Goal: Task Accomplishment & Management: Complete application form

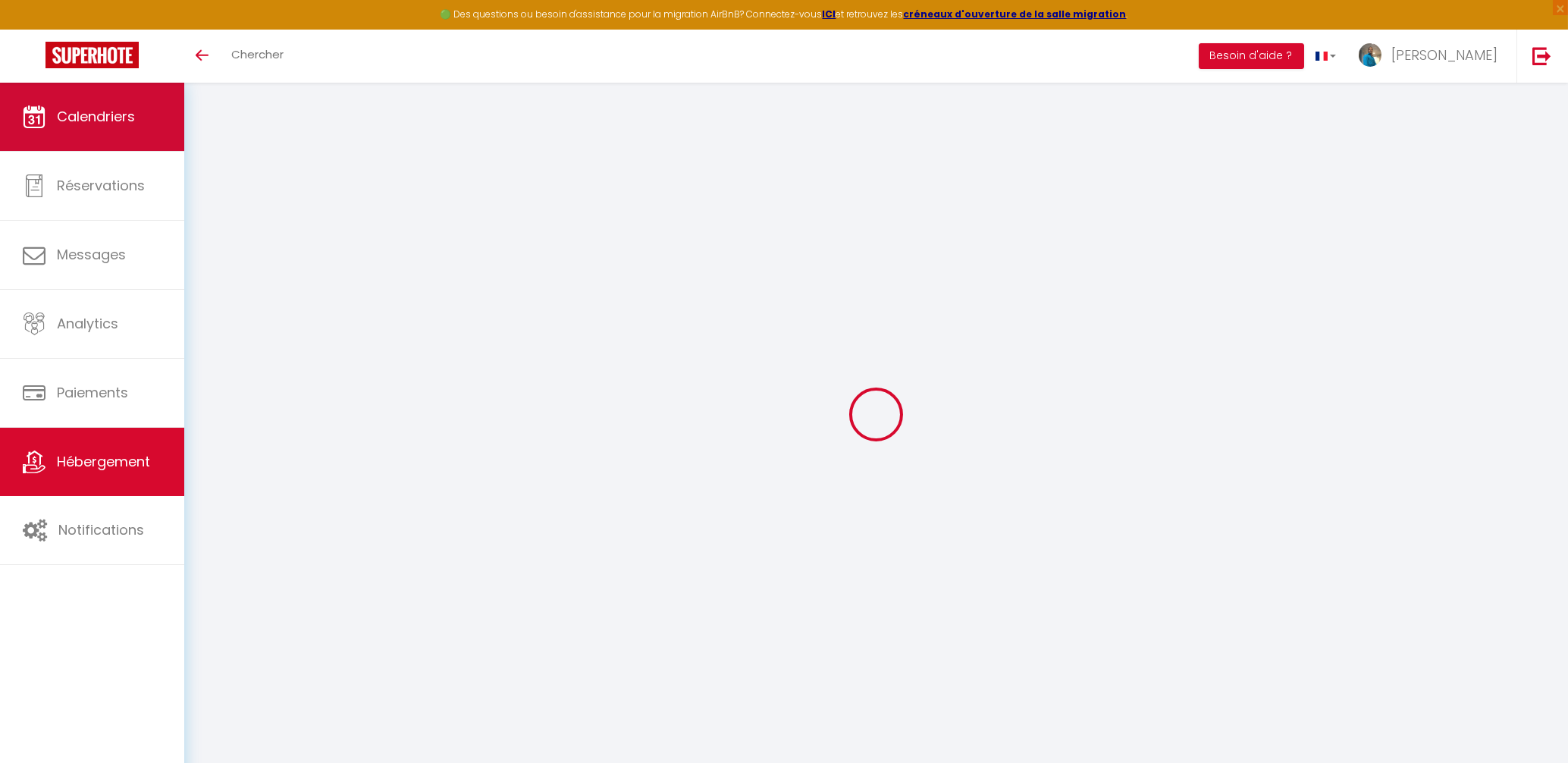
select select
checkbox input "false"
checkbox input "true"
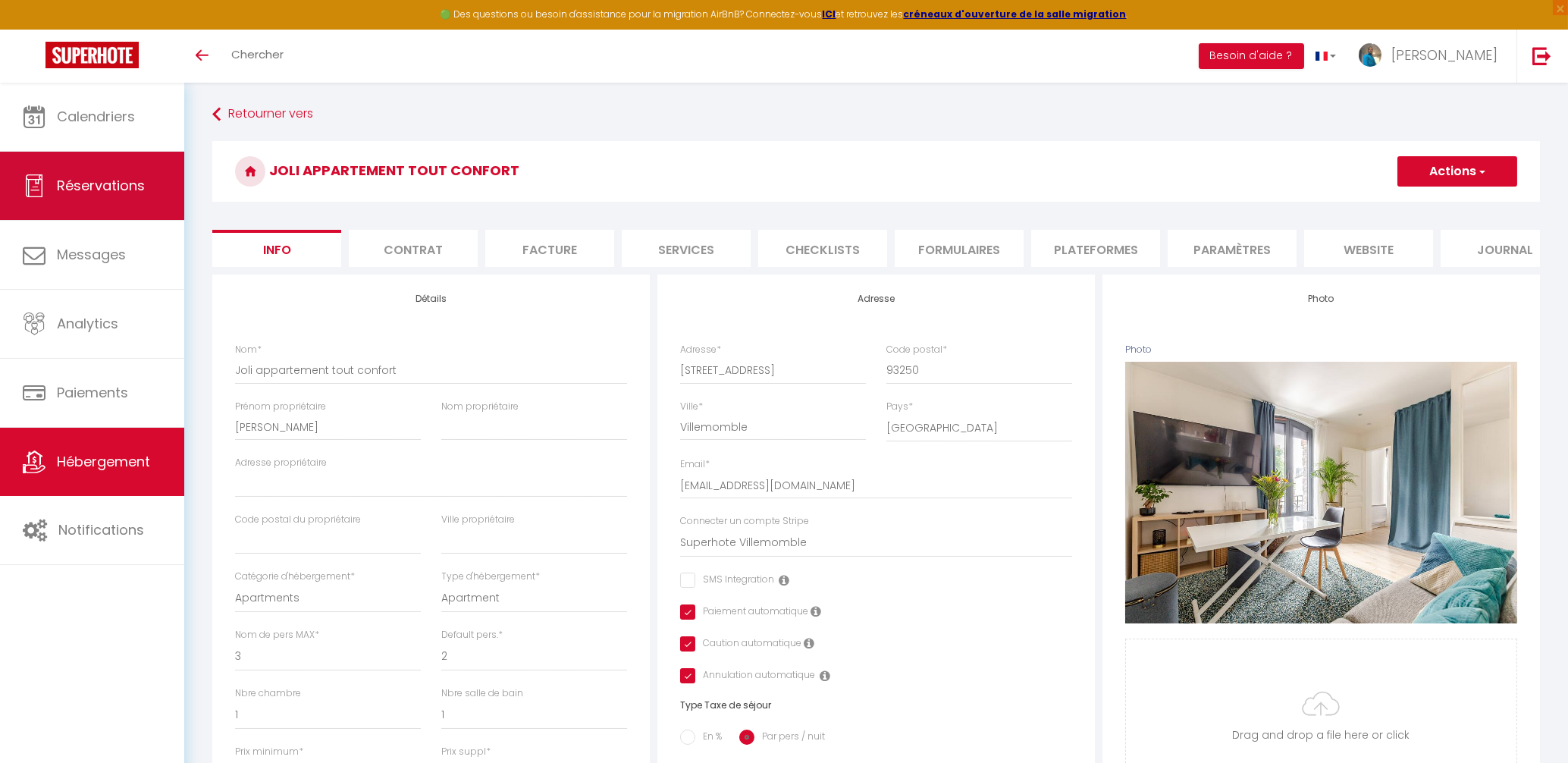
click at [111, 201] on link "Réservations" at bounding box center [92, 185] width 184 height 68
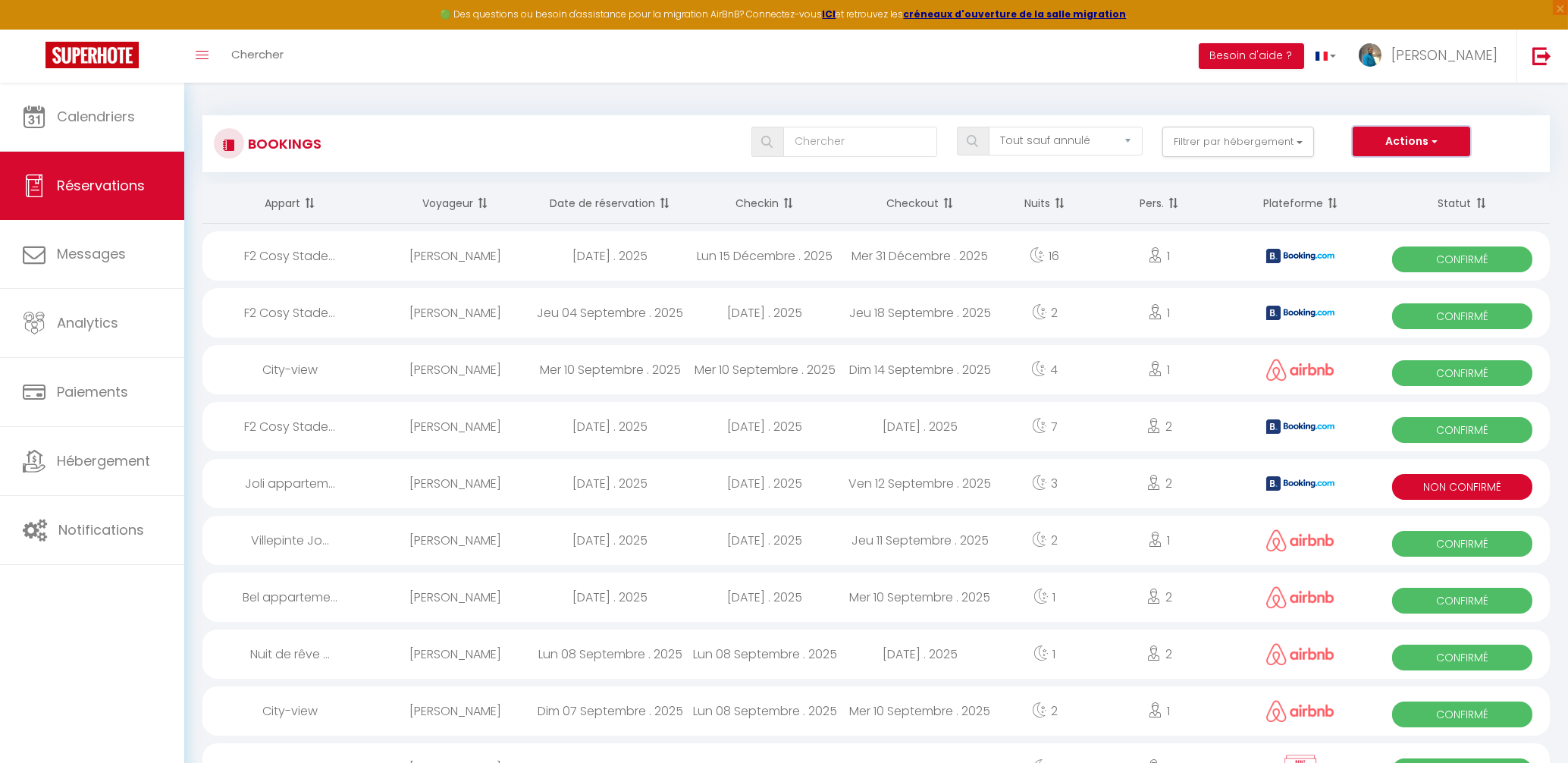
click at [1460, 143] on button "Actions" at bounding box center [1411, 142] width 117 height 30
click at [1392, 176] on link "Nouvelle Réservation" at bounding box center [1388, 175] width 162 height 20
select select
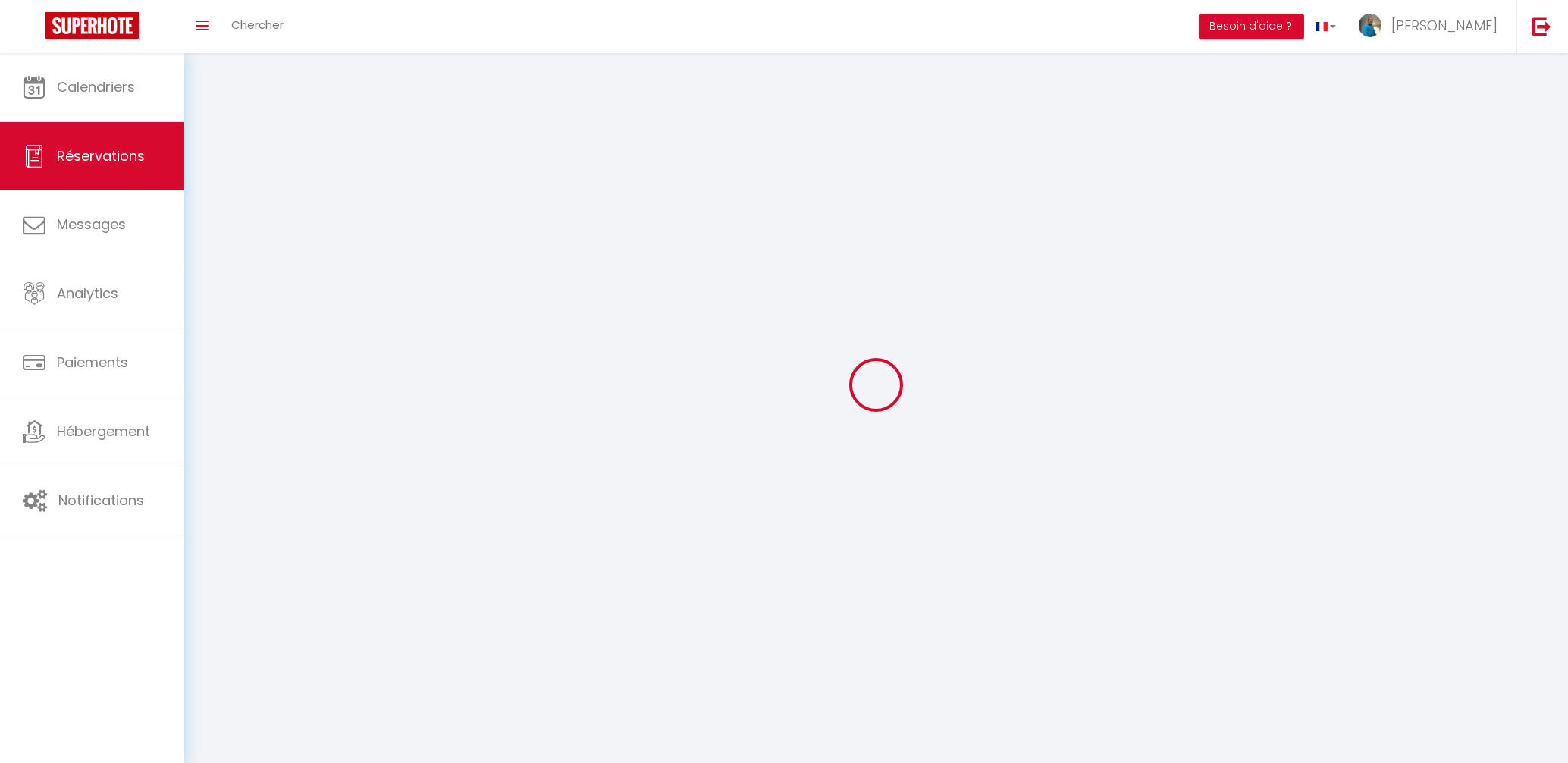
select select
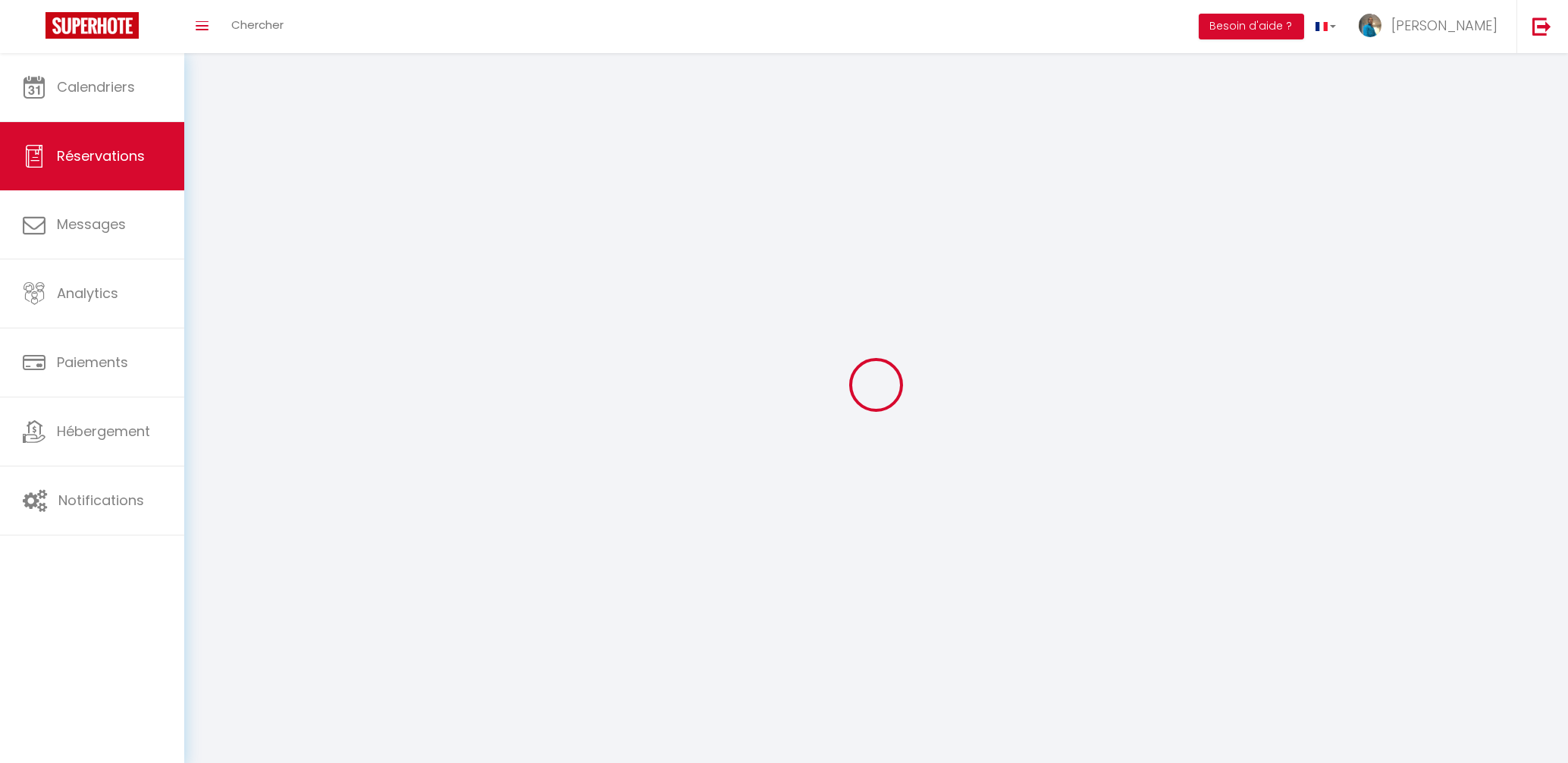
select select
checkbox input "false"
select select
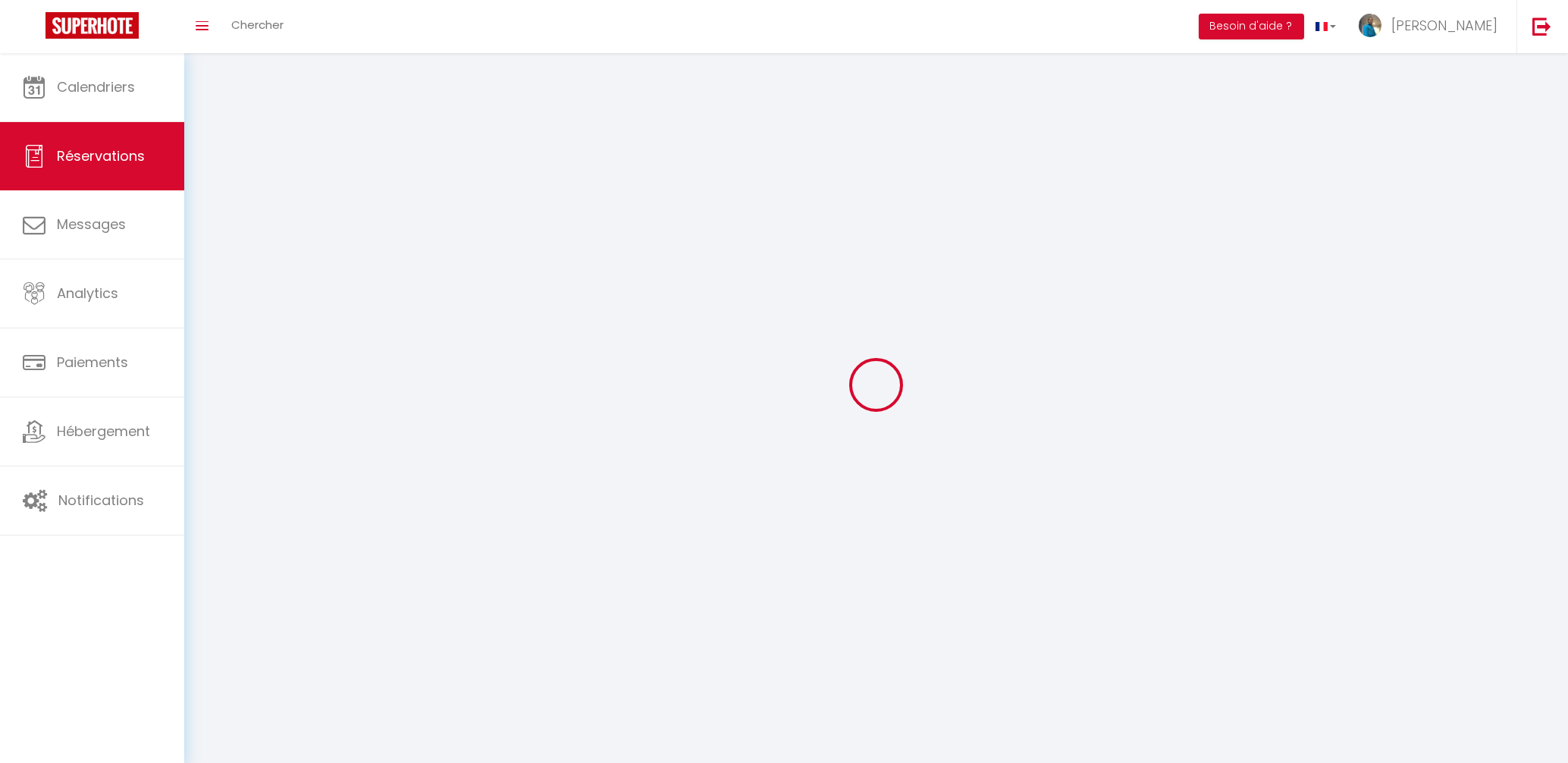
select select
checkbox input "false"
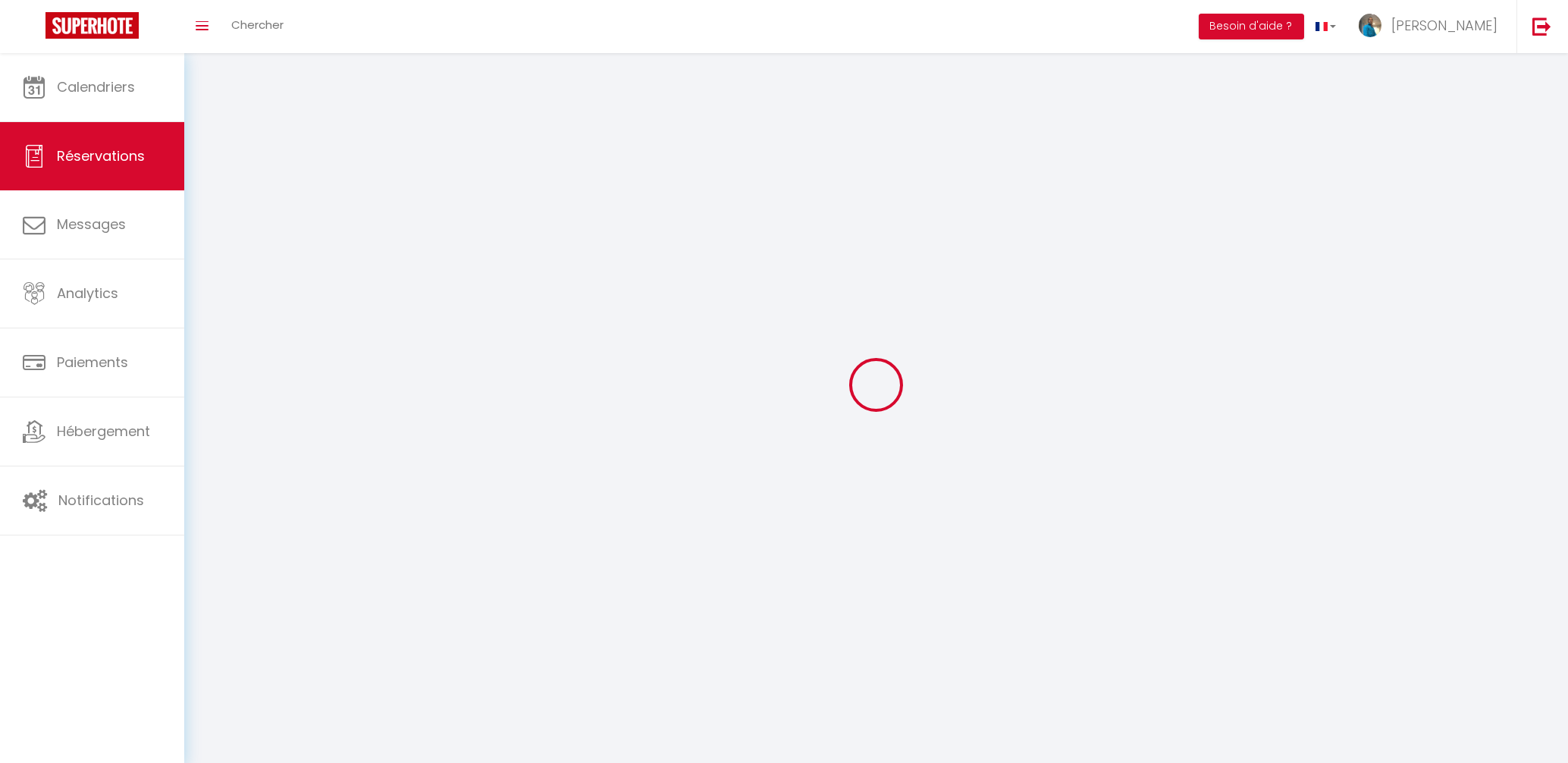
select select
select select "54"
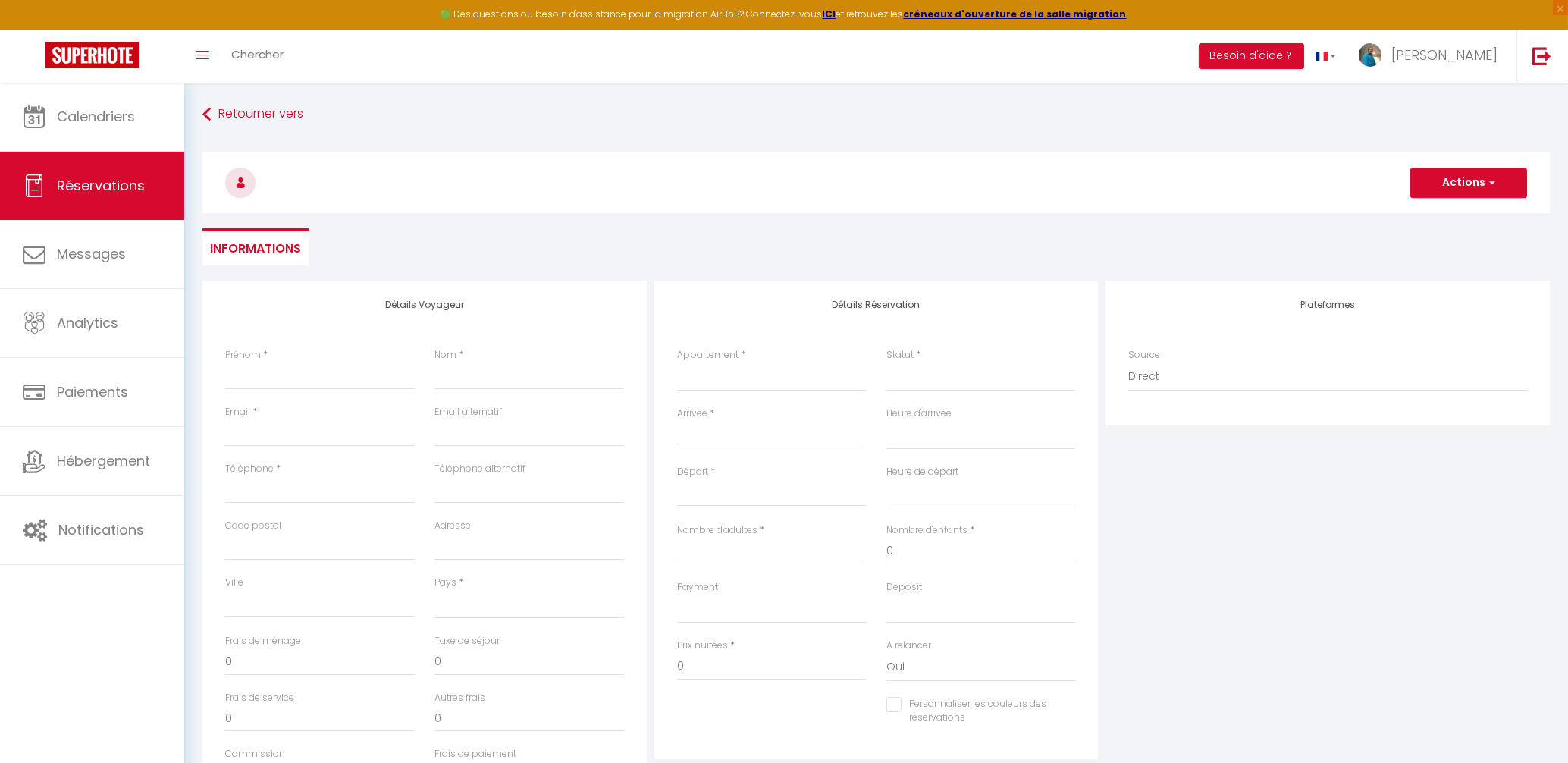
select select
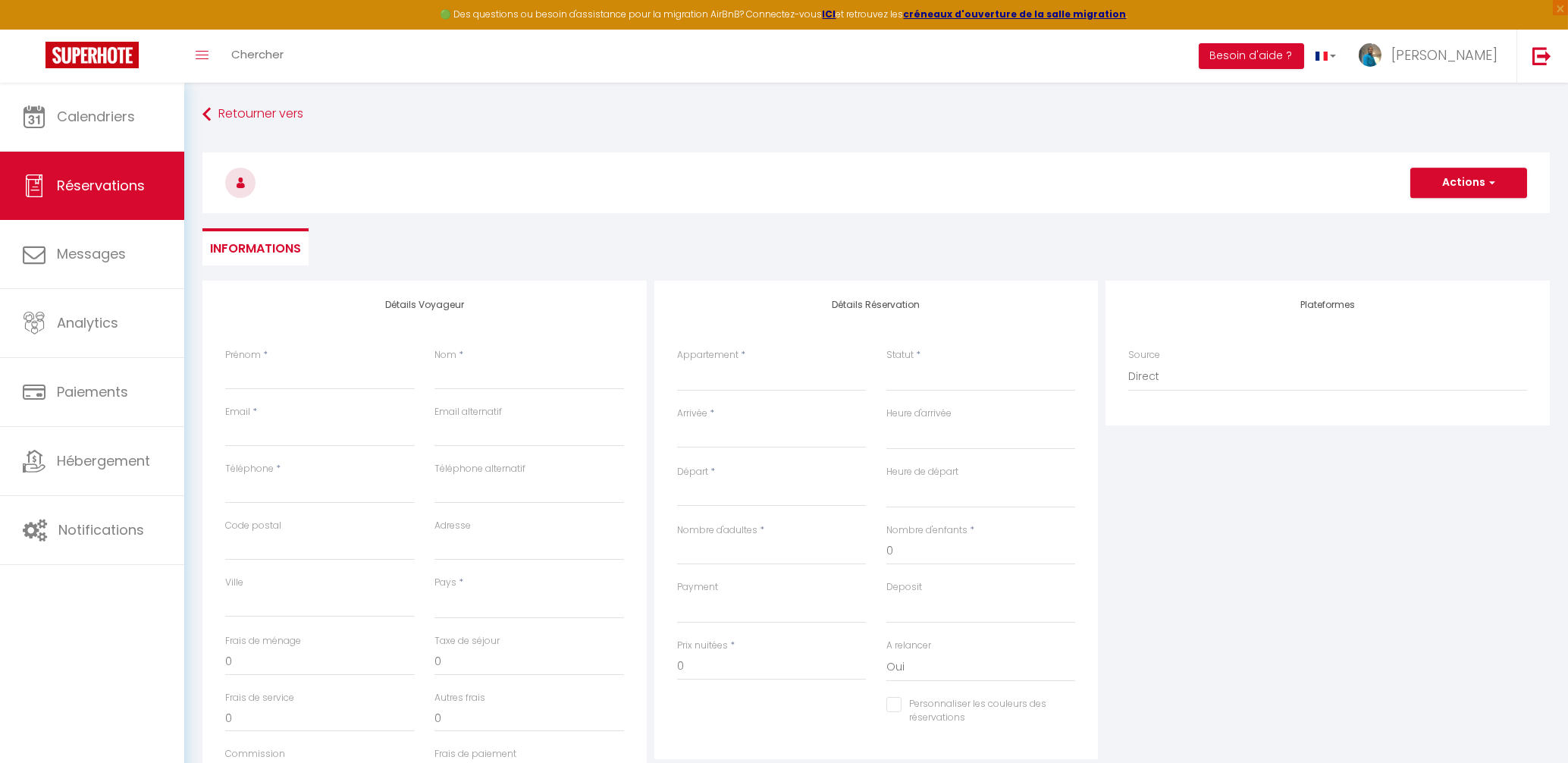
checkbox input "false"
select select
click at [317, 376] on input "Prénom" at bounding box center [320, 376] width 190 height 28
type input "y"
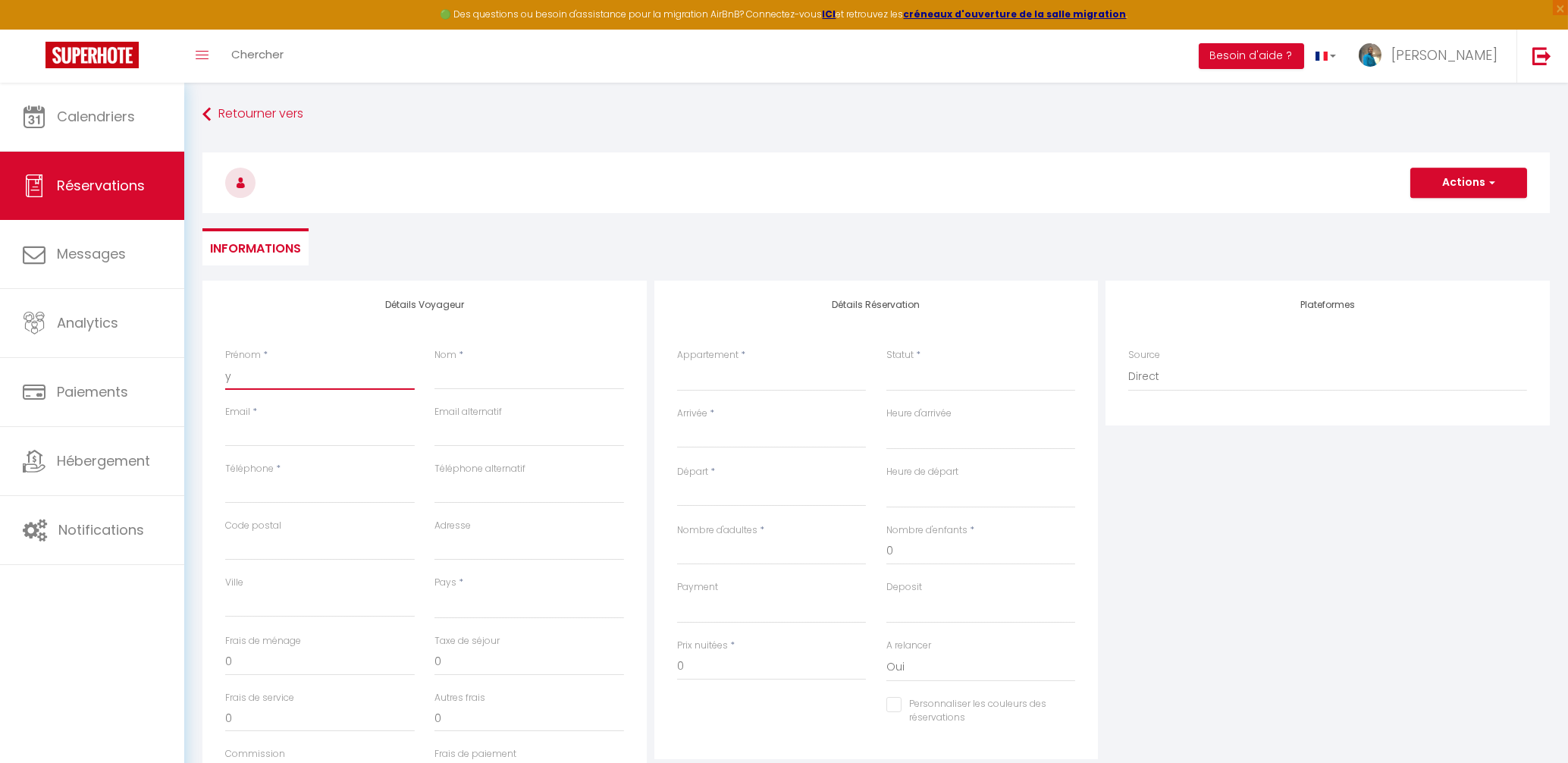
select select
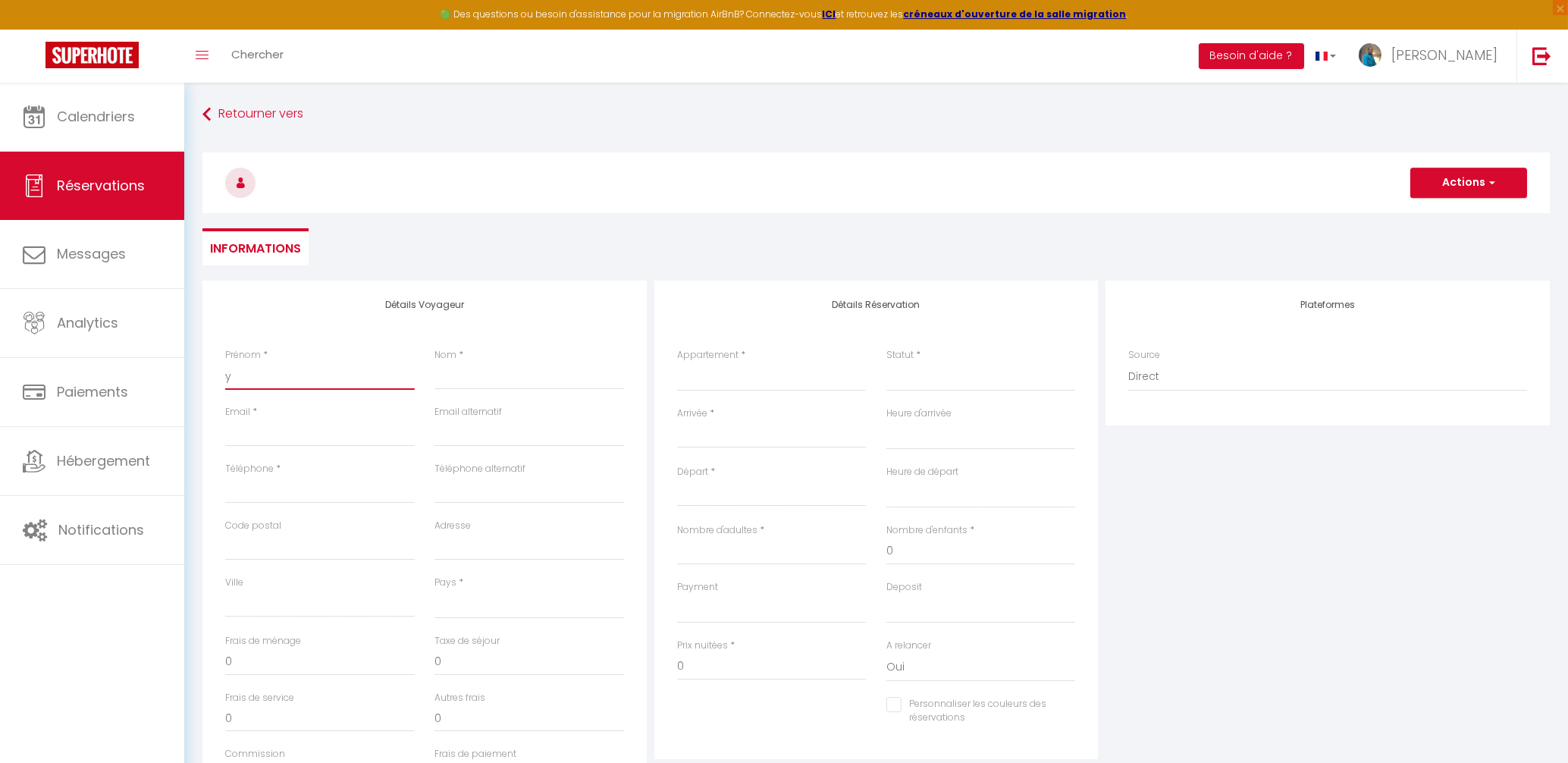
select select
checkbox input "false"
type input "yo"
select select
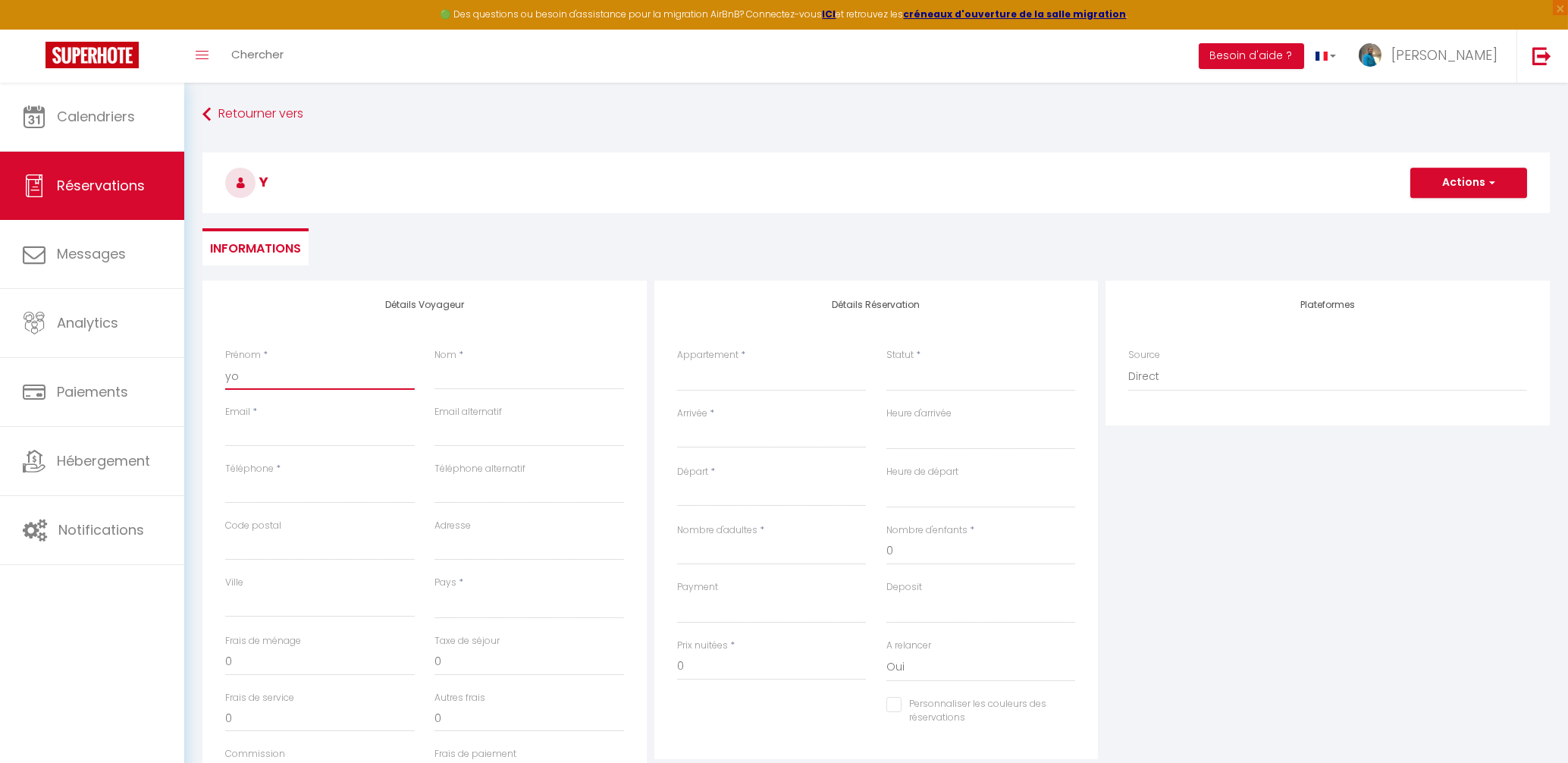
select select
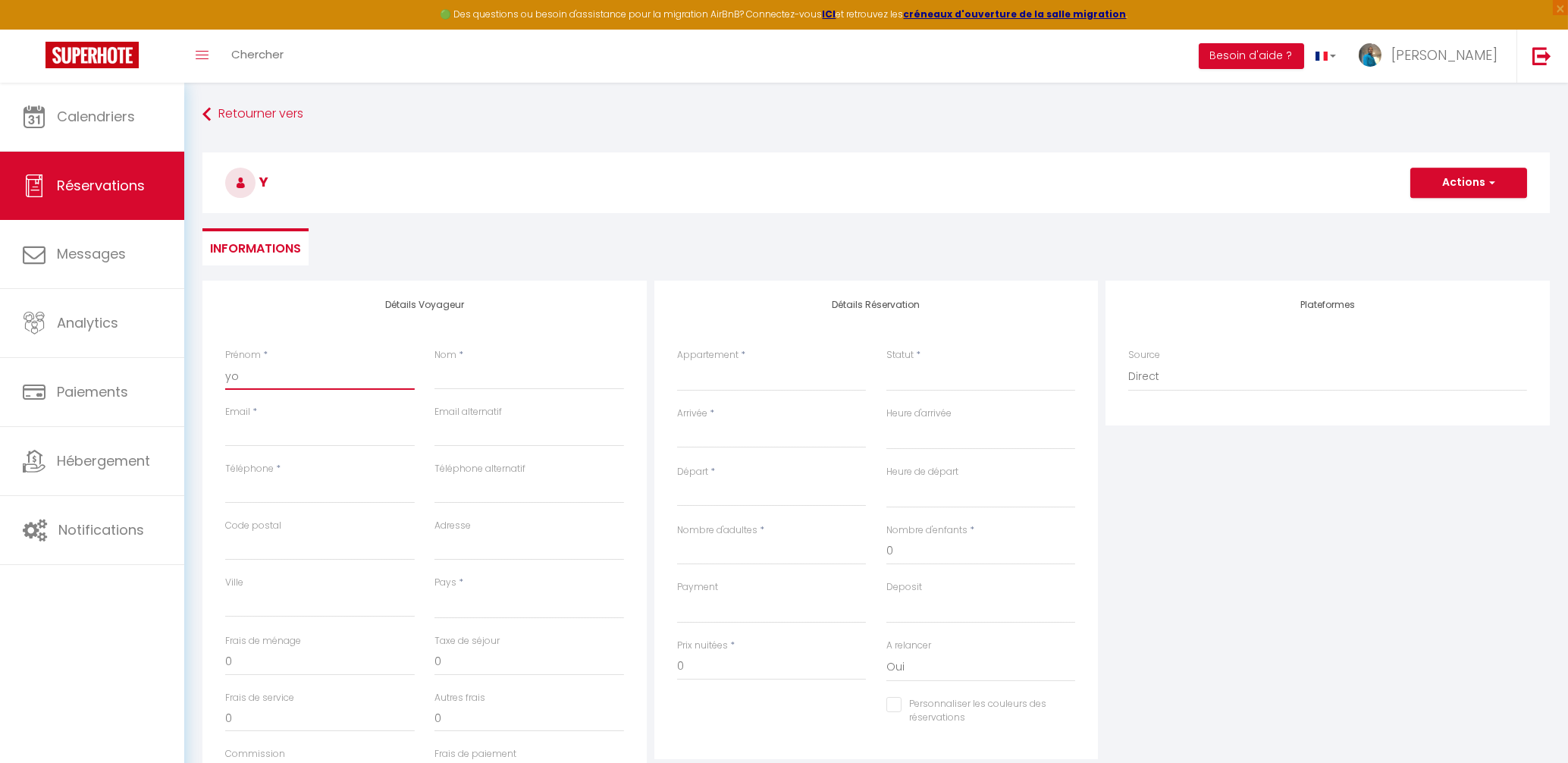
select select
checkbox input "false"
type input "yon"
select select
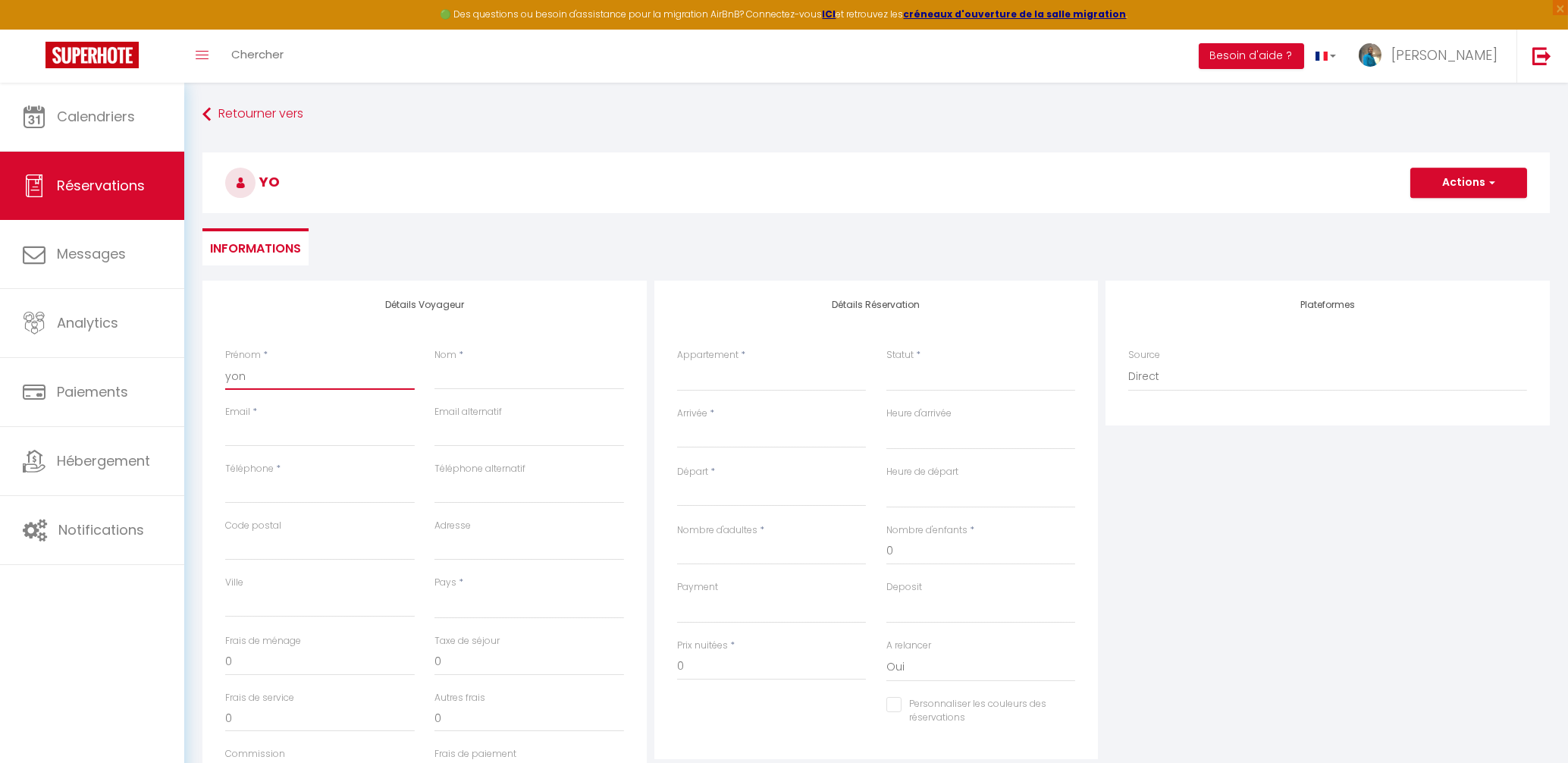
select select
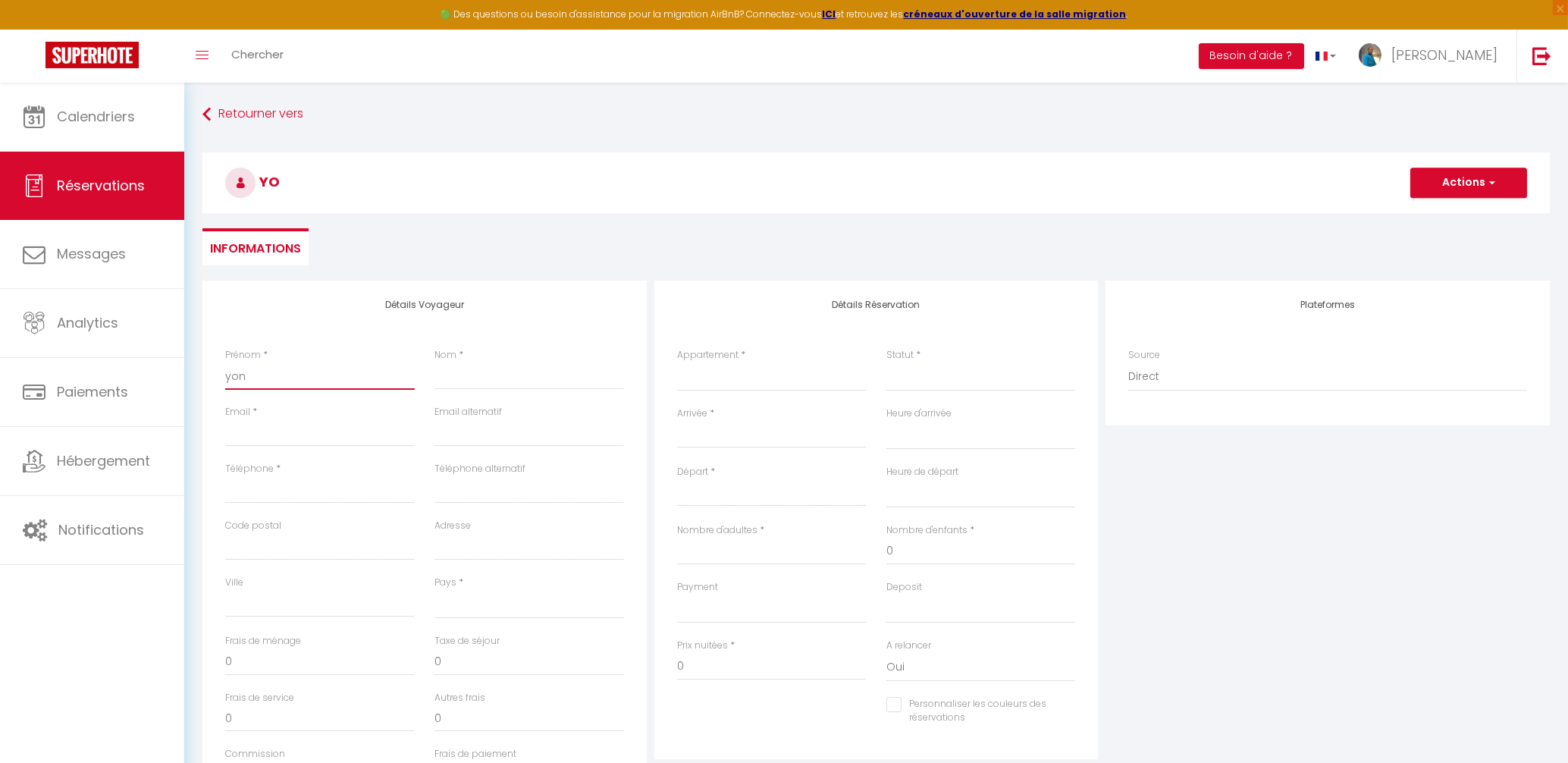
checkbox input "false"
type input "yo"
select select
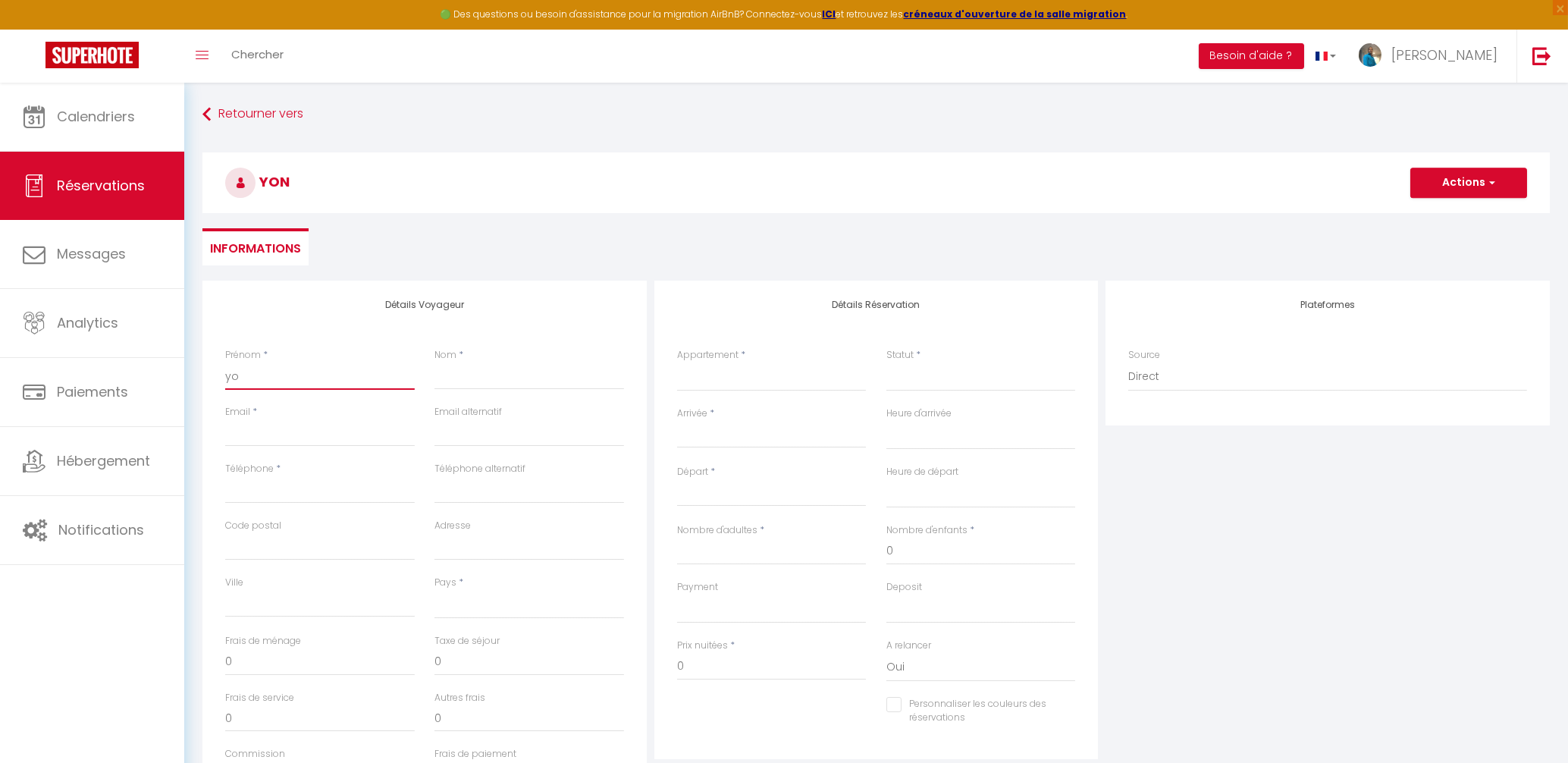
select select
checkbox input "false"
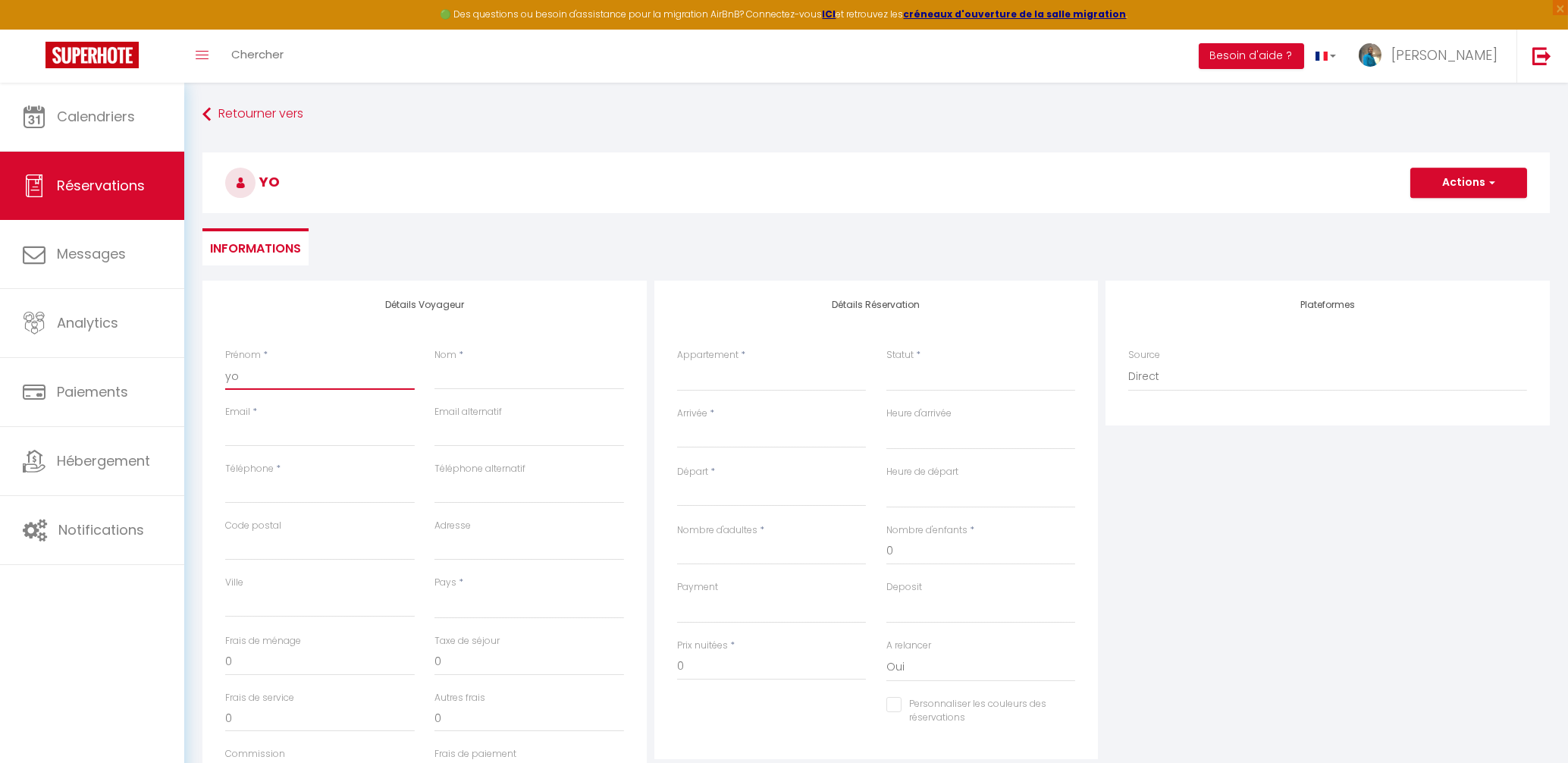
type input "yon"
select select
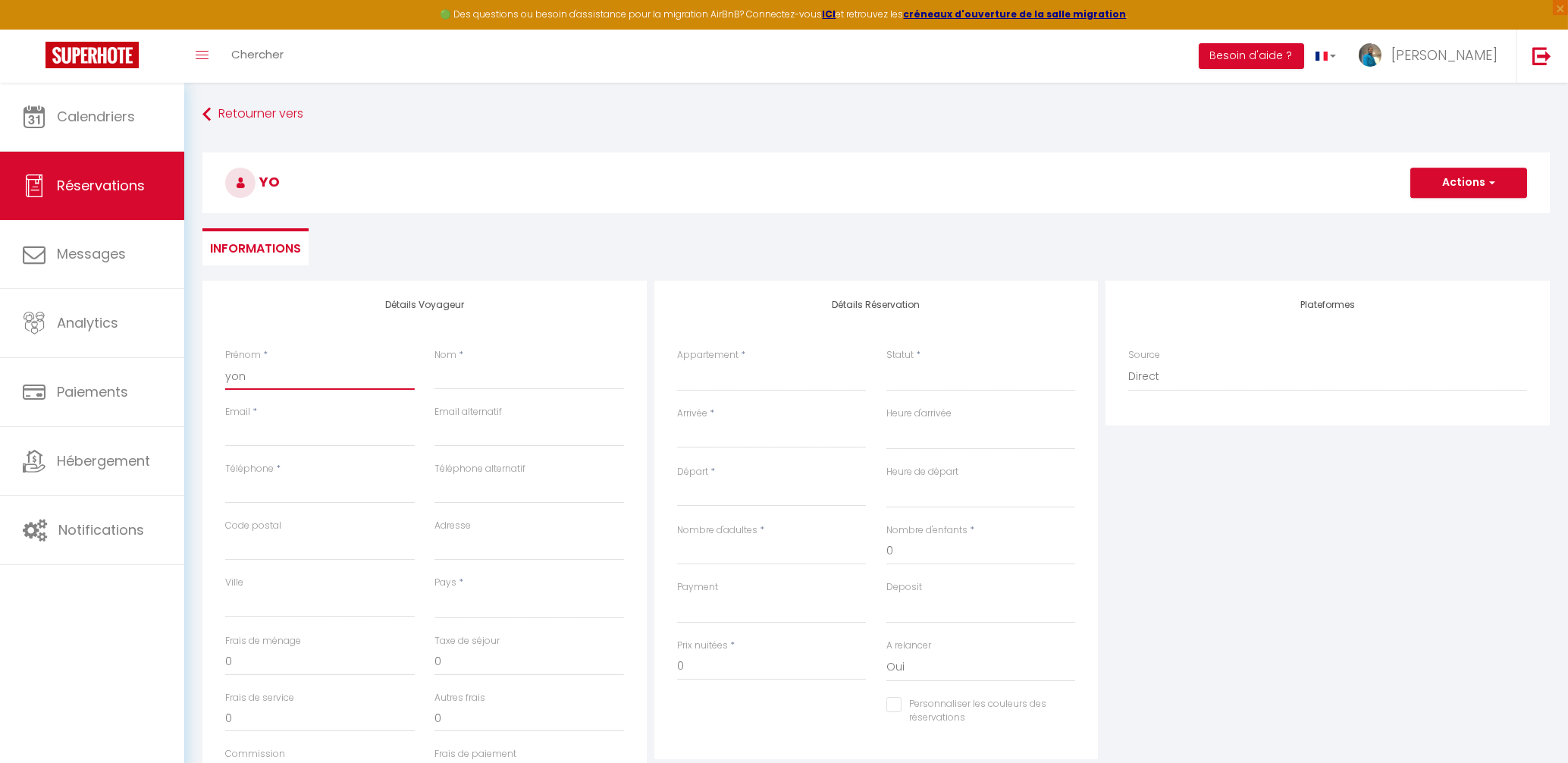
select select
checkbox input "false"
type input "yong"
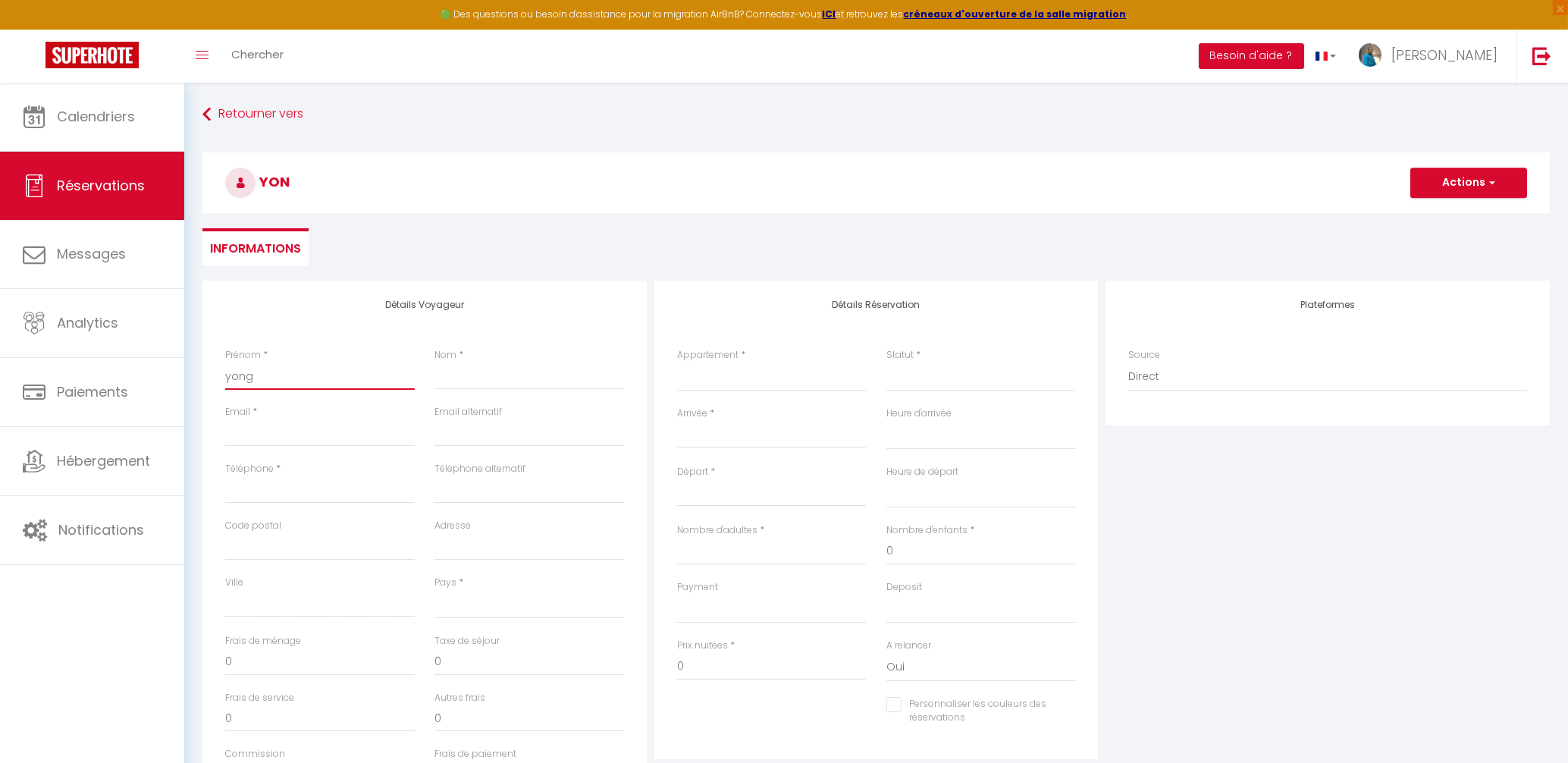
select select
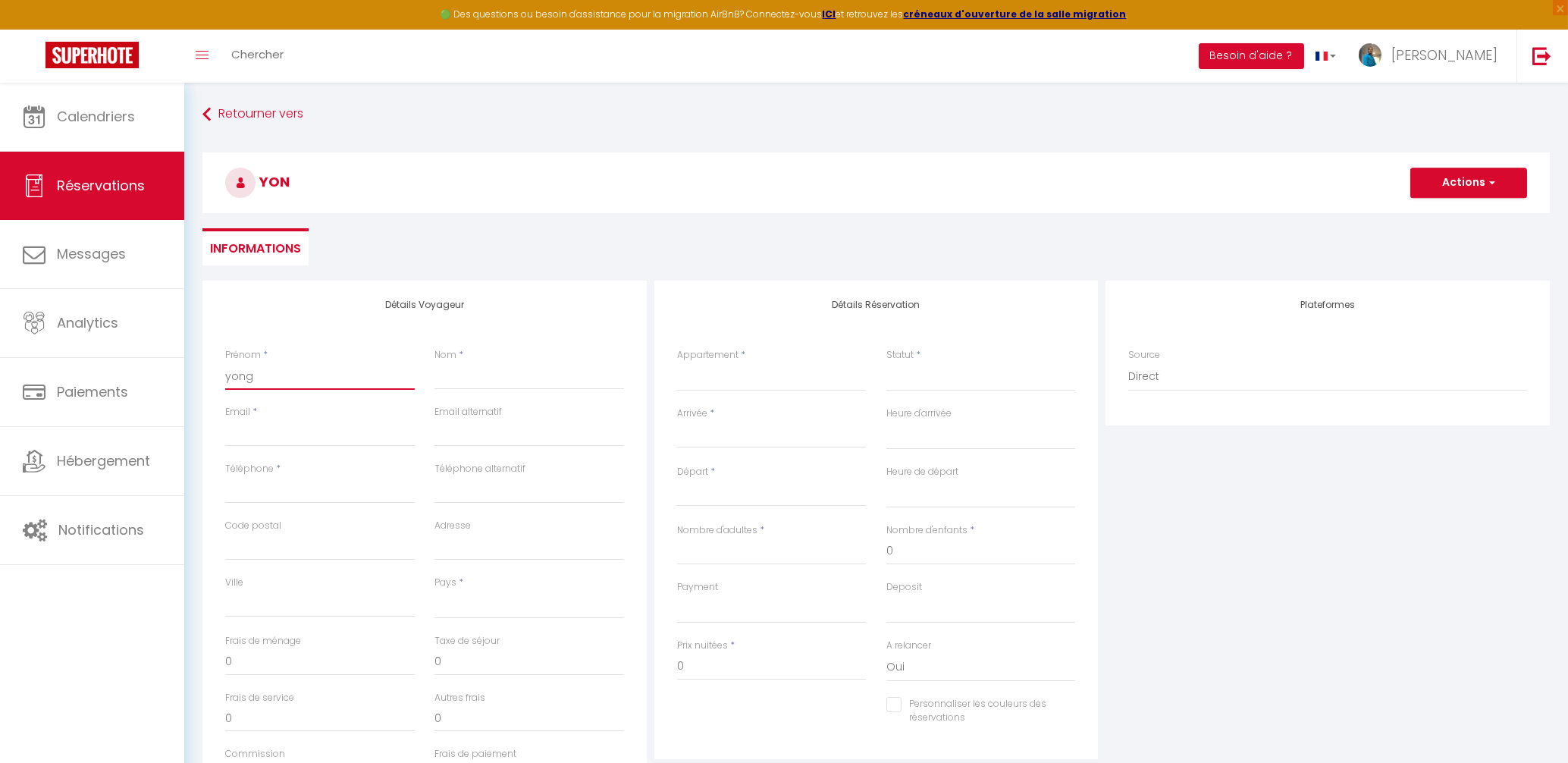
select select
checkbox input "false"
type input "yong"
click at [454, 384] on input "Nom" at bounding box center [529, 376] width 190 height 28
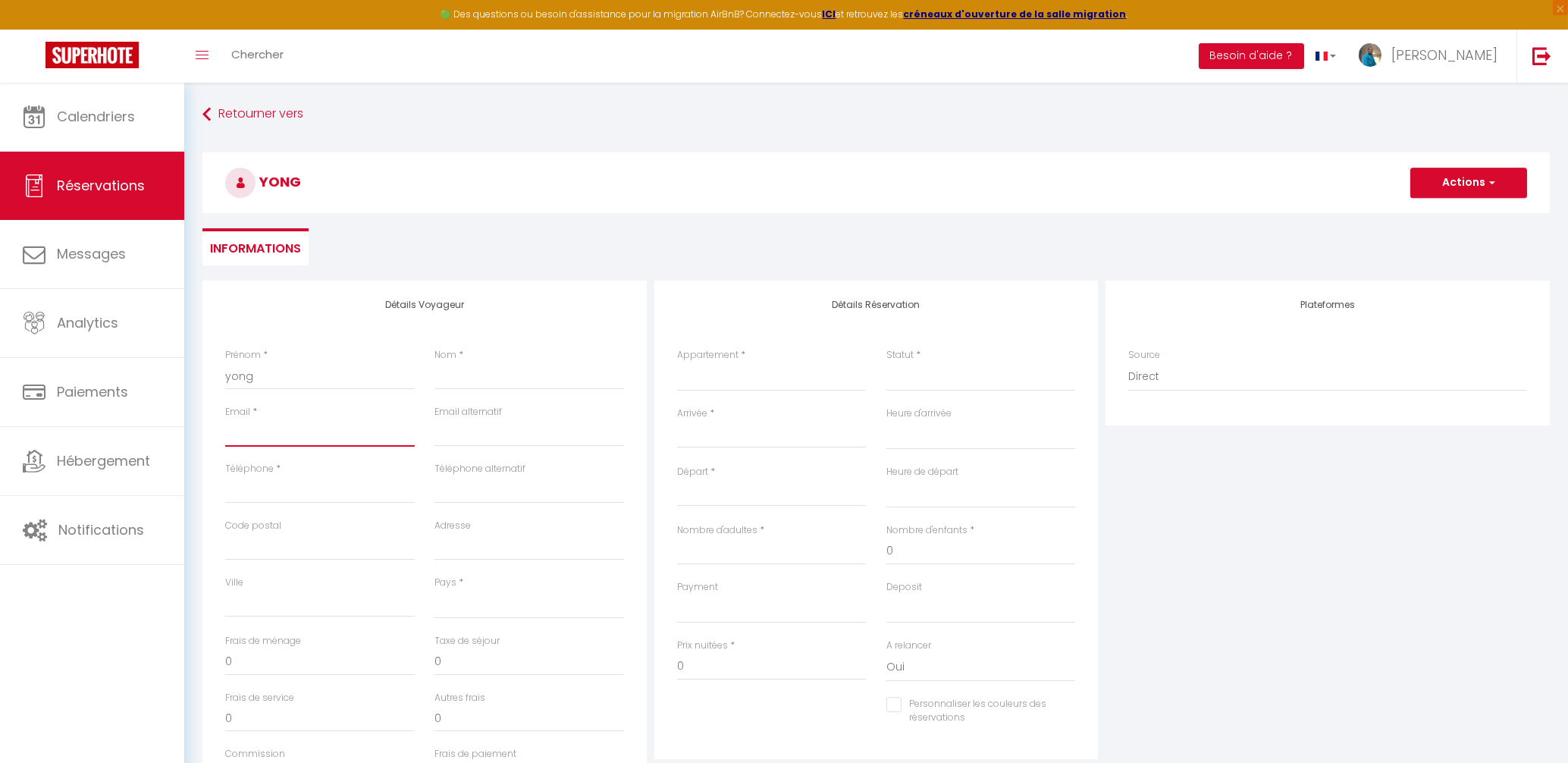
click at [339, 442] on input "Email client" at bounding box center [320, 433] width 190 height 28
click at [460, 374] on input "Nom" at bounding box center [529, 376] width 190 height 28
type input "h"
select select
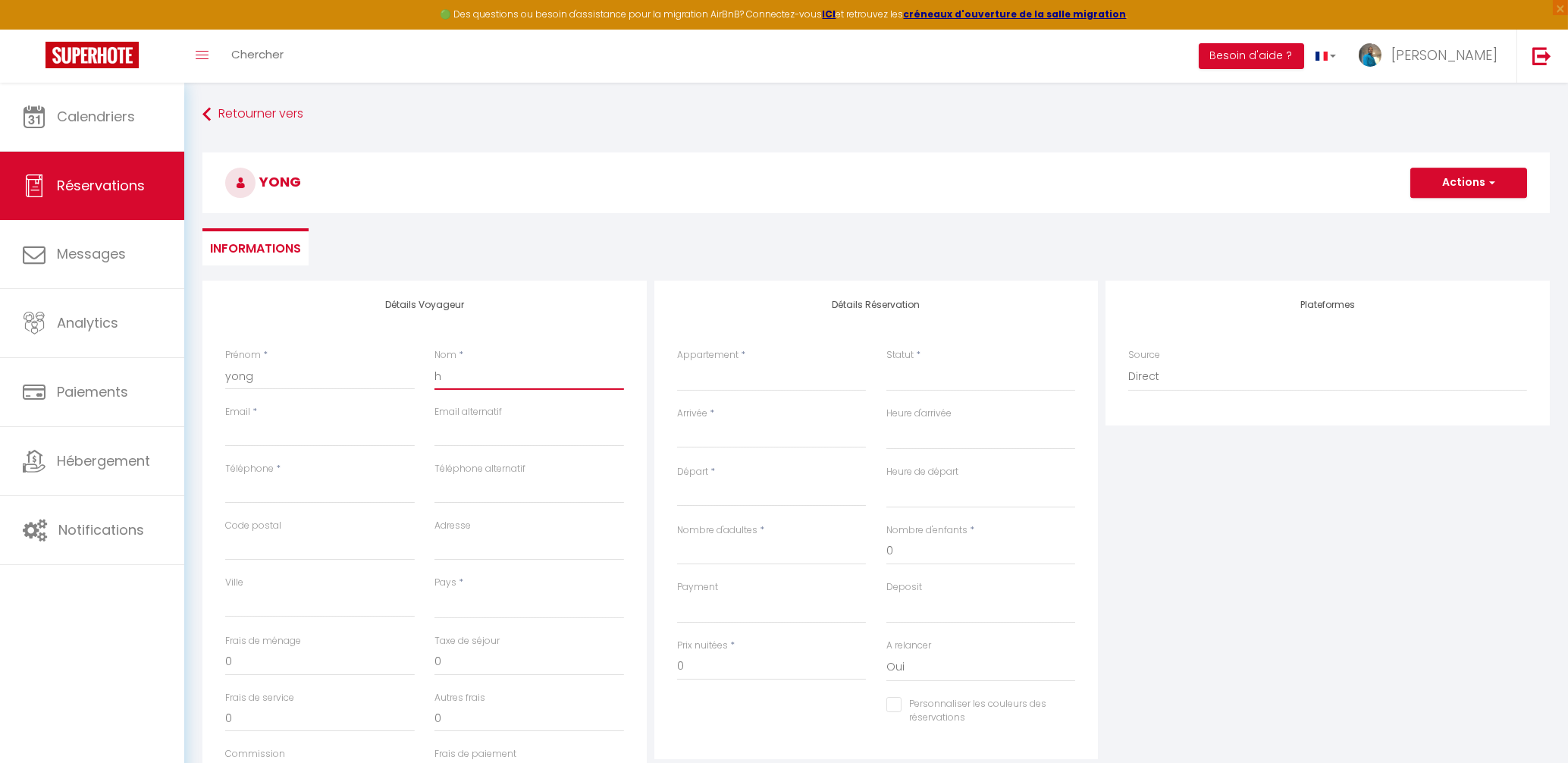
select select
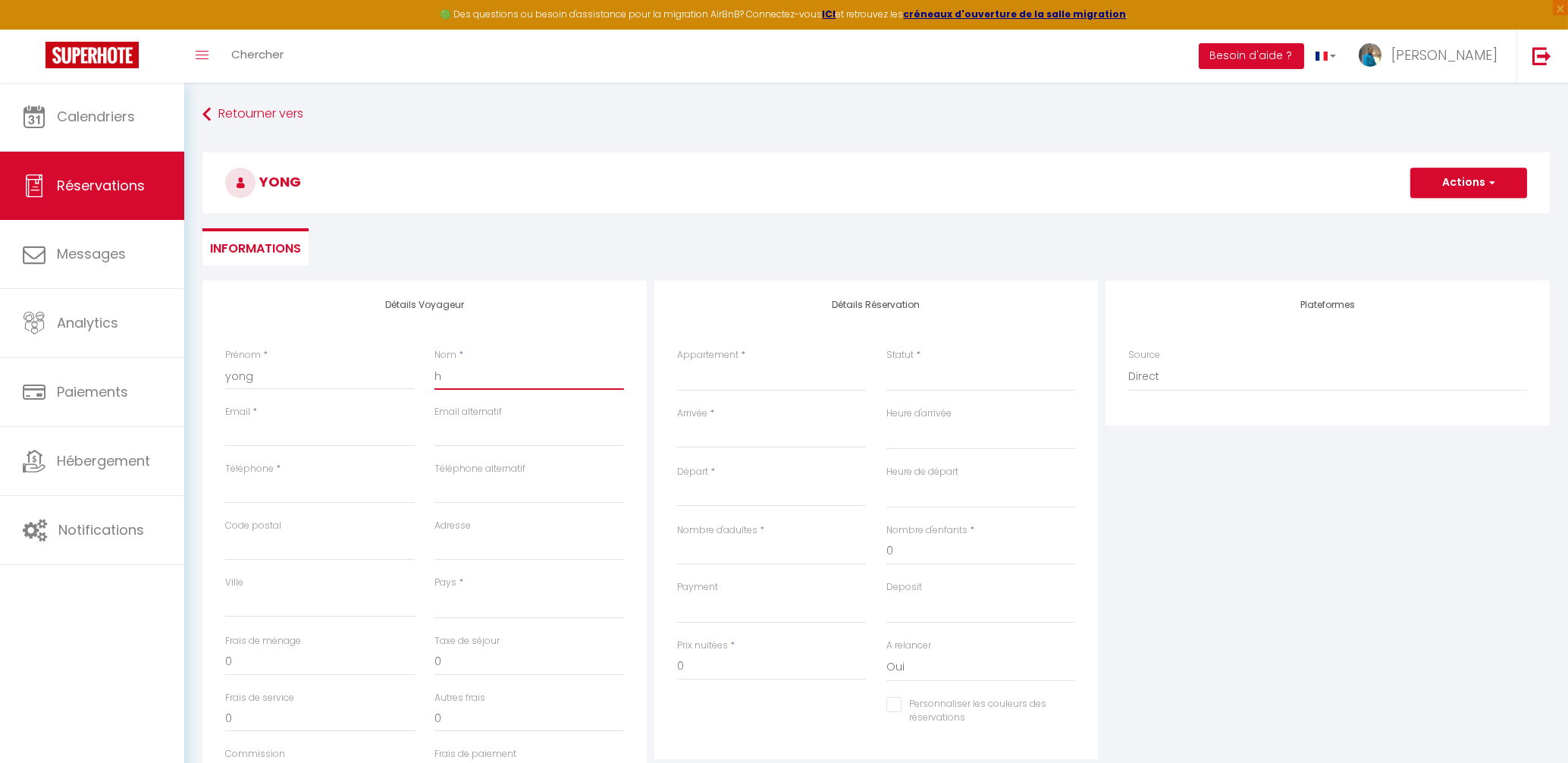
checkbox input "false"
type input "he"
select select
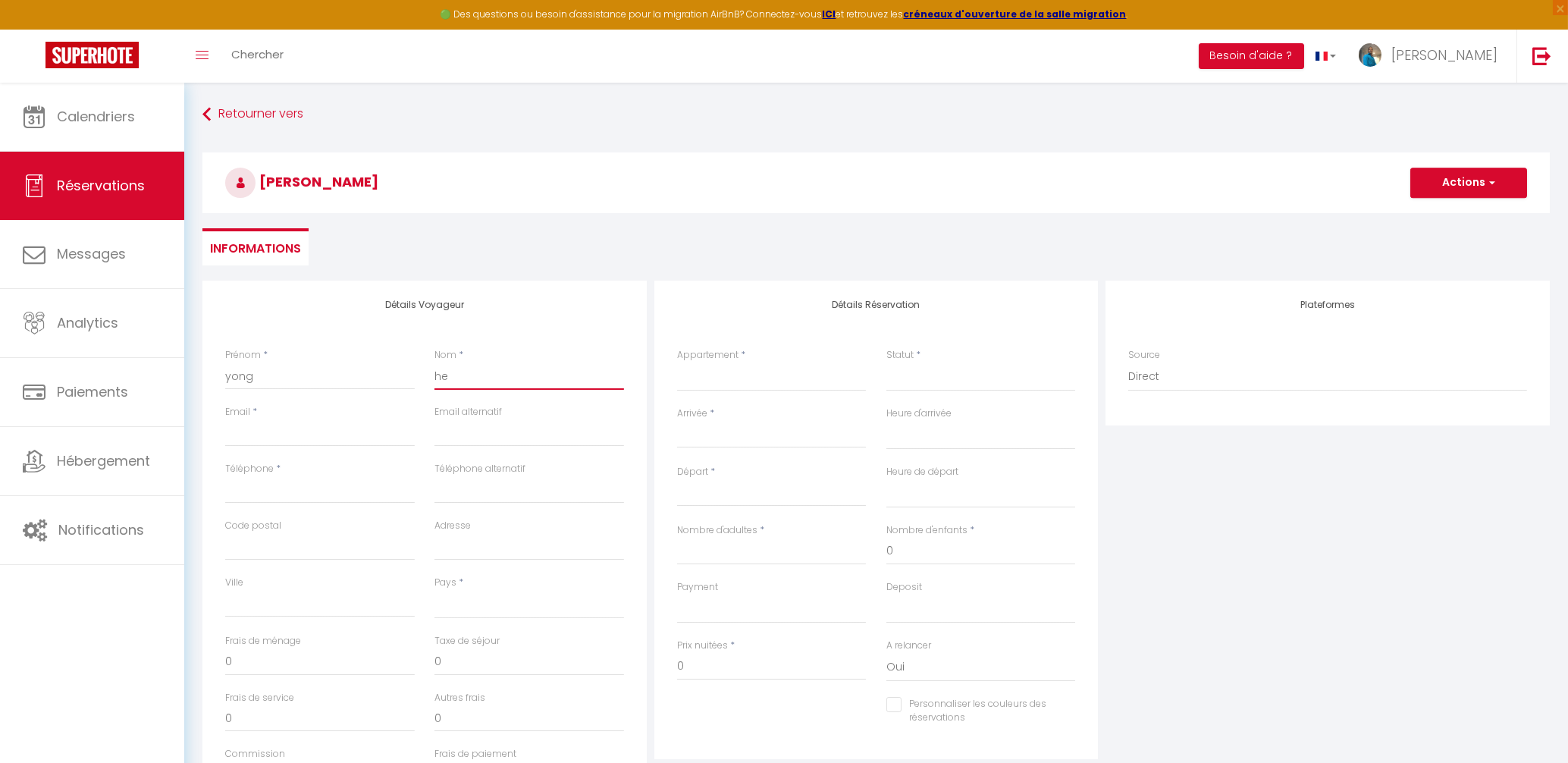
select select
checkbox input "false"
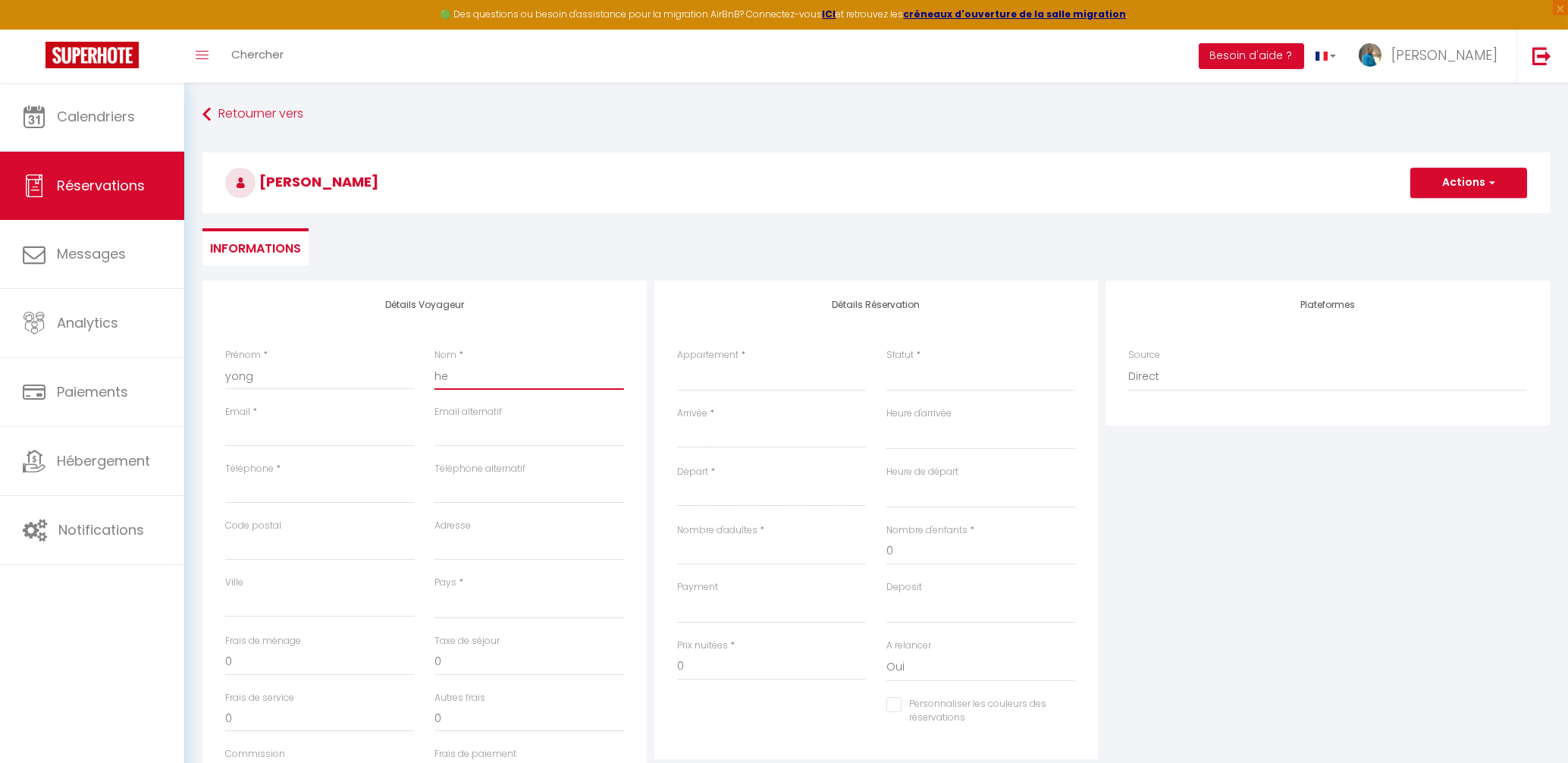
type input "he"
click at [301, 435] on input "Email client" at bounding box center [320, 433] width 190 height 28
type input "y"
select select
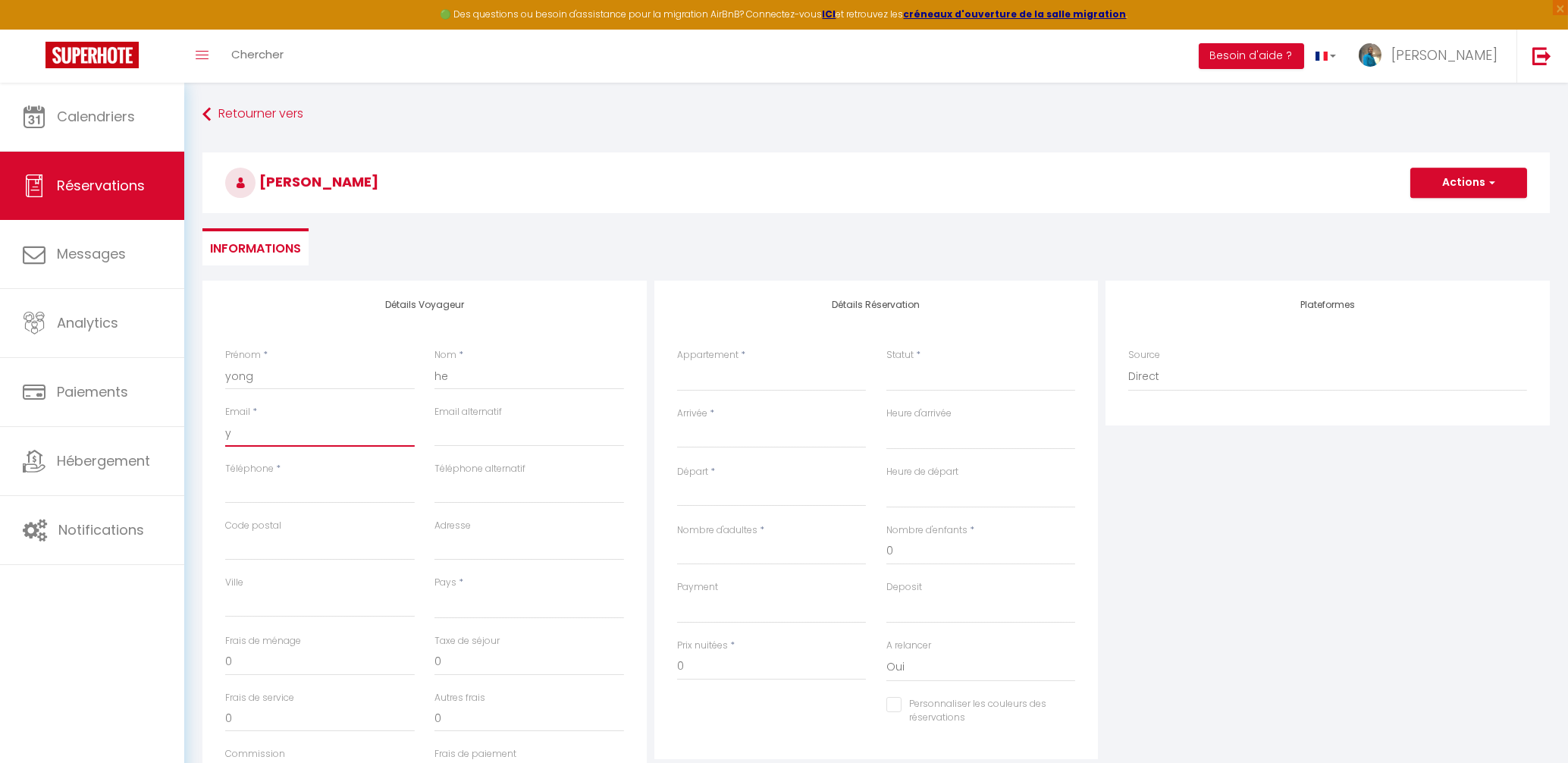
select select
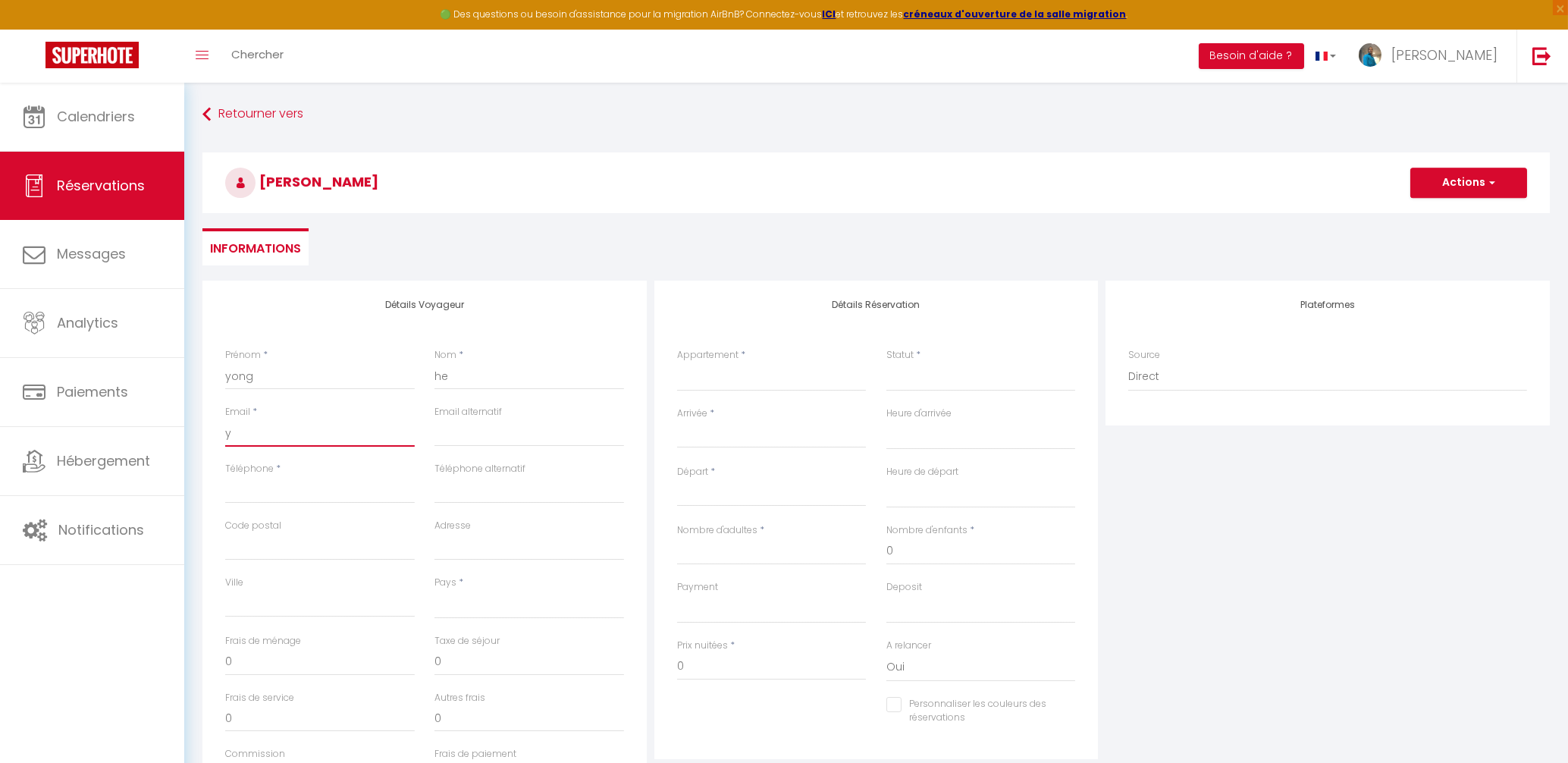
checkbox input "false"
type input "yo"
select select
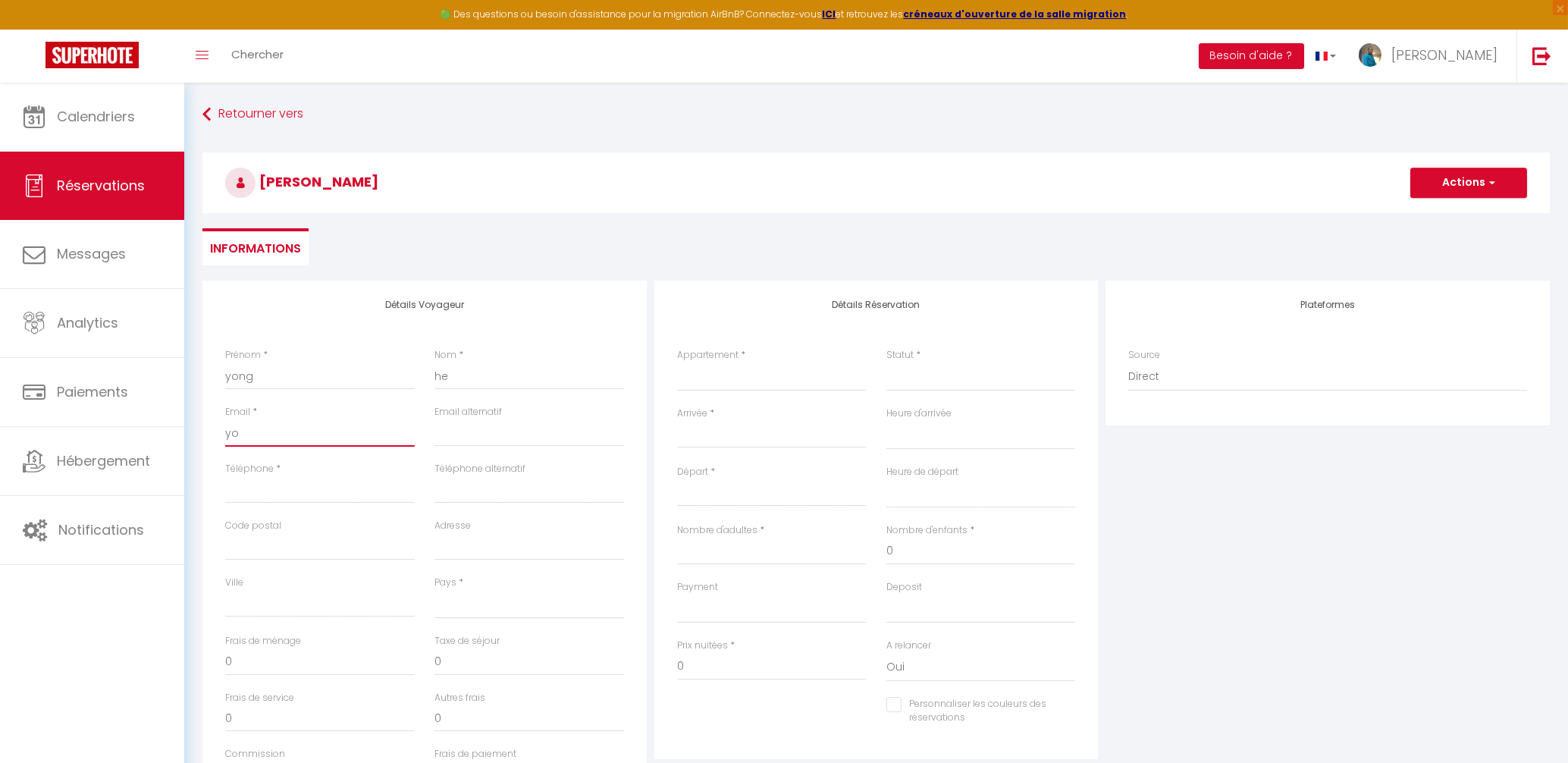
select select
checkbox input "false"
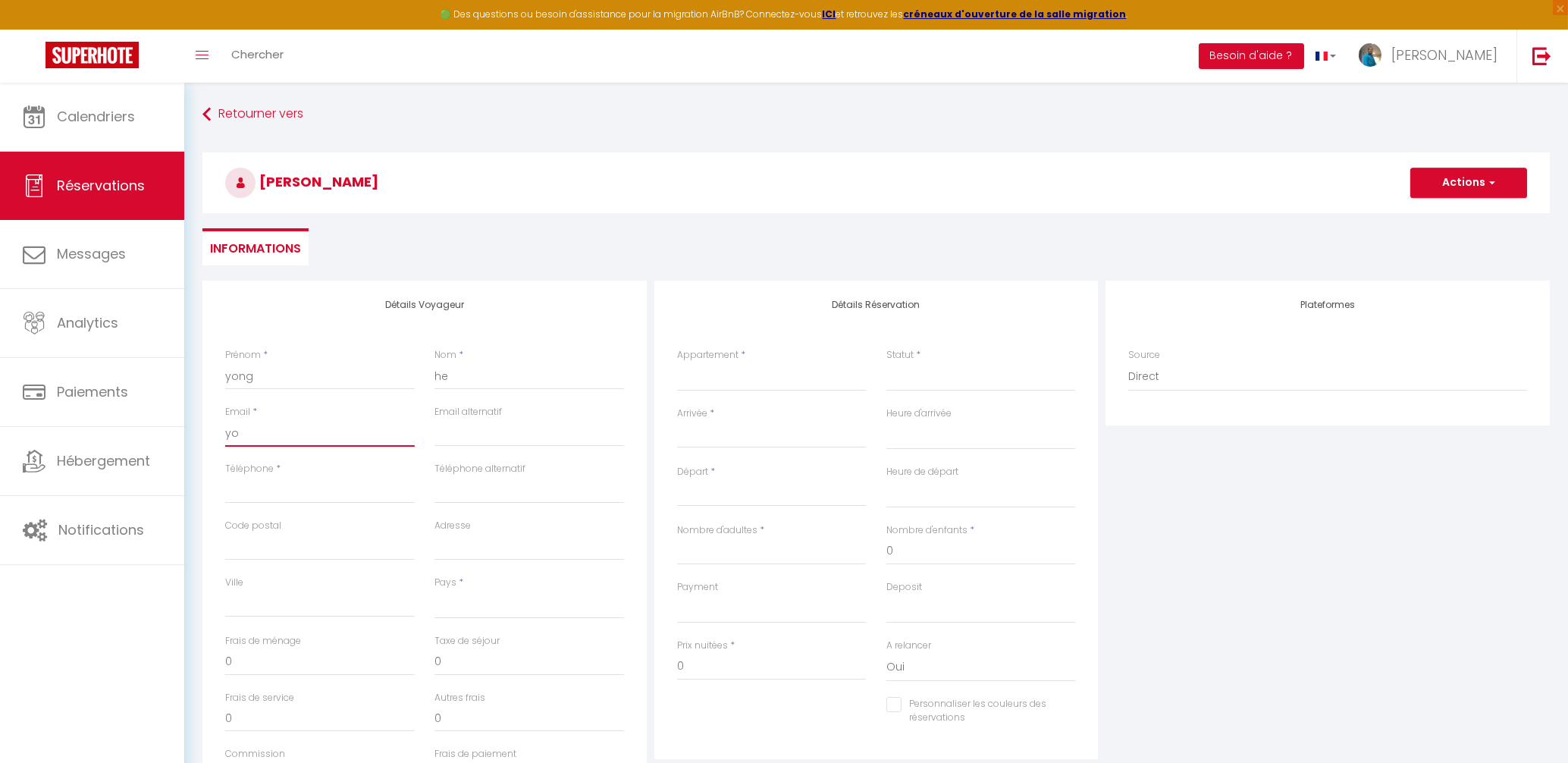
type input "yon"
select select
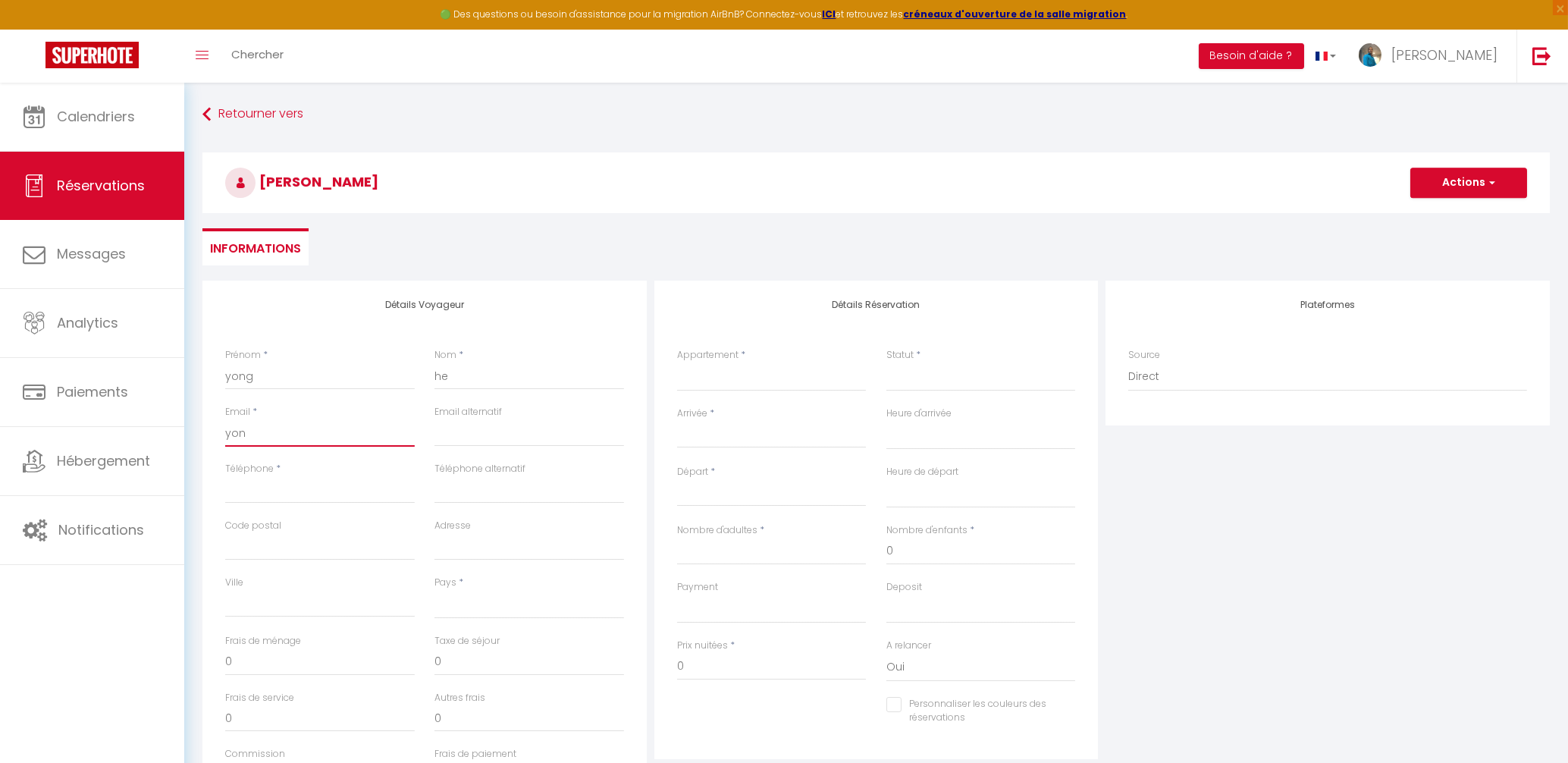
select select
checkbox input "false"
type input "yong"
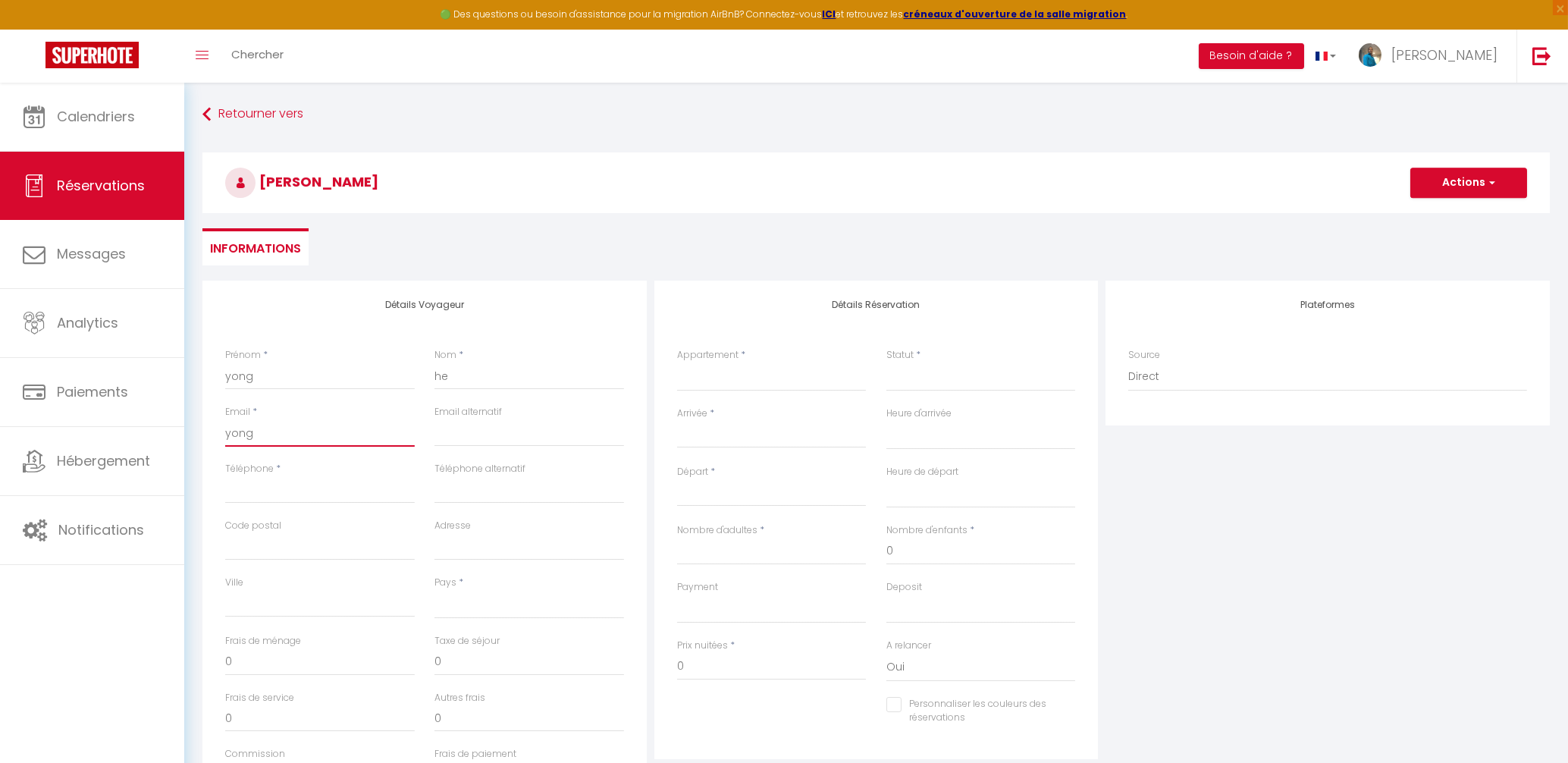
select select
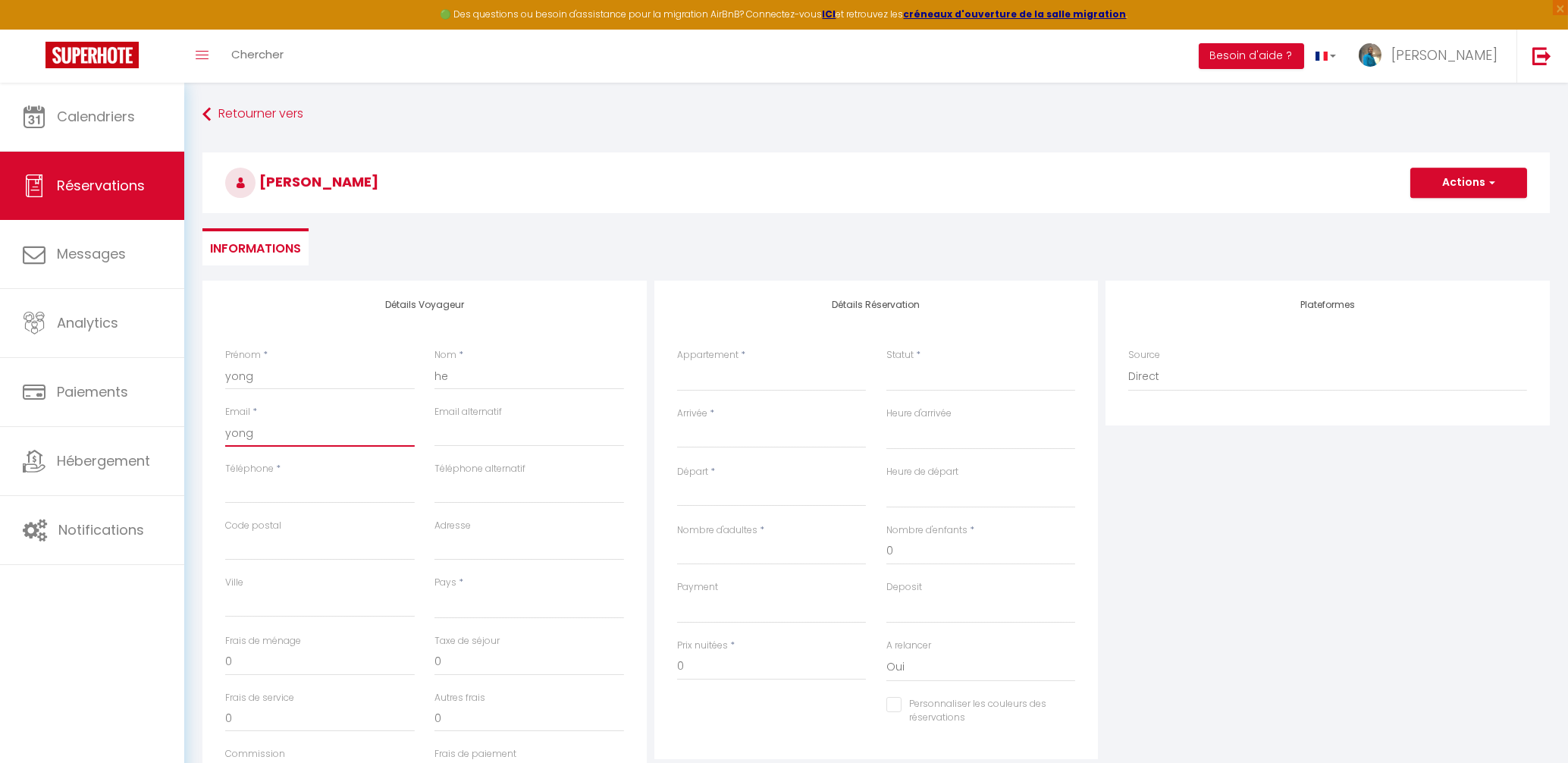
select select
checkbox input "false"
type input "yongh"
select select
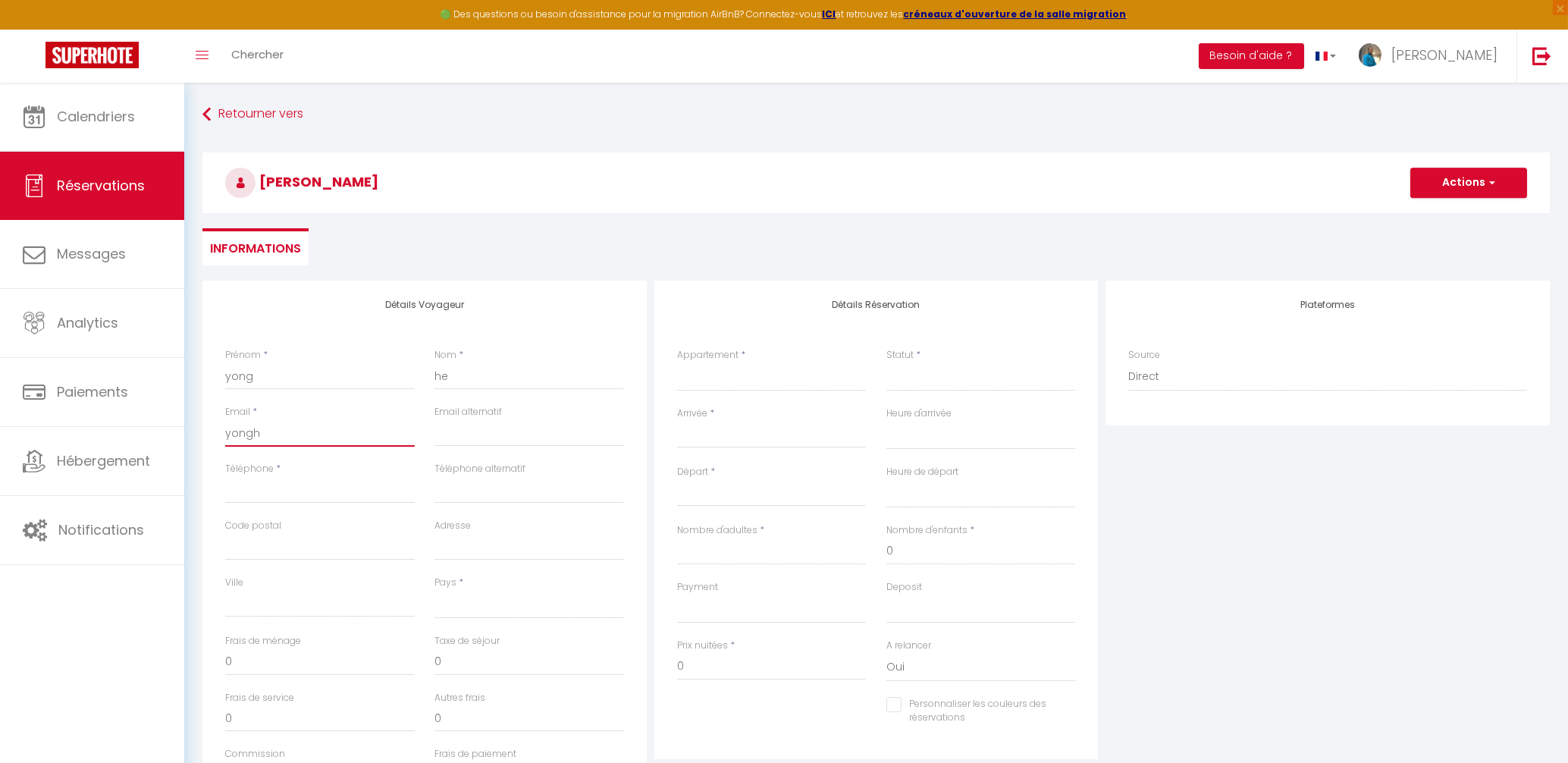
select select
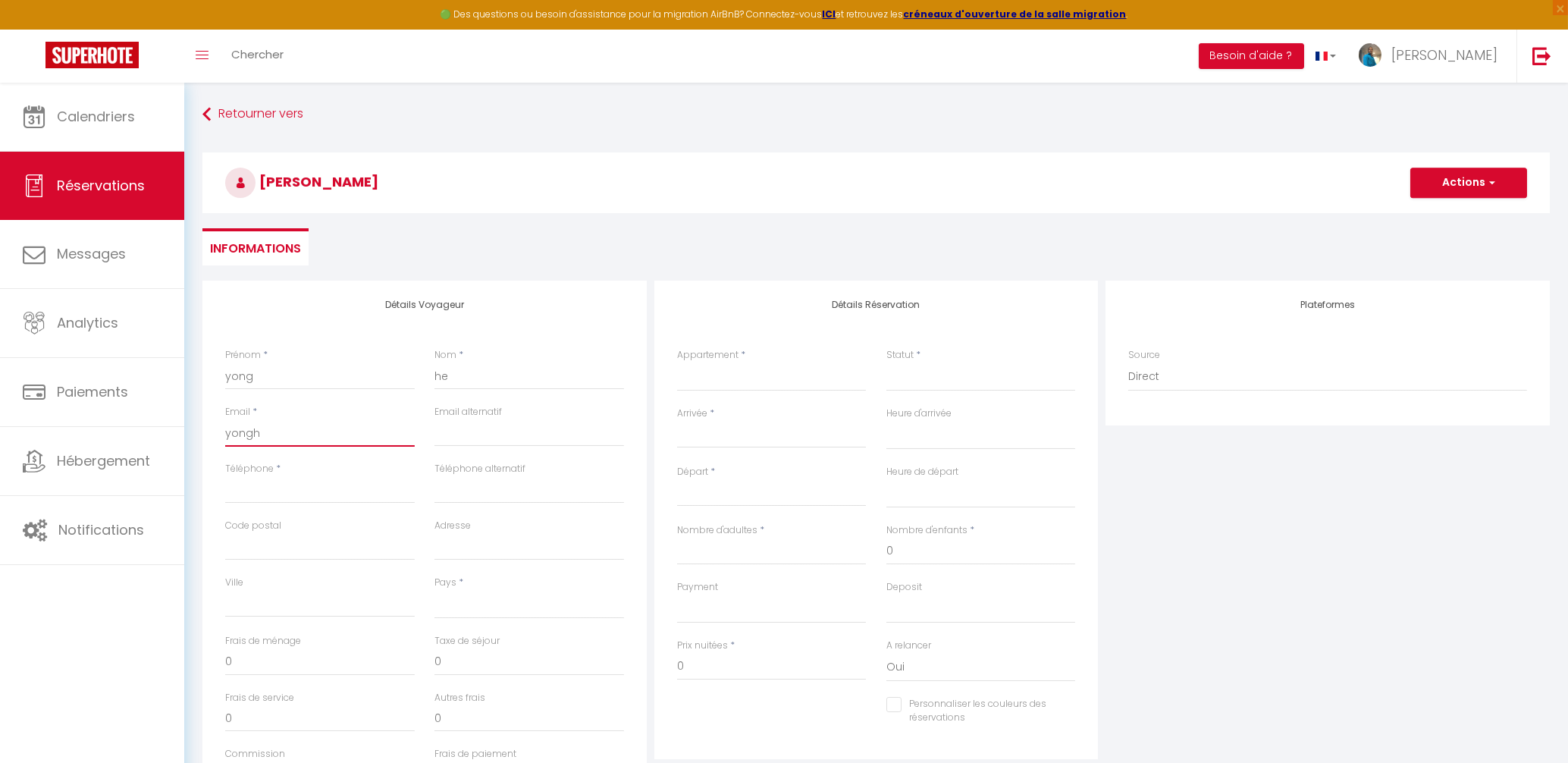
select select
checkbox input "false"
type input "yonghe"
select select
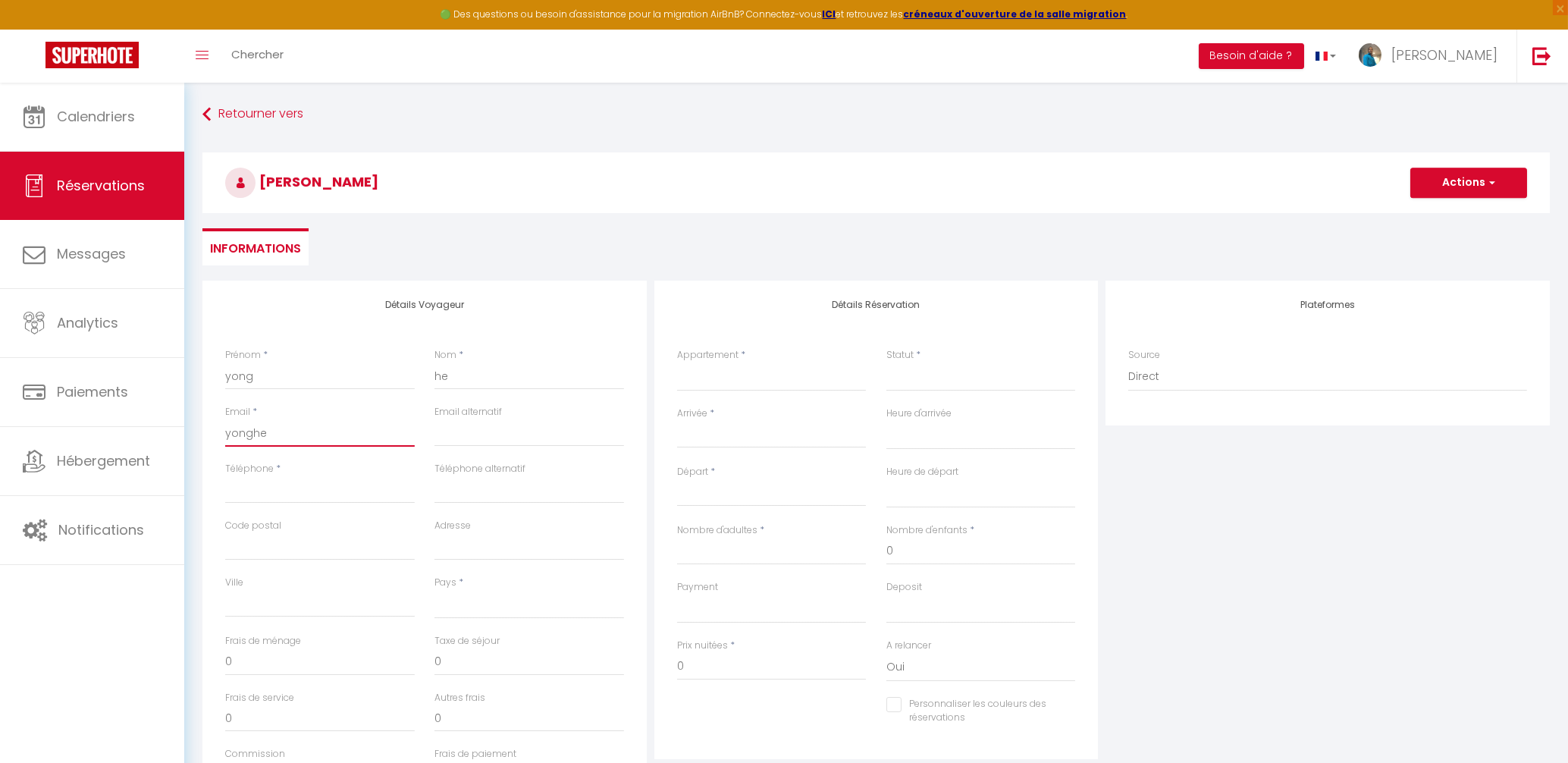
select select
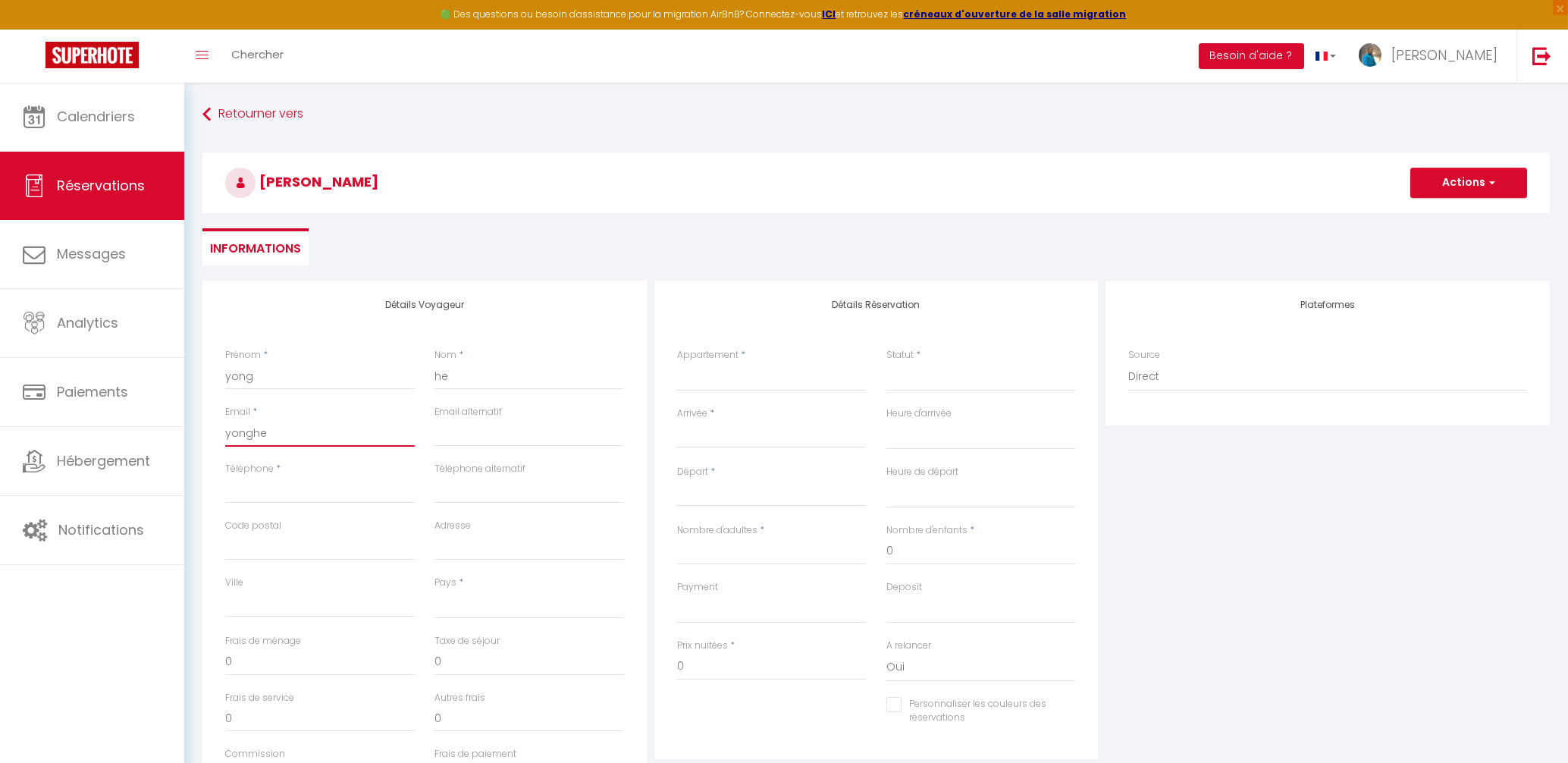
checkbox input "false"
type input "yonghe1"
select select
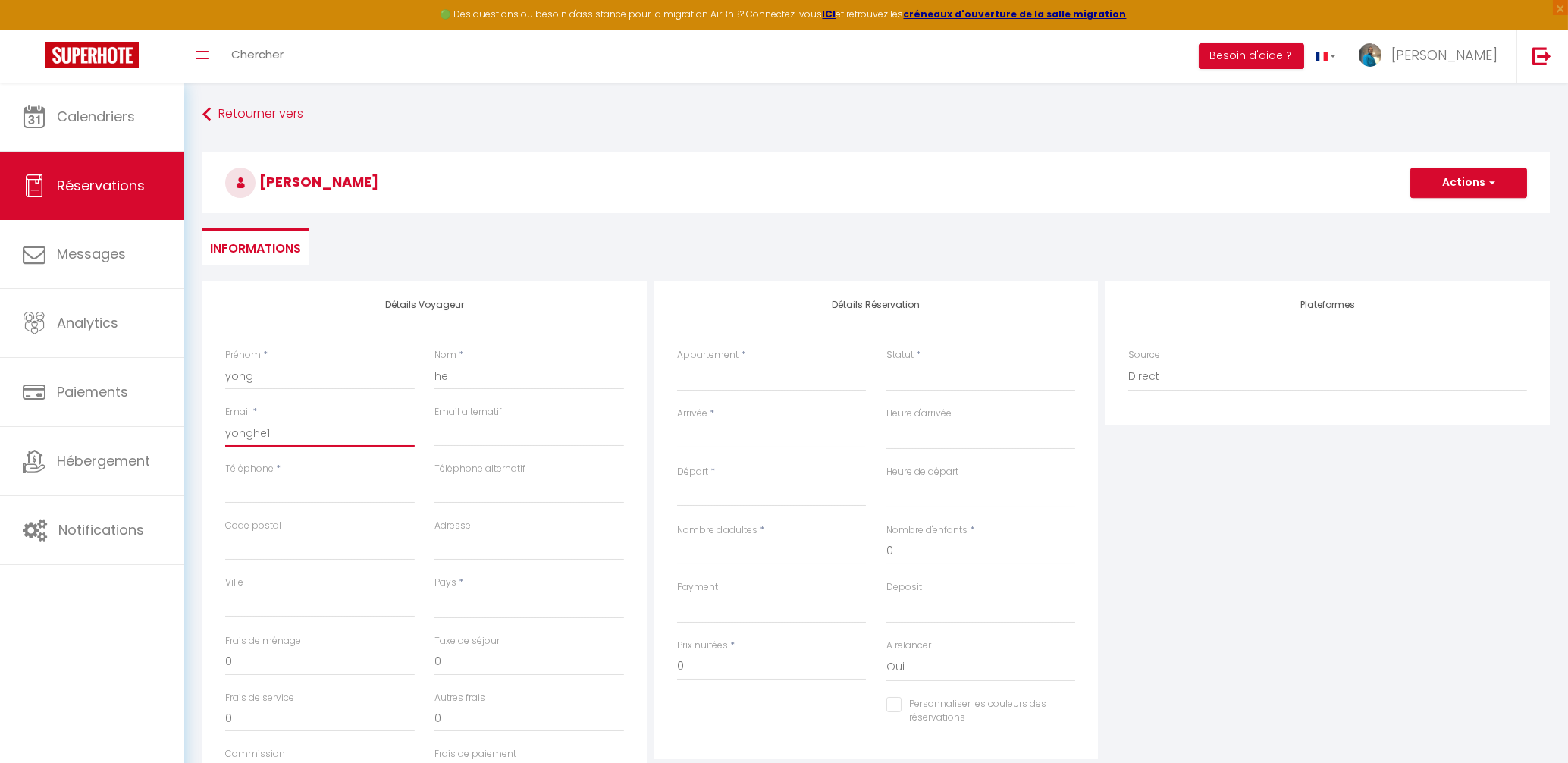
select select
checkbox input "false"
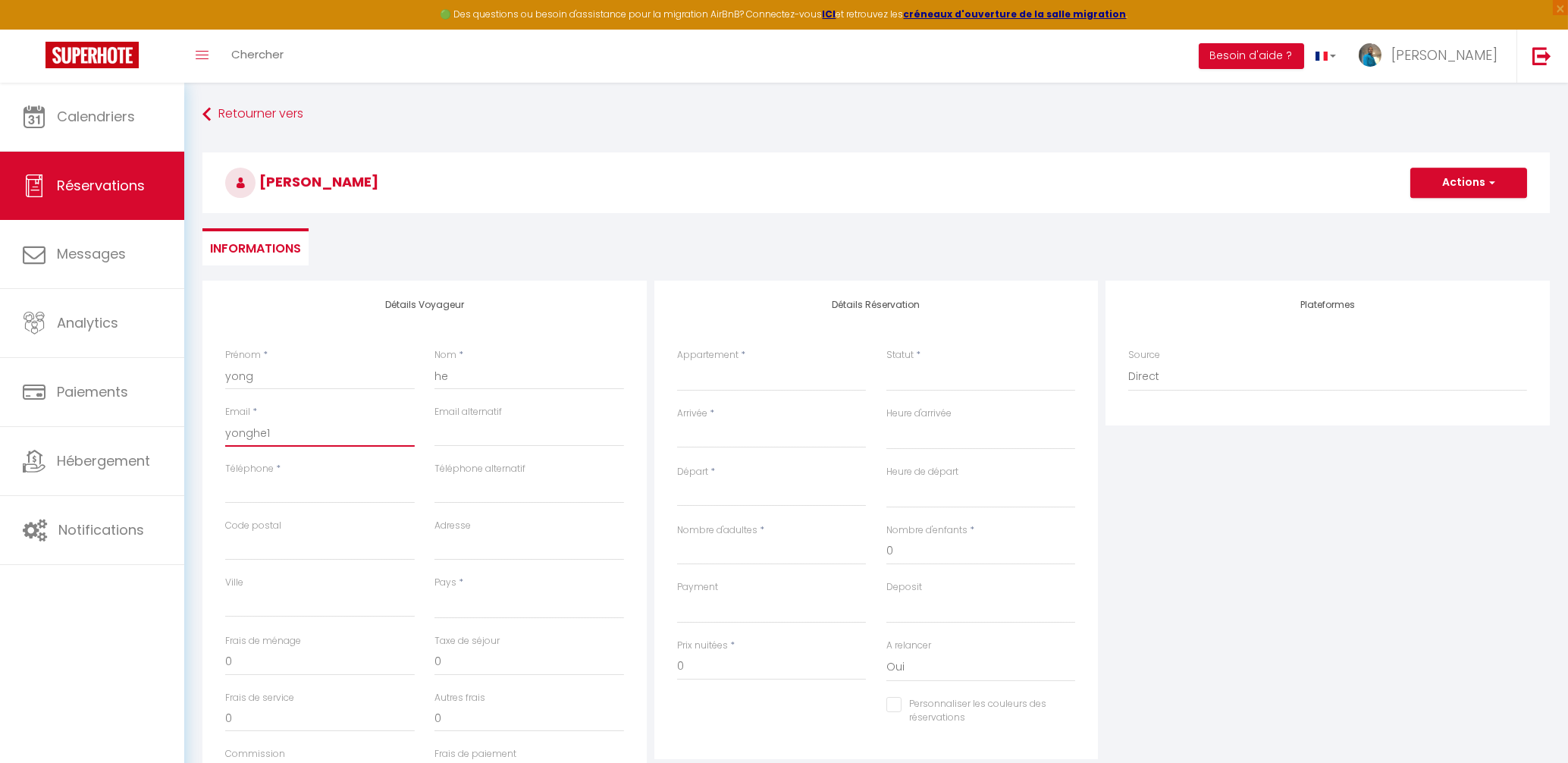
type input "yonghe19"
select select
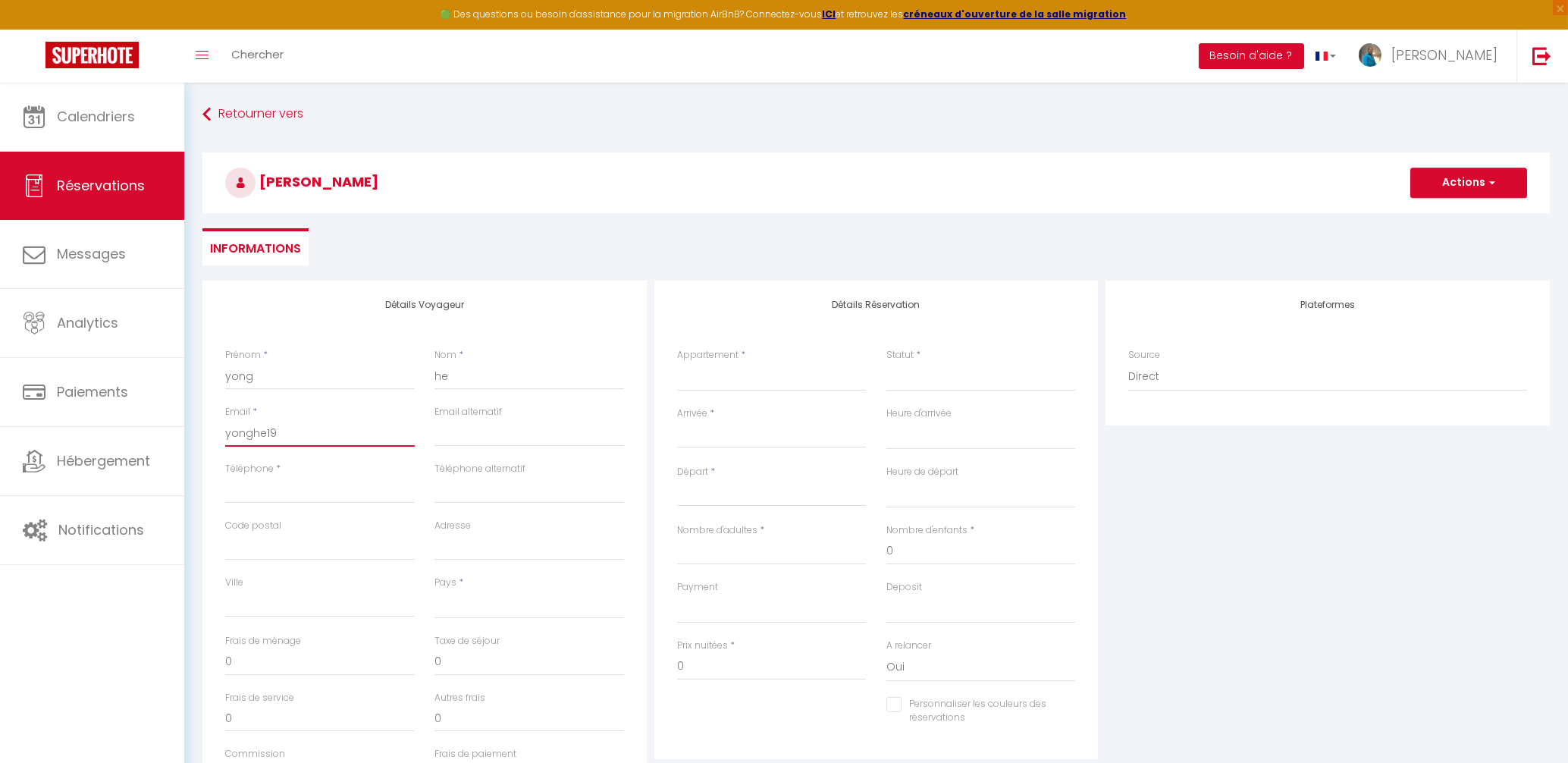
select select
checkbox input "false"
type input "yonghe199"
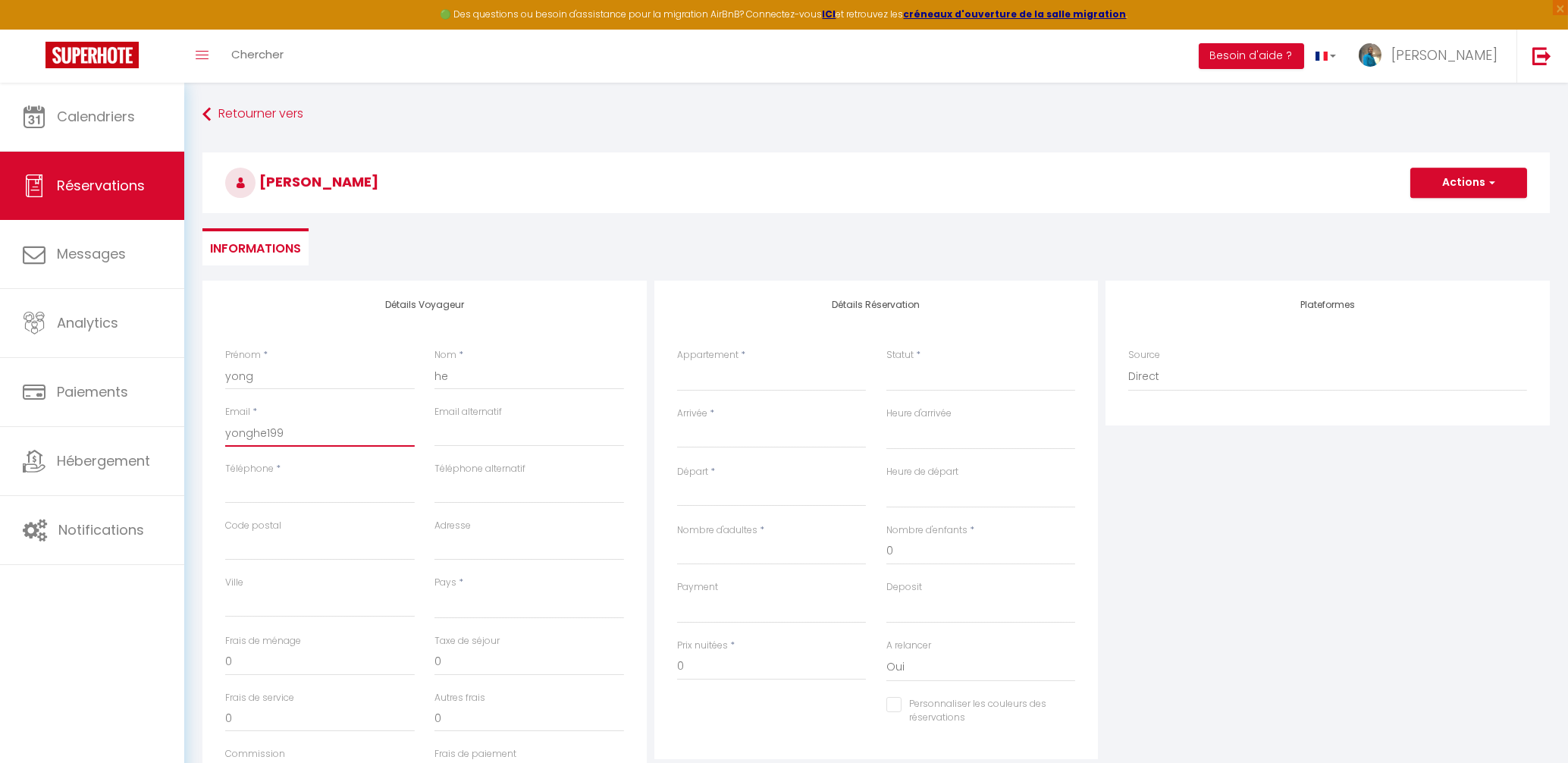
select select
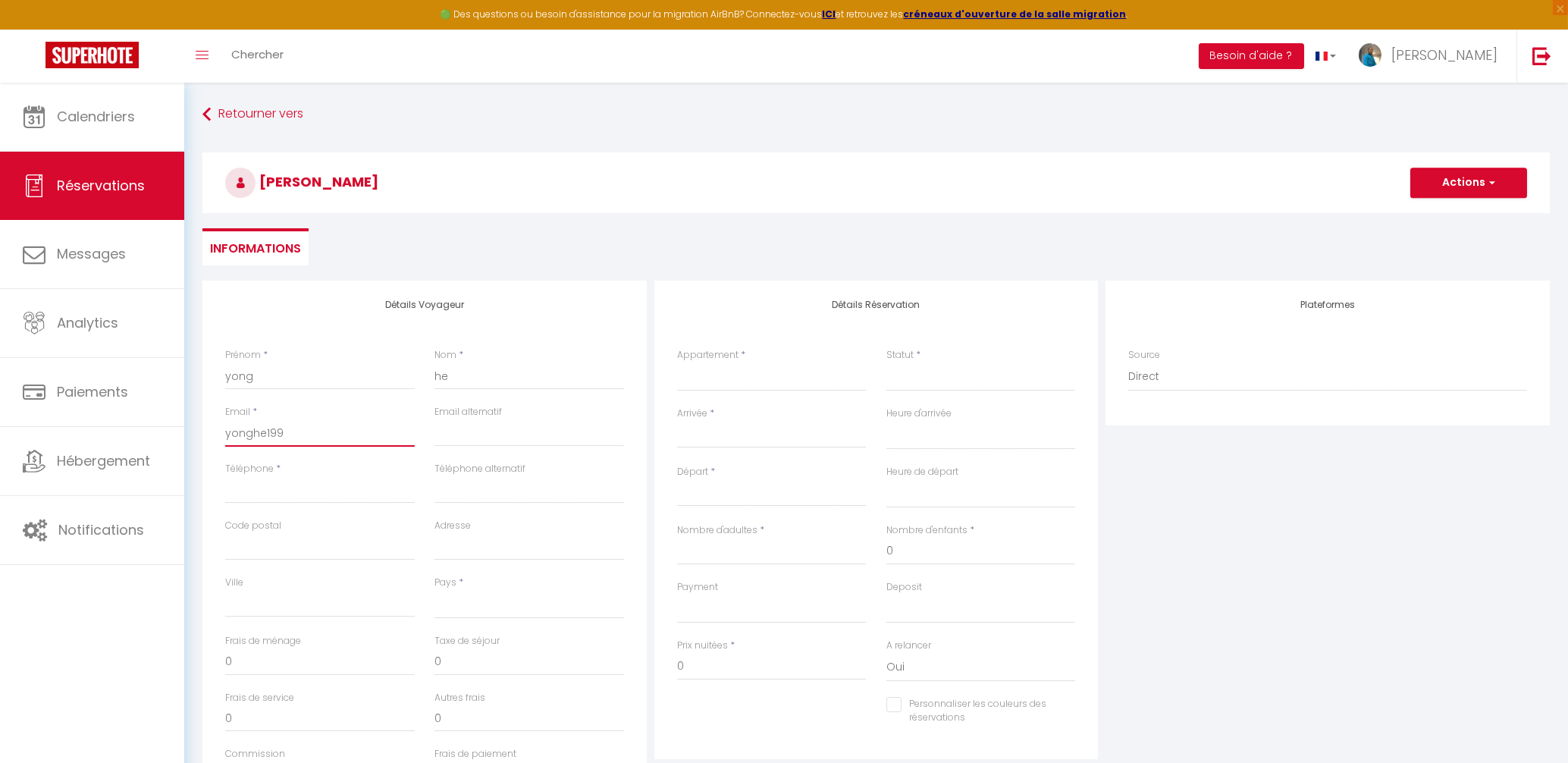
select select
checkbox input "false"
type input "yonghe1990"
select select
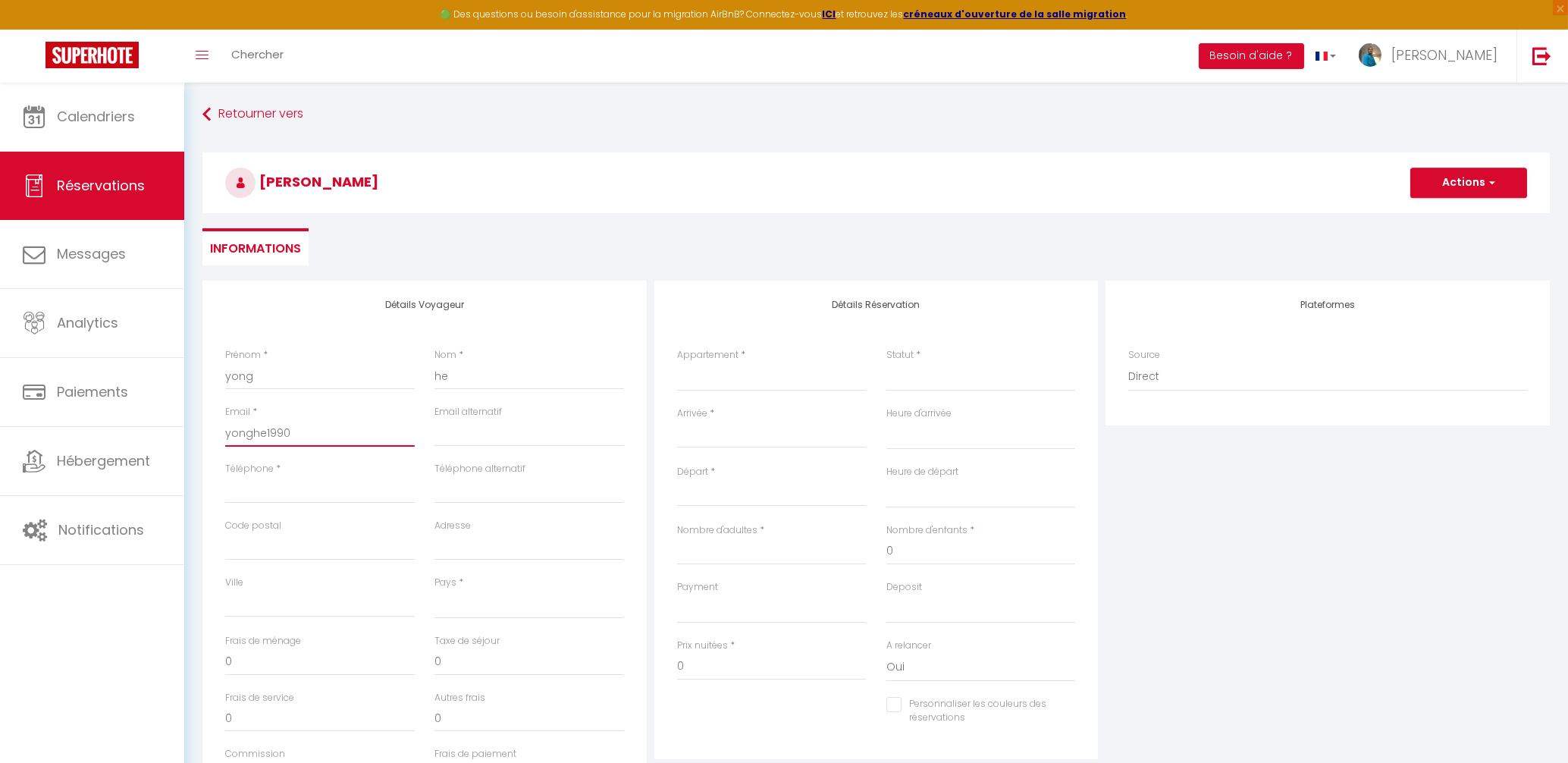
select select
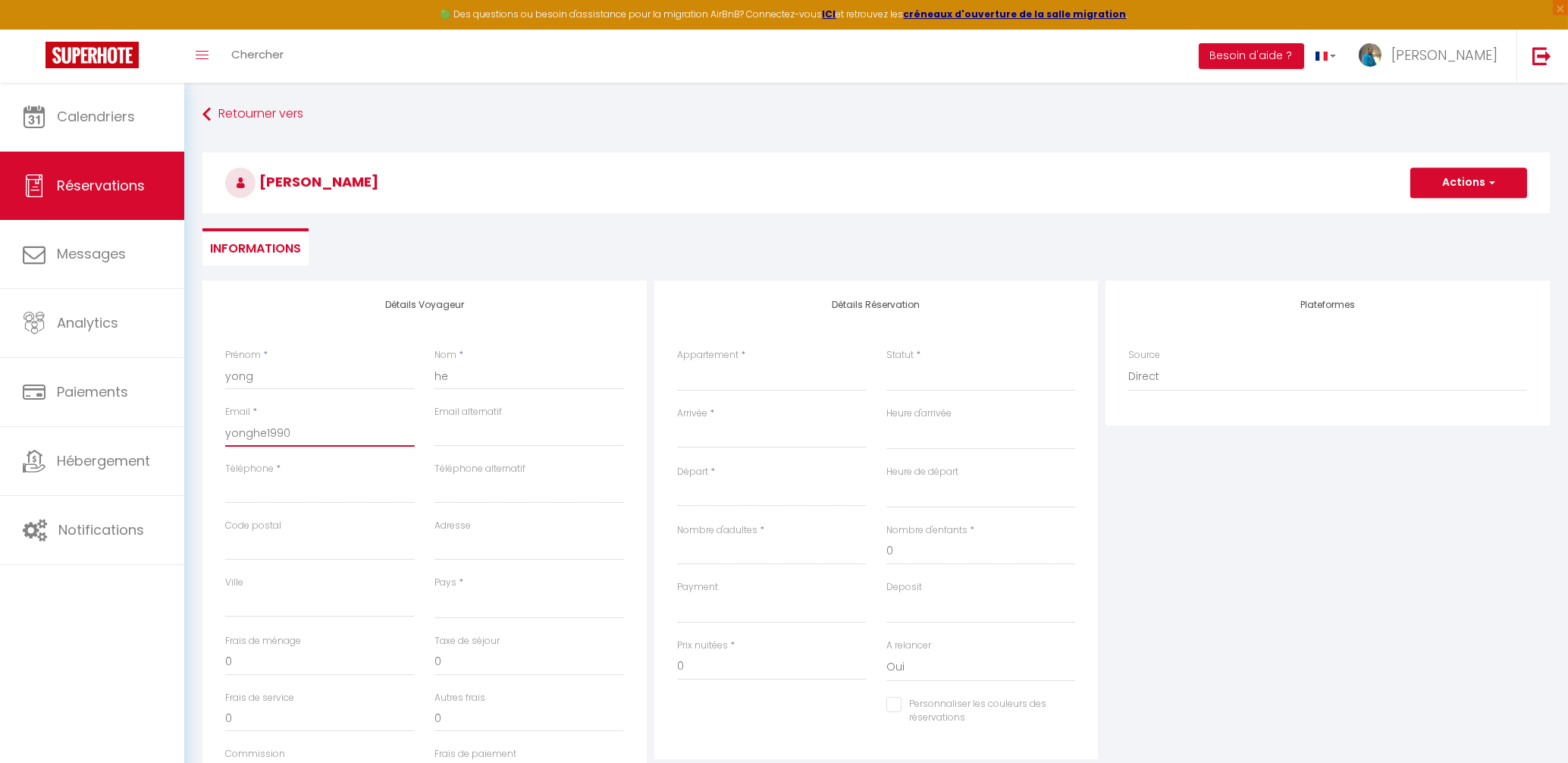
select select
checkbox input "false"
type input "yonghe1990@"
select select
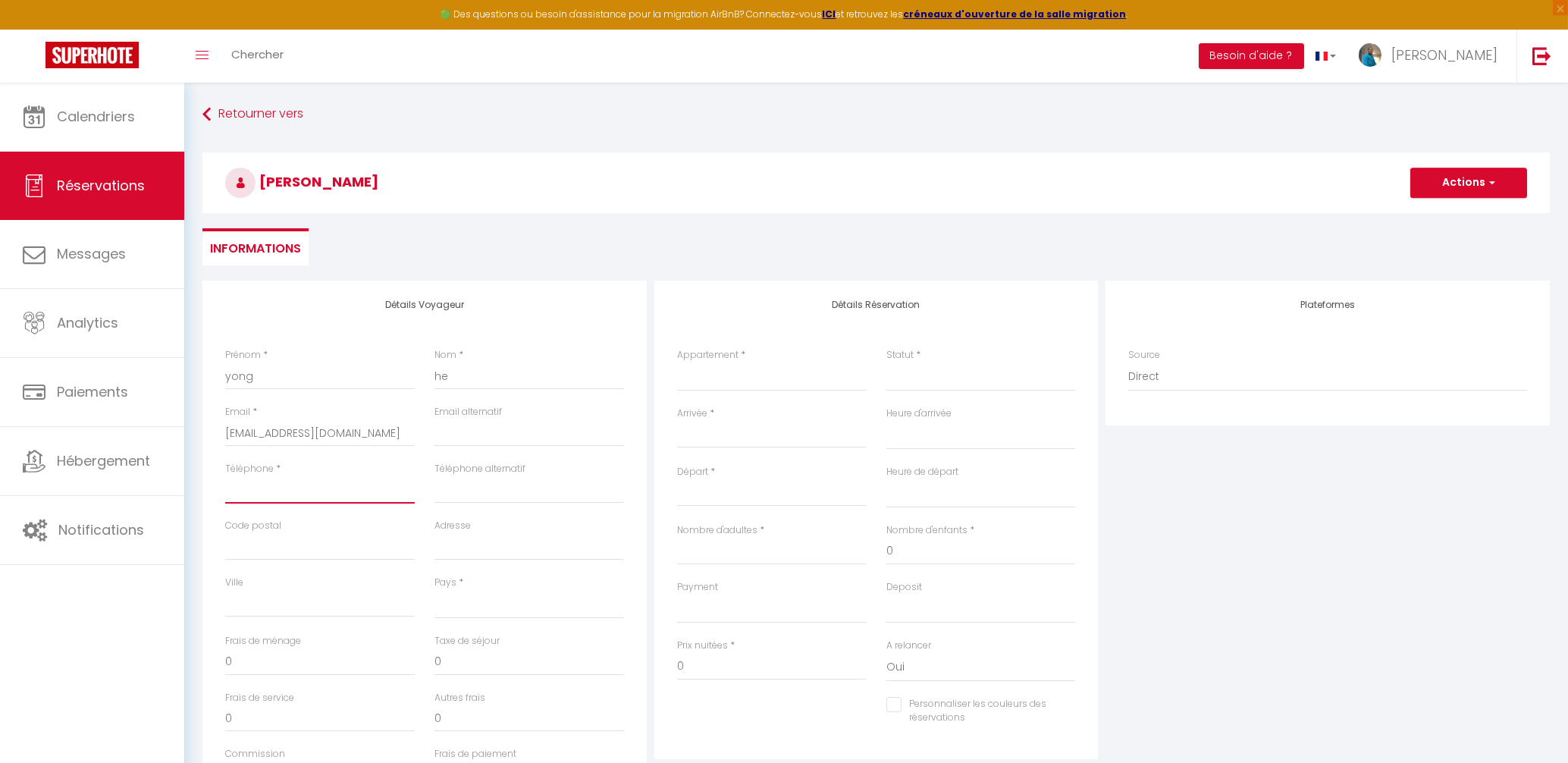
click at [317, 489] on input "Téléphone" at bounding box center [320, 490] width 190 height 28
click at [314, 556] on input "Code postal" at bounding box center [320, 547] width 190 height 28
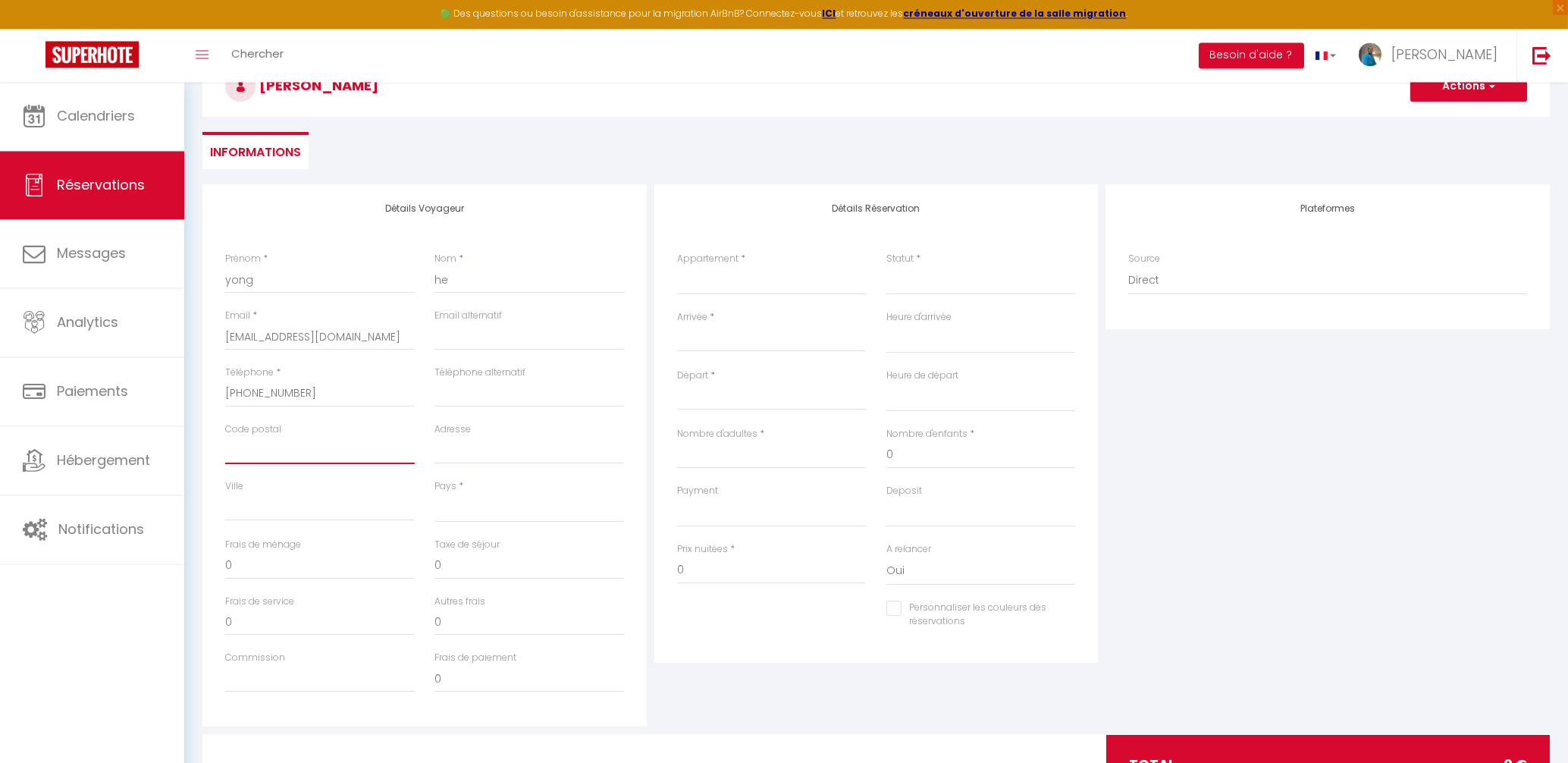
scroll to position [165, 0]
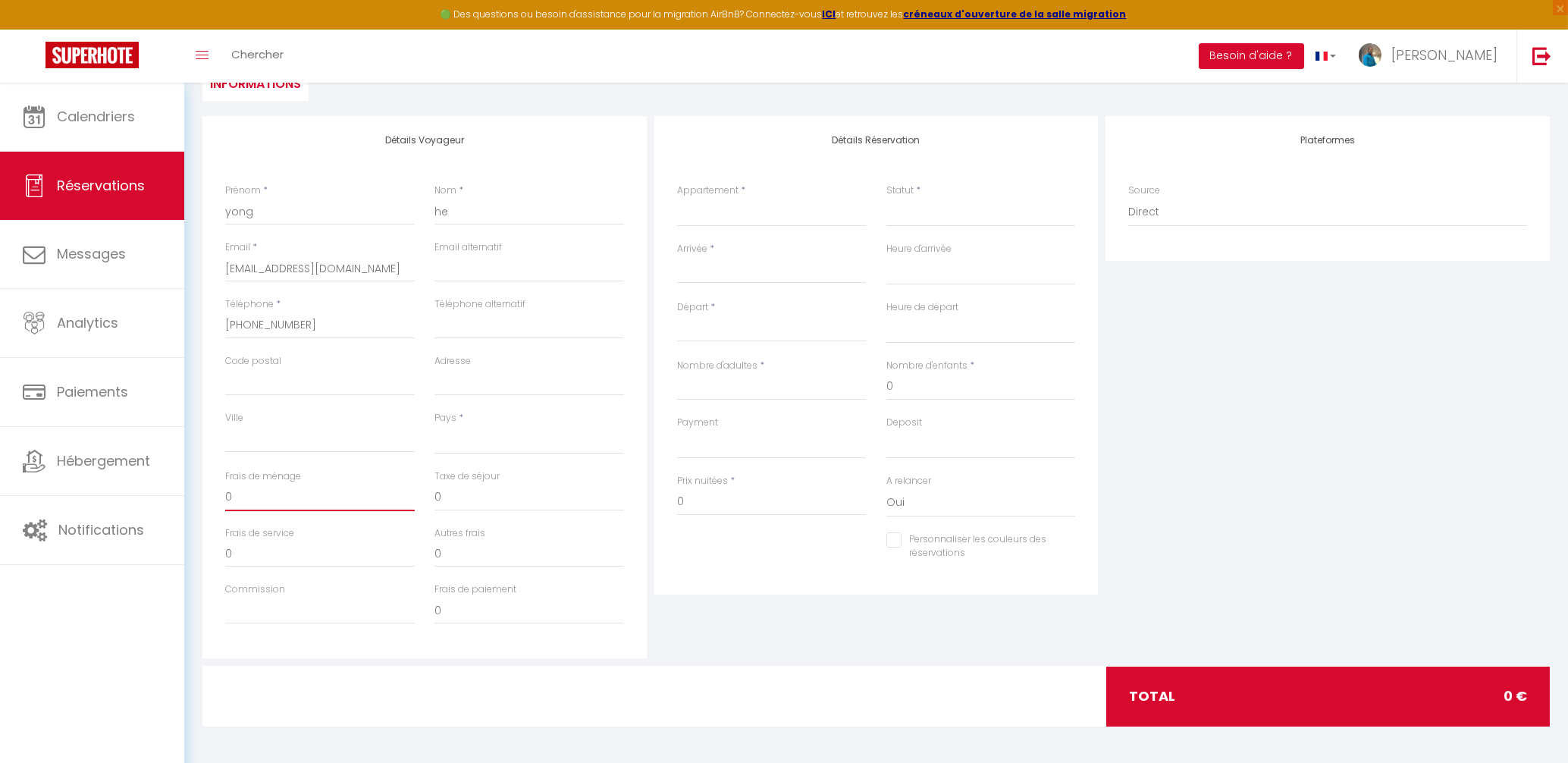
drag, startPoint x: 342, startPoint y: 497, endPoint x: 181, endPoint y: 497, distance: 161.0
click at [225, 497] on input "0" at bounding box center [320, 497] width 190 height 28
drag, startPoint x: 481, startPoint y: 496, endPoint x: 334, endPoint y: 508, distance: 147.5
click at [435, 507] on input "0" at bounding box center [529, 497] width 190 height 28
click at [719, 392] on input "Nombre d'adultes" at bounding box center [772, 387] width 190 height 28
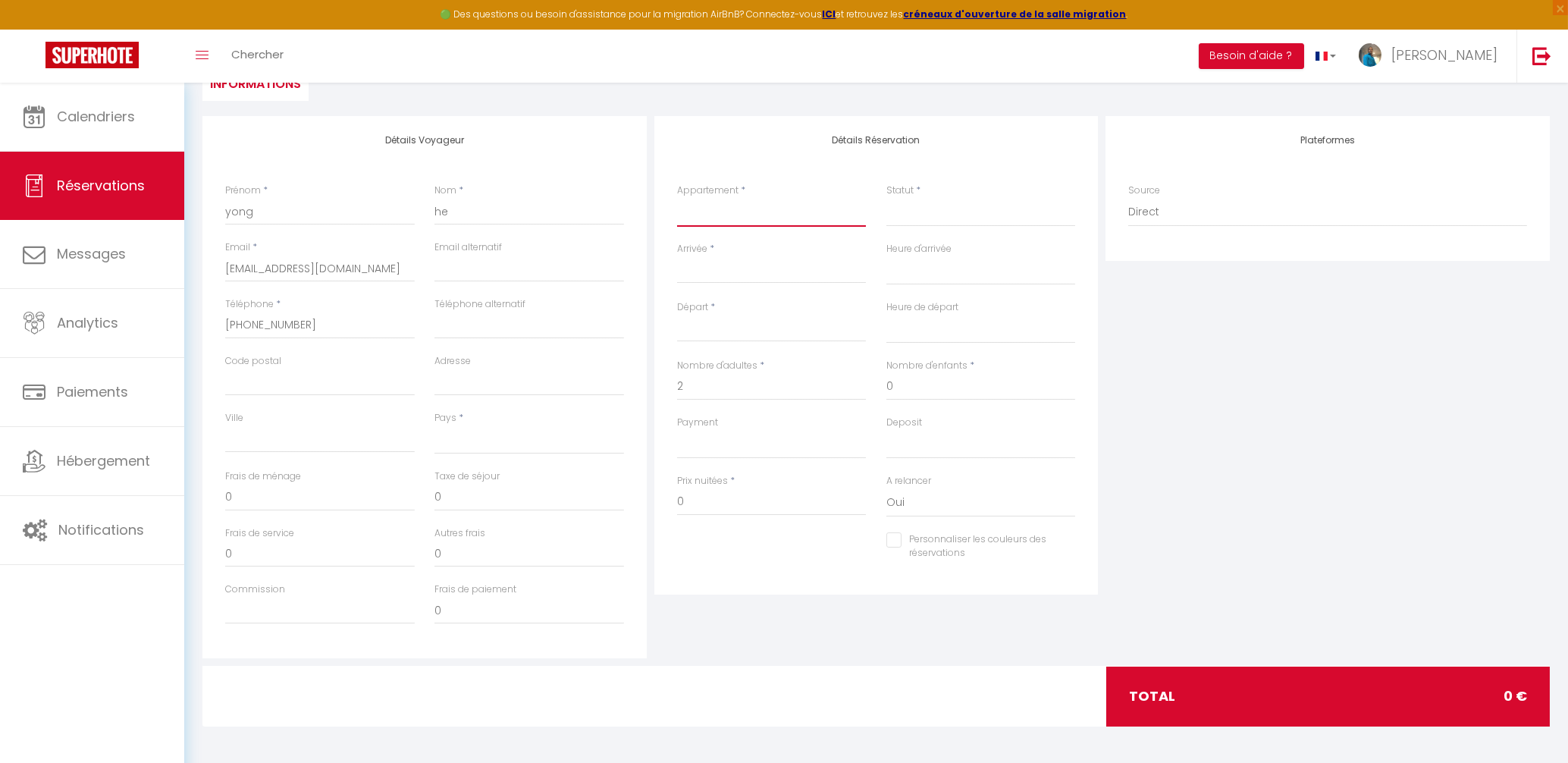
click at [678, 198] on select "Nuit de rêve : spa, sauna, cinéma Superbe appart avec SPA privé et cinéma Joli …" at bounding box center [772, 212] width 190 height 28
click option "Nuit de rêve : spa, sauna, cinéma" at bounding box center [0, 0] width 0 height 0
click at [930, 210] on select "Confirmé Non Confirmé Annulé Annulé par le voyageur No Show Request" at bounding box center [981, 212] width 190 height 28
drag, startPoint x: 930, startPoint y: 210, endPoint x: 840, endPoint y: 245, distance: 96.6
click at [930, 212] on select "Confirmé Non Confirmé Annulé Annulé par le voyageur No Show Request" at bounding box center [981, 212] width 190 height 28
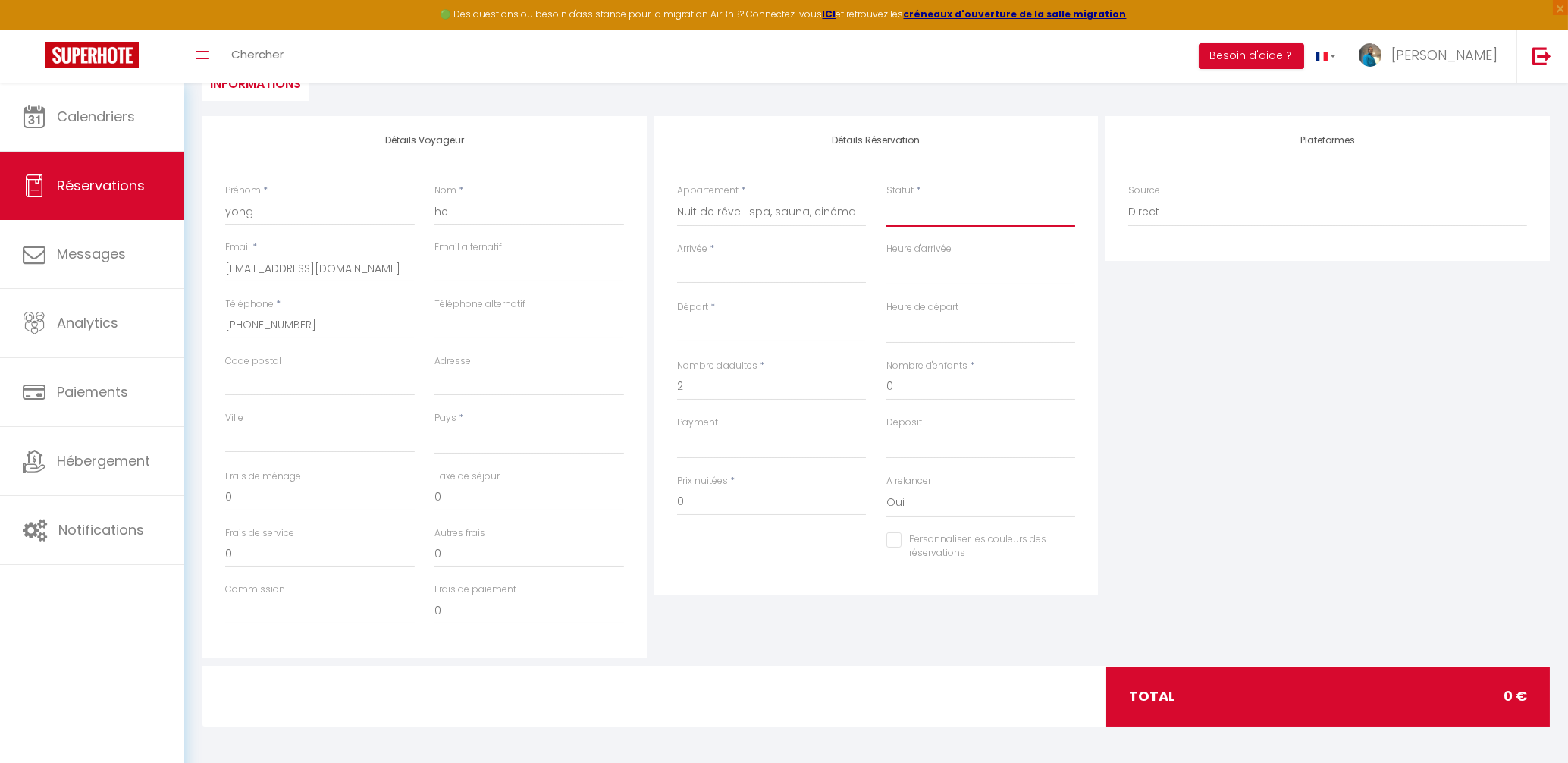
click at [932, 221] on select "Confirmé Non Confirmé Annulé Annulé par le voyageur No Show Request" at bounding box center [981, 212] width 190 height 28
click at [965, 223] on select "Confirmé Non Confirmé Annulé Annulé par le voyageur No Show Request" at bounding box center [981, 212] width 190 height 28
click at [738, 277] on input "Arrivée" at bounding box center [772, 271] width 190 height 20
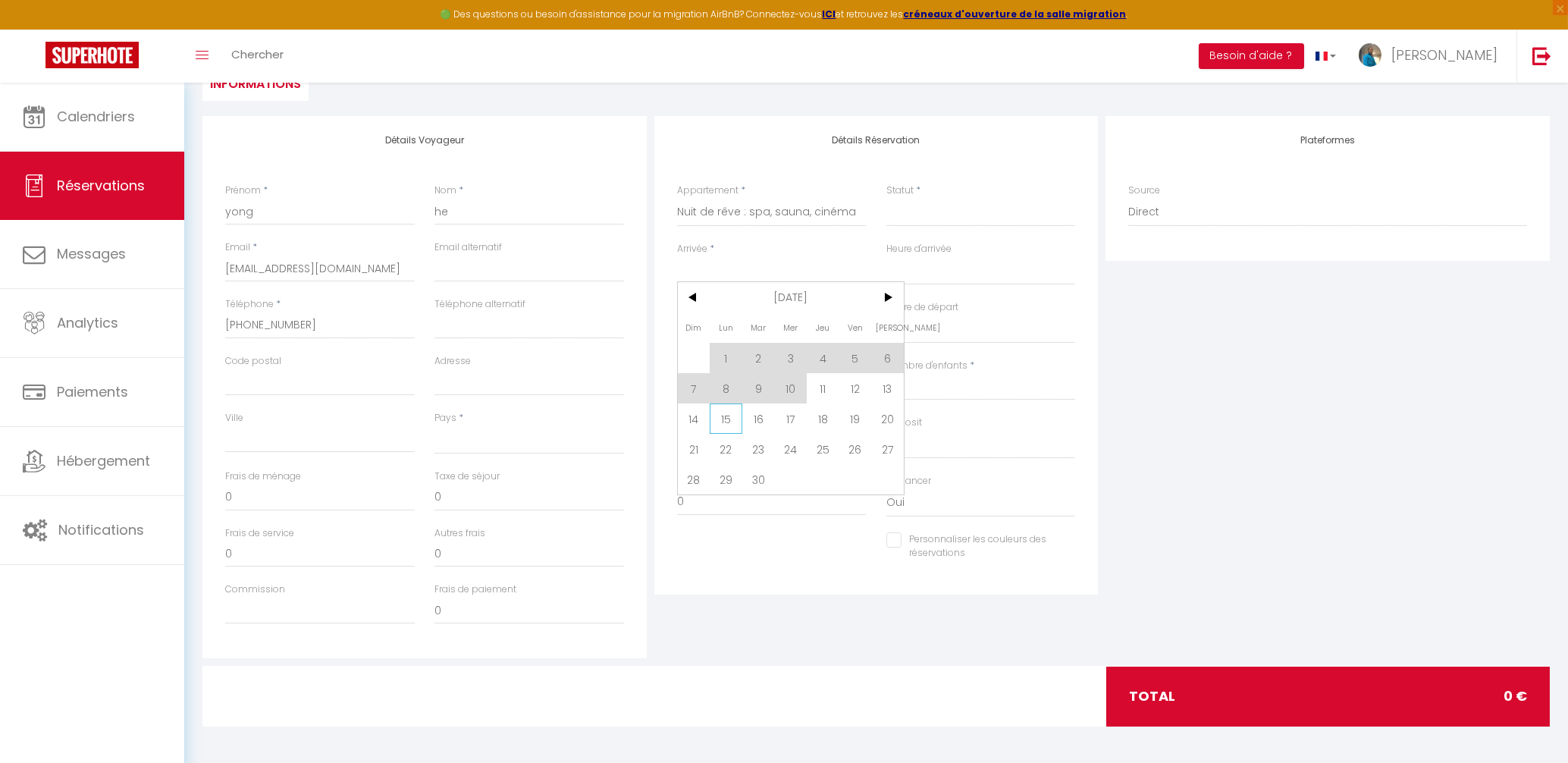
click at [717, 418] on span "15" at bounding box center [725, 419] width 33 height 30
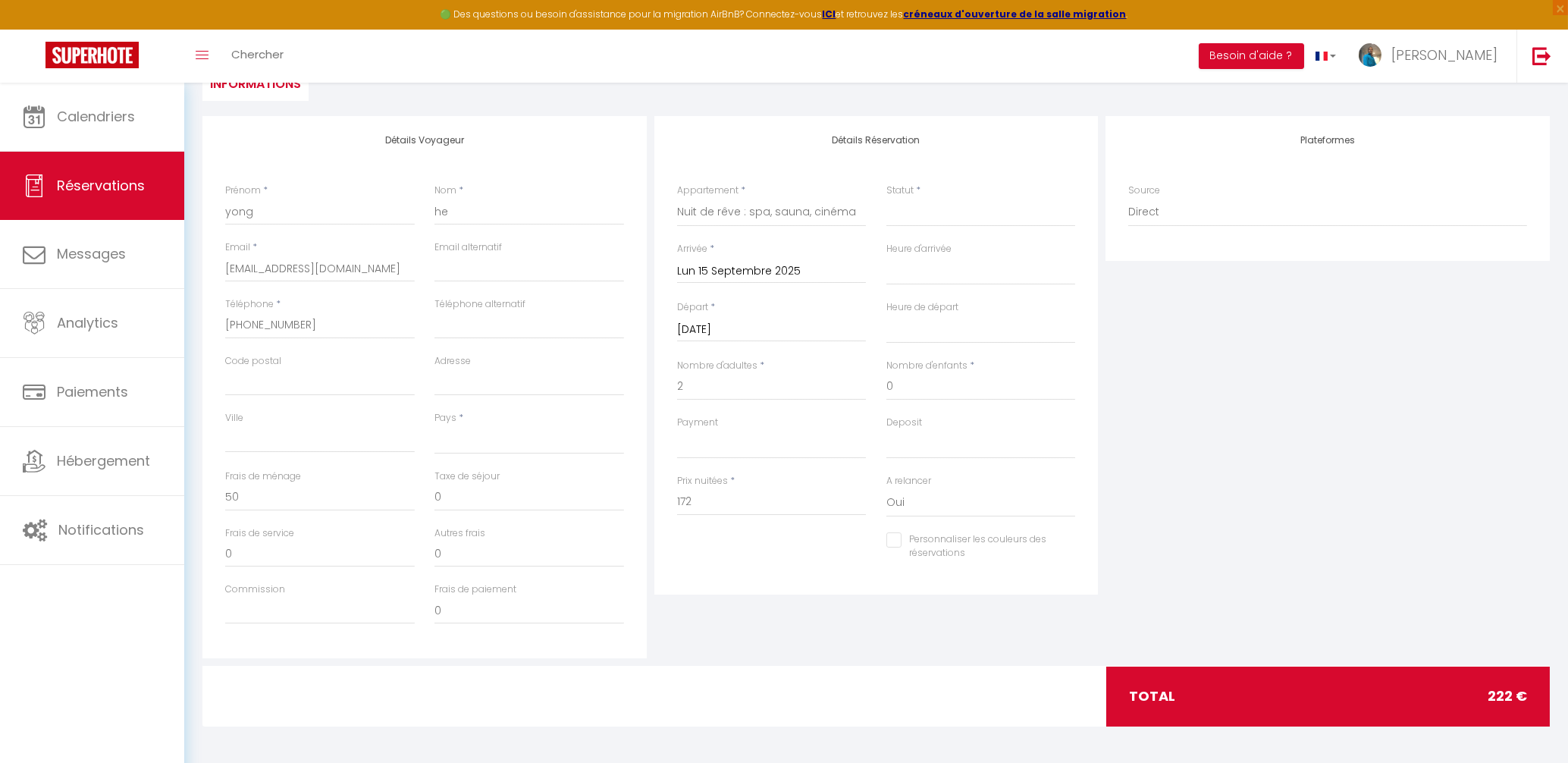
click at [783, 332] on input "Mar 16 Septembre 2025" at bounding box center [772, 330] width 190 height 20
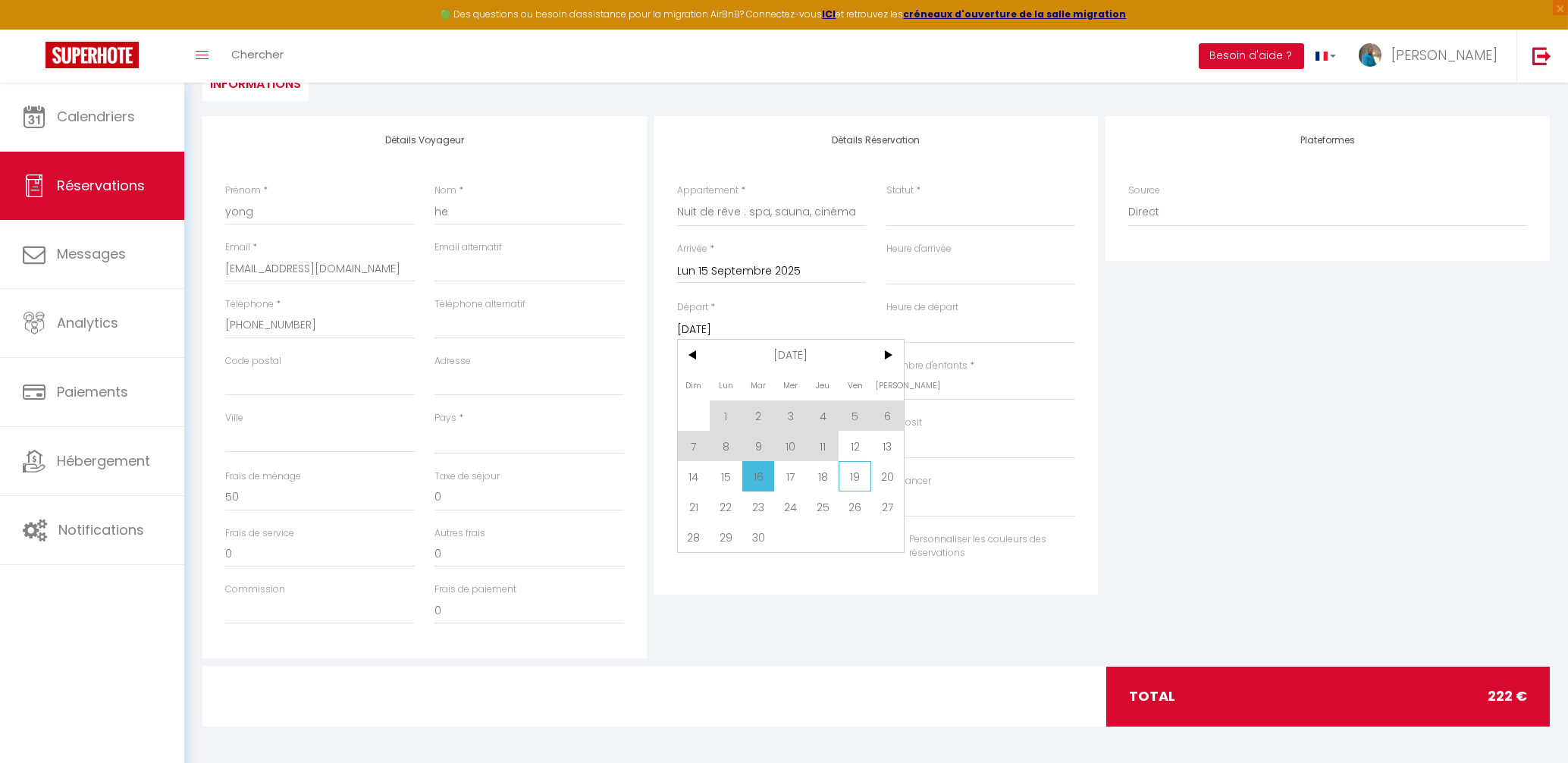
click at [852, 479] on span "19" at bounding box center [855, 476] width 33 height 30
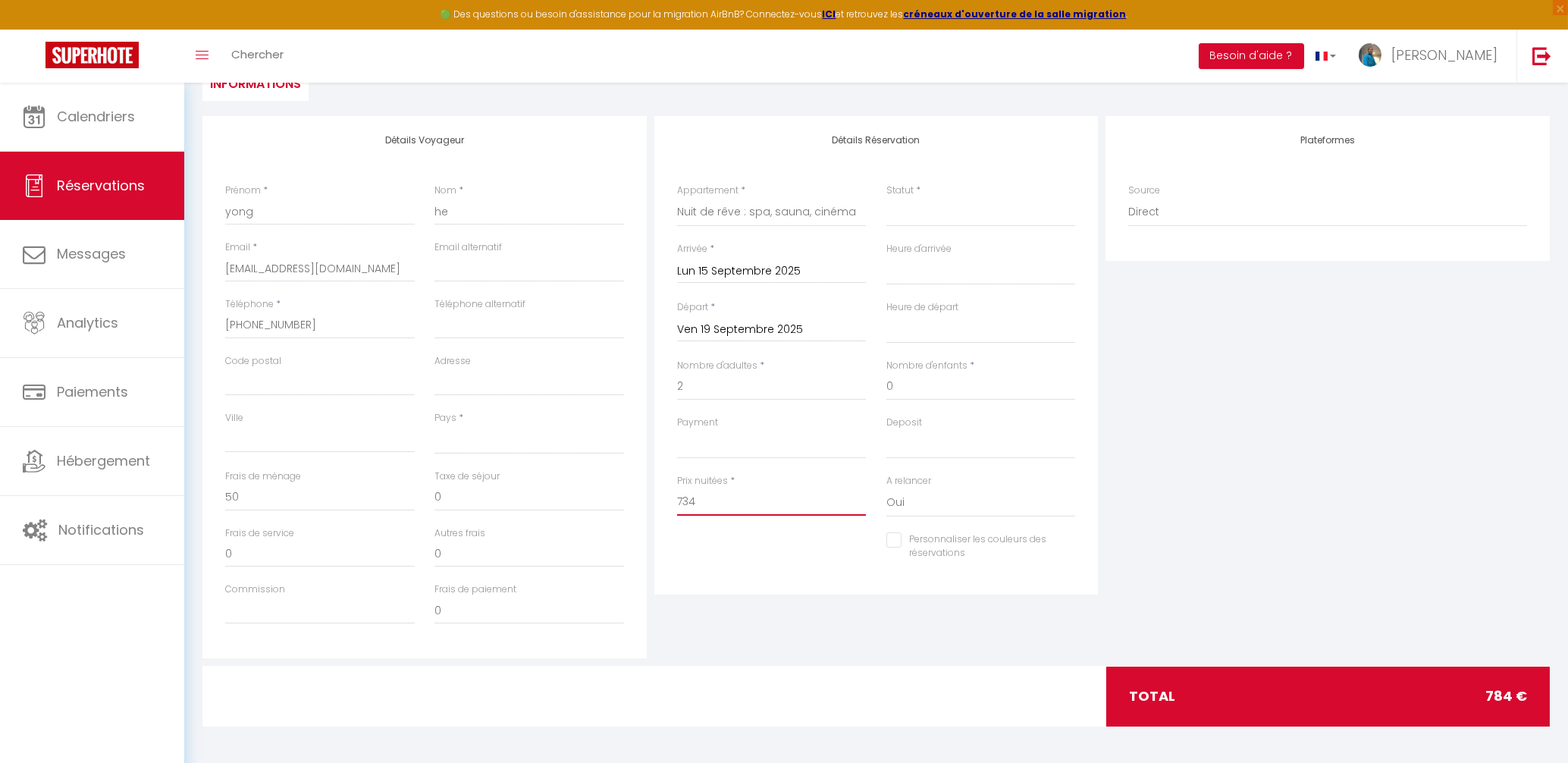
drag, startPoint x: 700, startPoint y: 499, endPoint x: 662, endPoint y: 499, distance: 38.0
click at [678, 499] on input "734" at bounding box center [772, 502] width 190 height 28
click at [886, 256] on select "00:00 00:30 01:00 01:30 02:00 02:30 03:00 03:30 04:00 04:30 05:00 05:30 06:00 0…" at bounding box center [981, 271] width 190 height 28
click option "16:00" at bounding box center [0, 0] width 0 height 0
click option "11:00" at bounding box center [0, 0] width 0 height 0
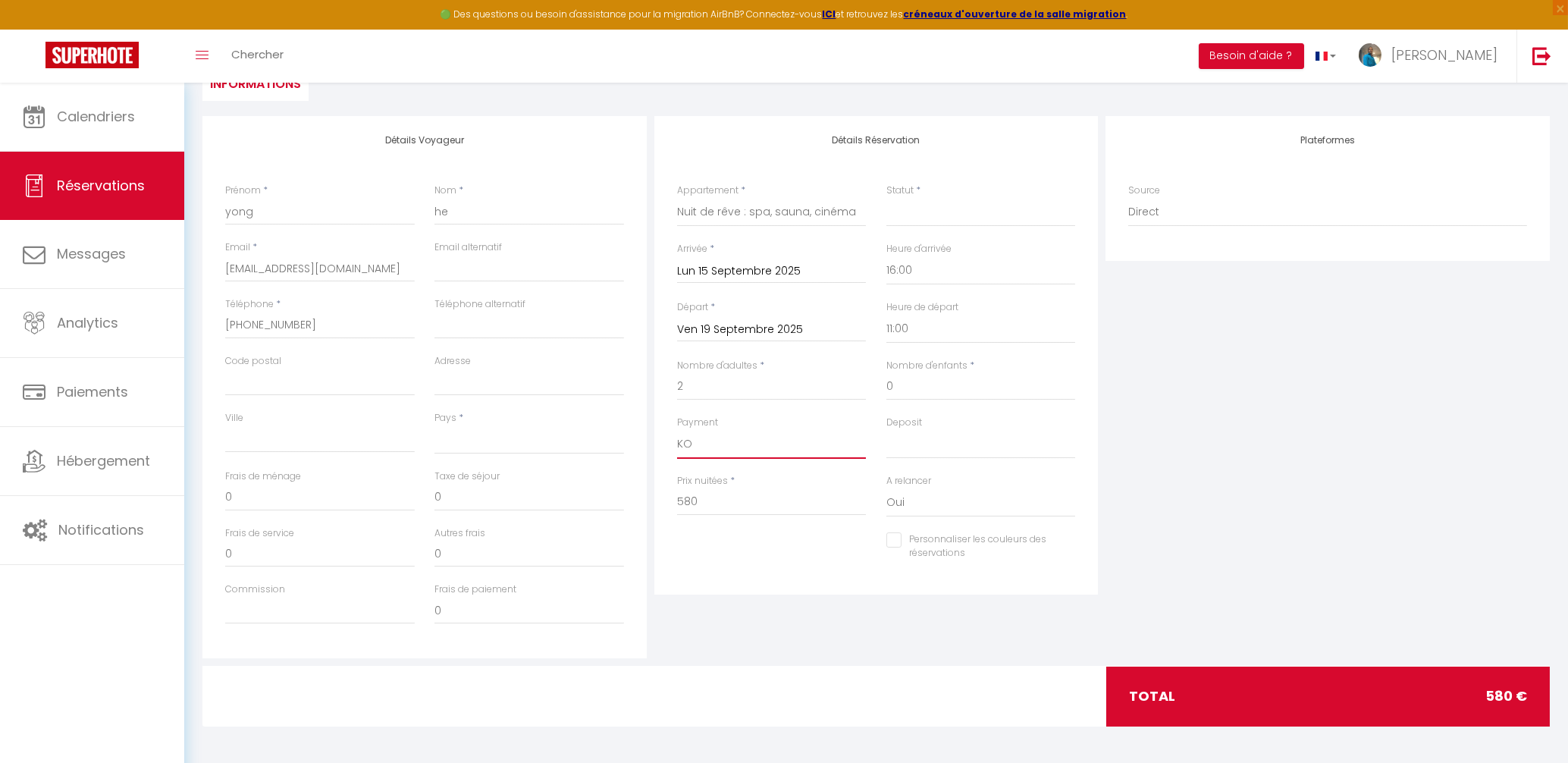
click option "KO" at bounding box center [0, 0] width 0 height 0
click at [886, 430] on select "OK KO" at bounding box center [981, 444] width 190 height 28
click option "KO" at bounding box center [0, 0] width 0 height 0
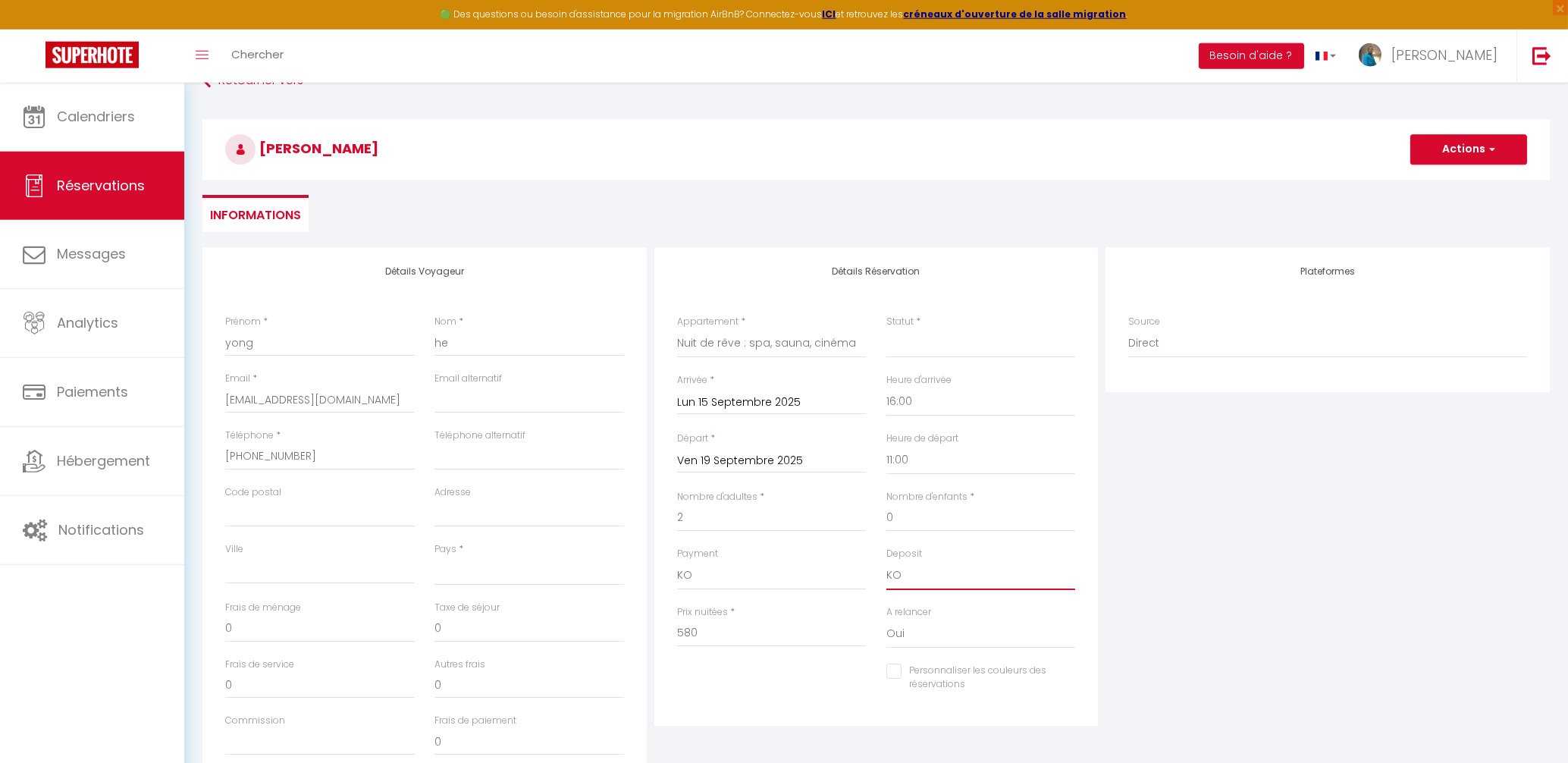
scroll to position [0, 0]
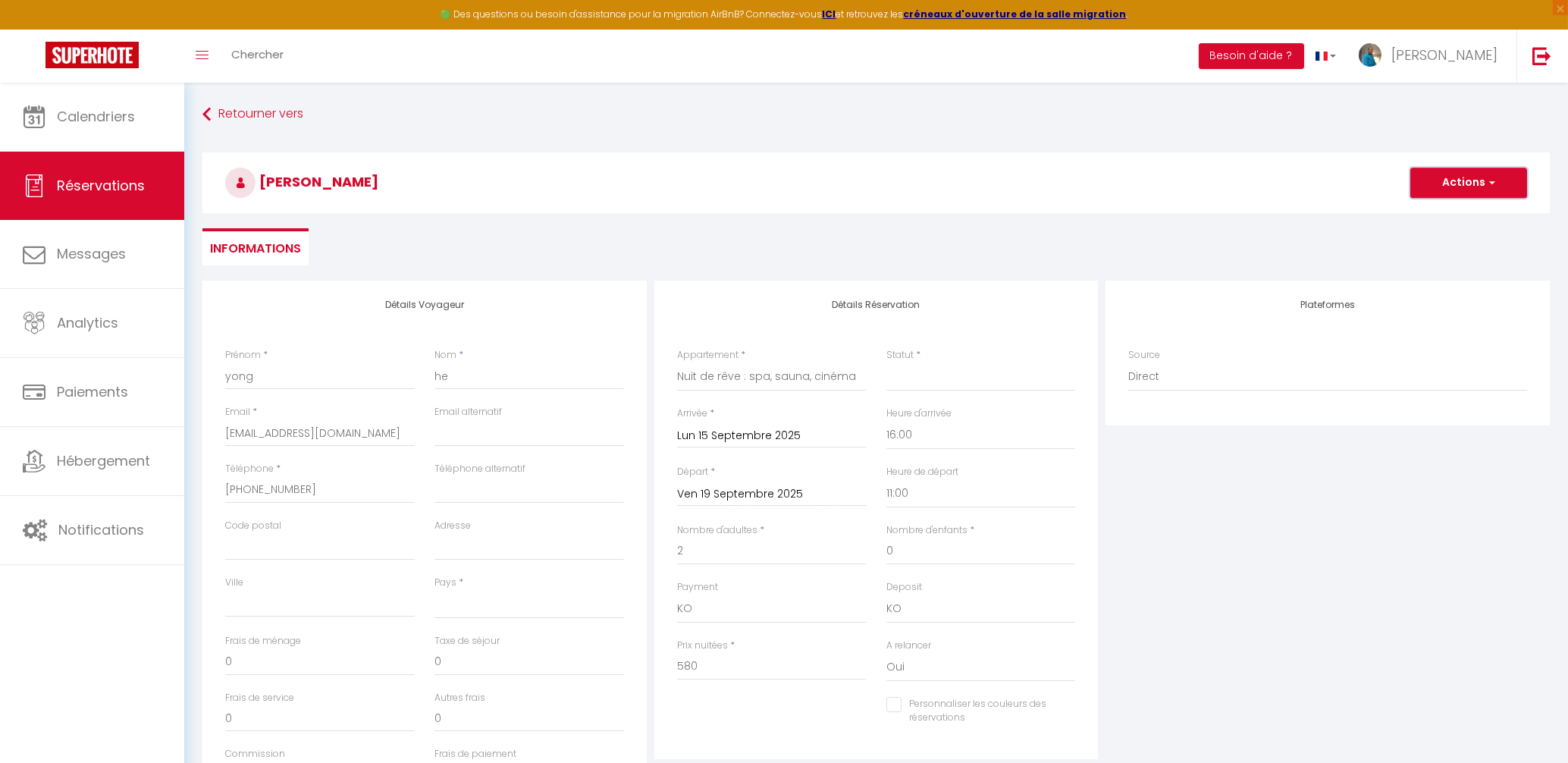
click at [1490, 191] on button "Actions" at bounding box center [1469, 183] width 117 height 30
click at [1444, 220] on link "Enregistrer" at bounding box center [1453, 216] width 120 height 20
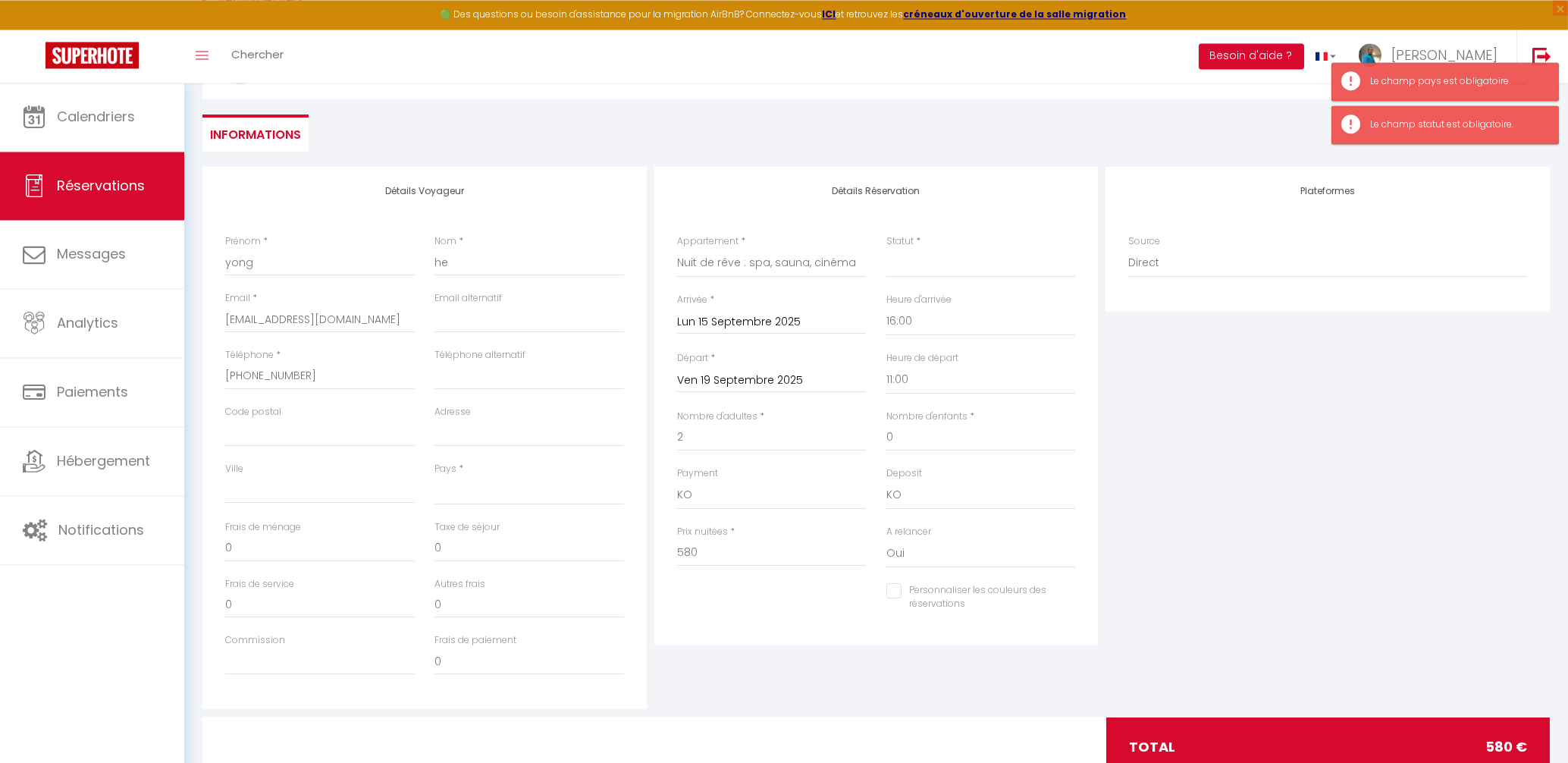
scroll to position [162, 0]
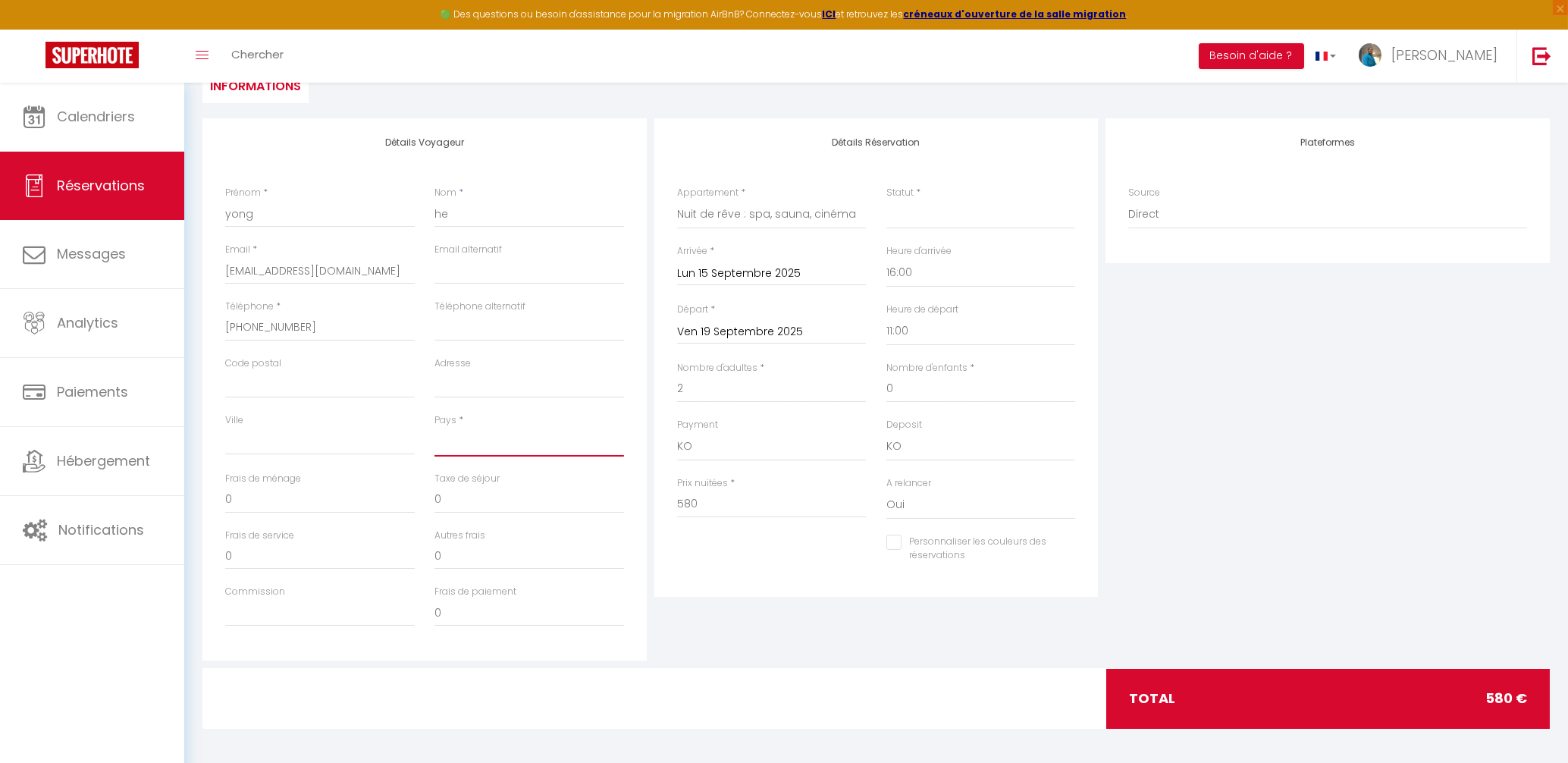
click at [435, 428] on select "France Portugal Afghanistan Albania Algeria American Samoa Andorra Angola Angui…" at bounding box center [529, 442] width 190 height 28
click option "[GEOGRAPHIC_DATA]" at bounding box center [0, 0] width 0 height 0
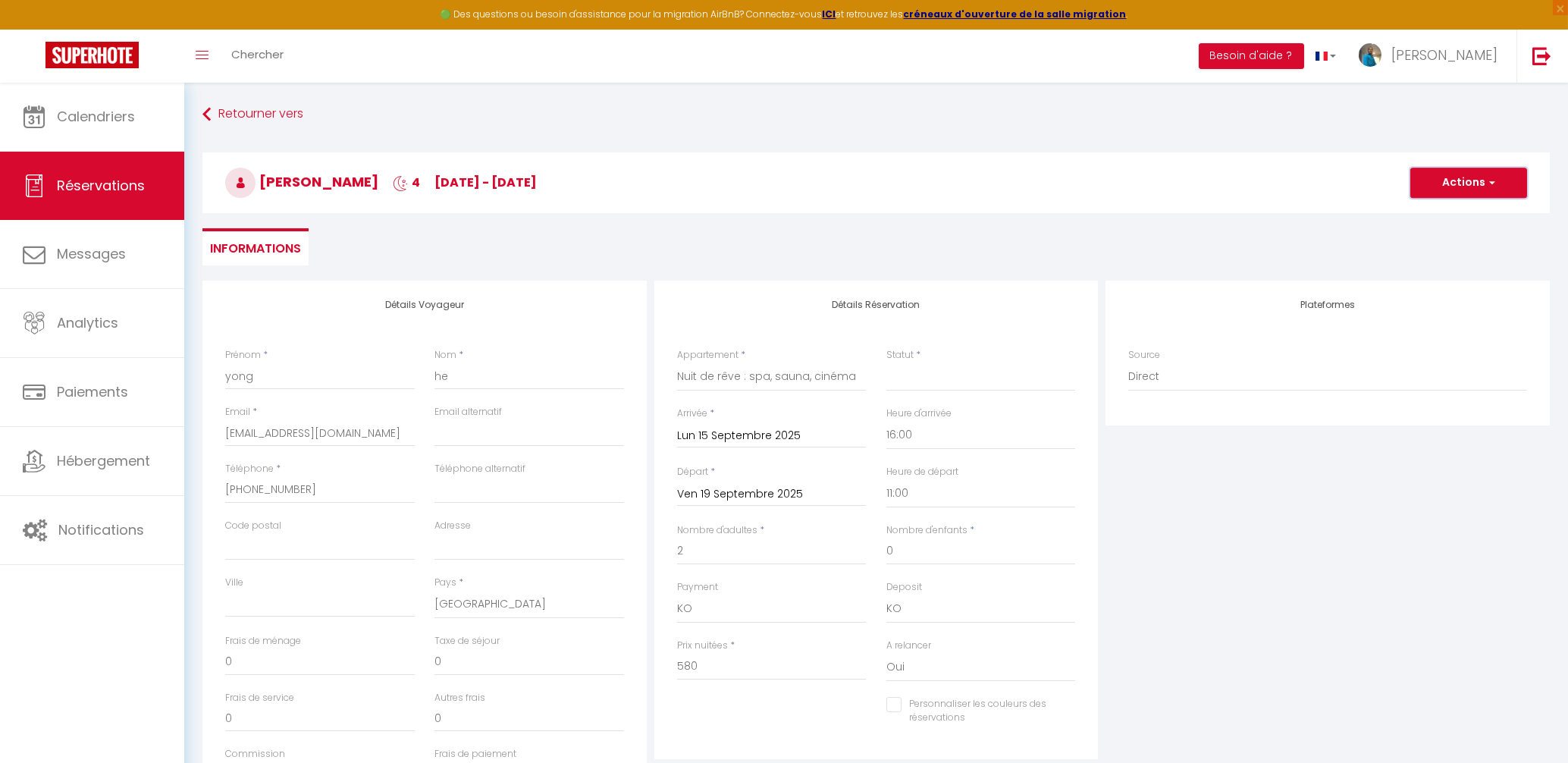
click at [1493, 184] on span "button" at bounding box center [1490, 182] width 9 height 13
click at [1449, 216] on link "Enregistrer" at bounding box center [1453, 216] width 120 height 20
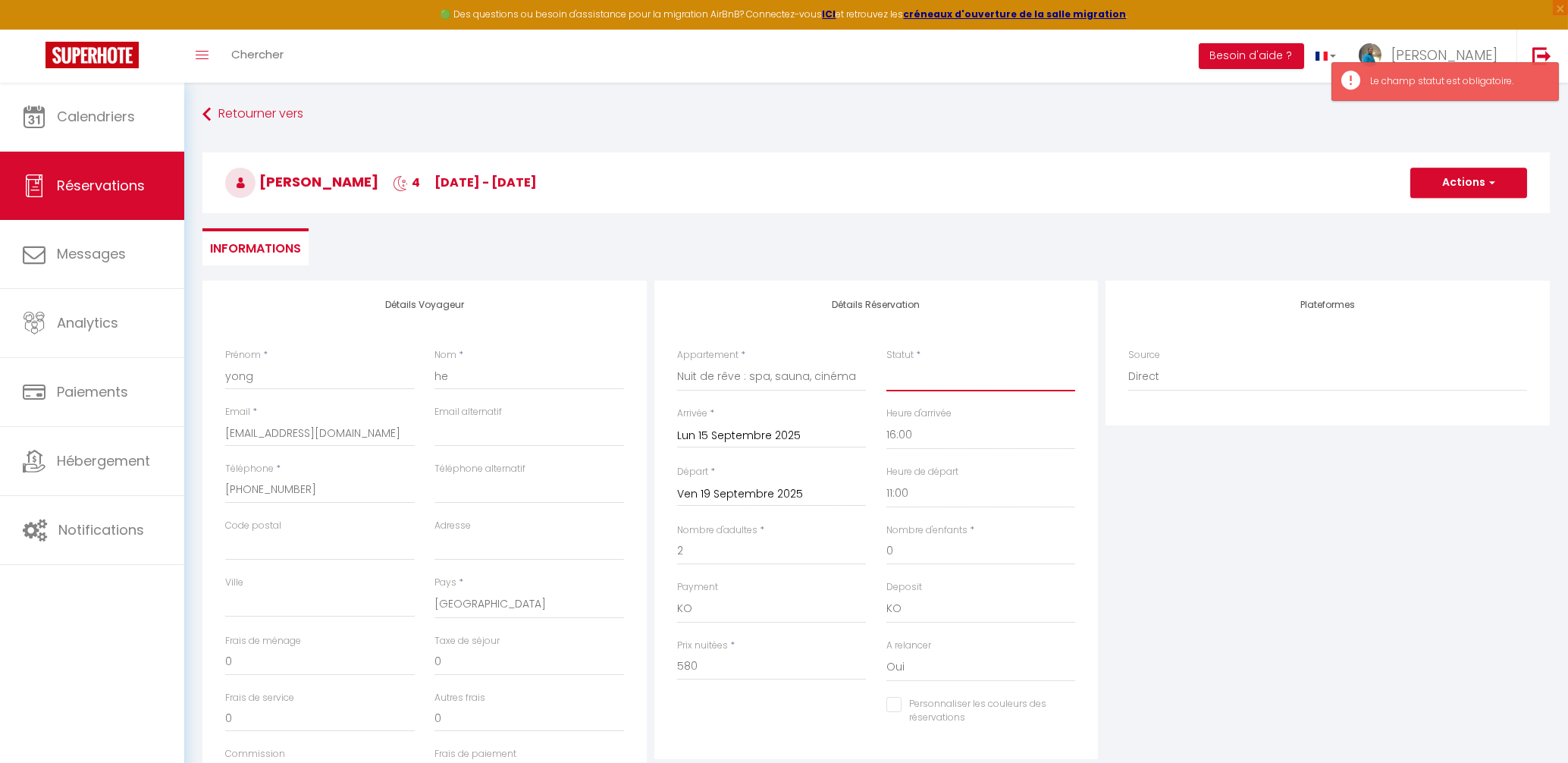
click at [886, 363] on select "Confirmé Non Confirmé Annulé Annulé par le voyageur No Show Request" at bounding box center [981, 377] width 190 height 28
click option "Non Confirmé" at bounding box center [0, 0] width 0 height 0
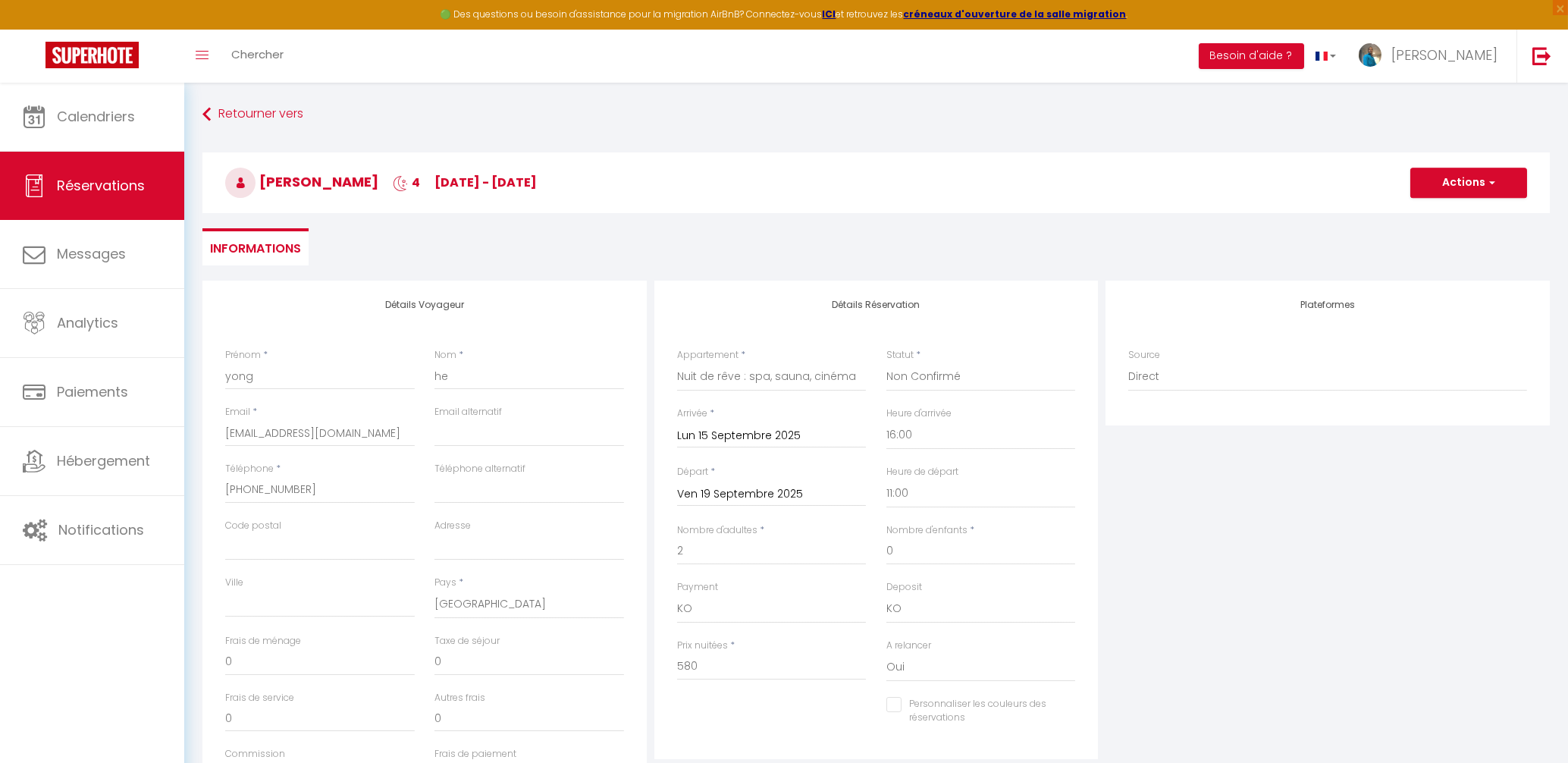
click at [941, 416] on label "Heure d'arrivée" at bounding box center [919, 413] width 66 height 14
click at [941, 421] on select "00:00 00:30 01:00 01:30 02:00 02:30 03:00 03:30 04:00 04:30 05:00 05:30 06:00 0…" at bounding box center [981, 436] width 190 height 28
click at [886, 363] on select "Confirmé Non Confirmé Annulé Annulé par le voyageur No Show Request" at bounding box center [981, 377] width 190 height 28
click at [1462, 180] on button "Actions" at bounding box center [1469, 183] width 117 height 30
click at [1425, 211] on link "Enregistrer" at bounding box center [1453, 216] width 120 height 20
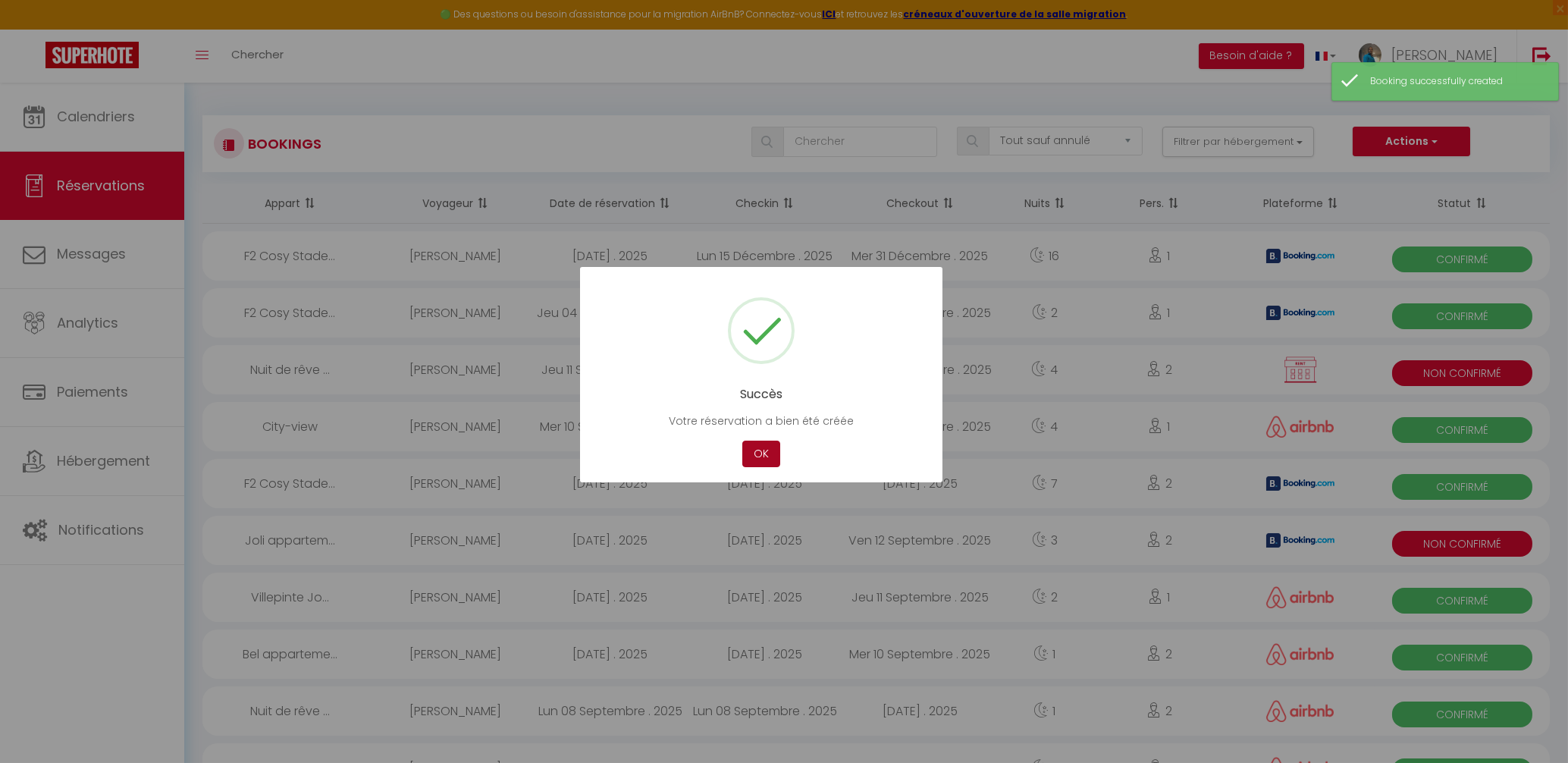
click at [772, 459] on button "OK" at bounding box center [761, 454] width 38 height 27
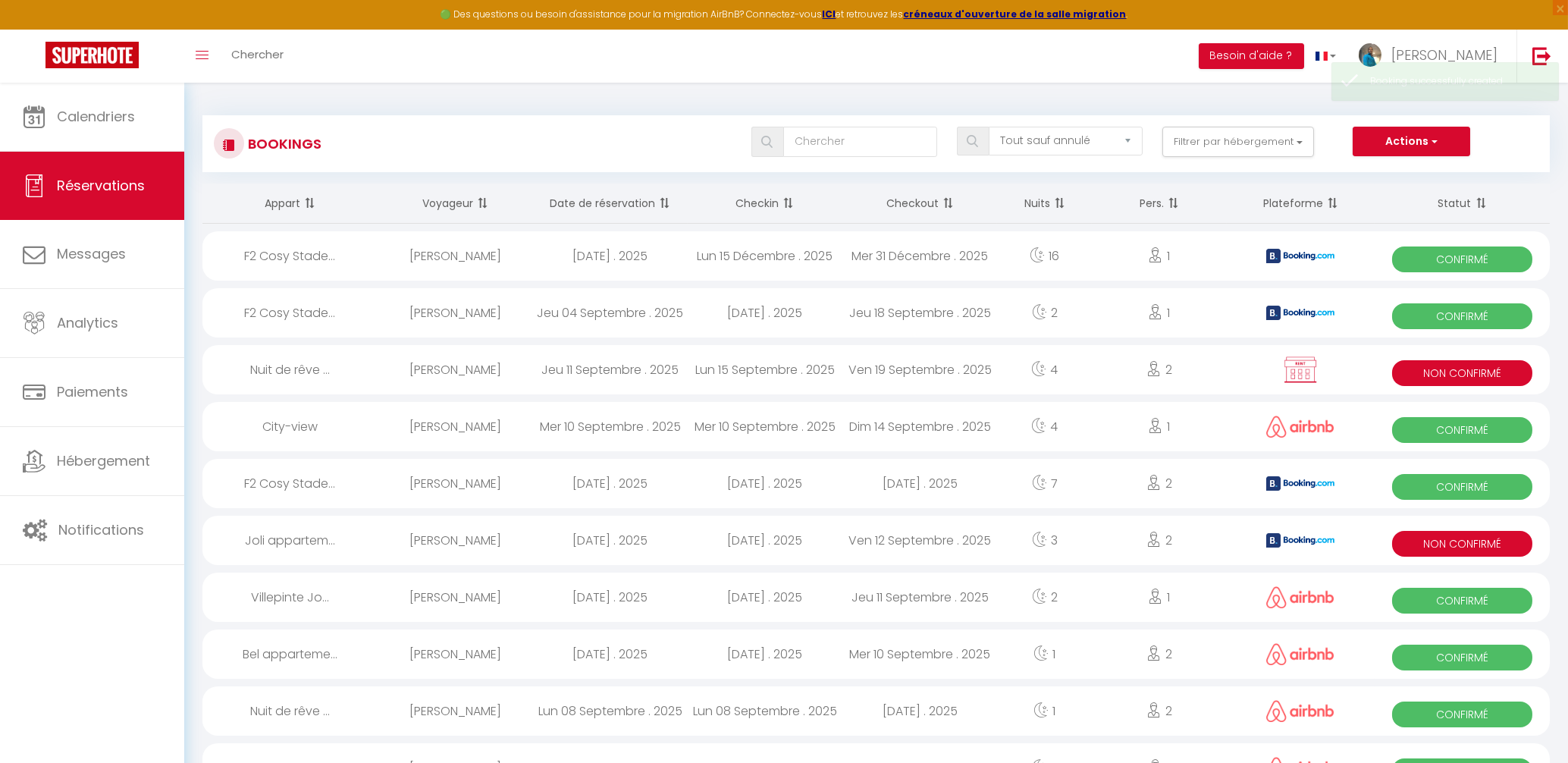
click at [1429, 365] on span "Non Confirmé" at bounding box center [1462, 373] width 140 height 26
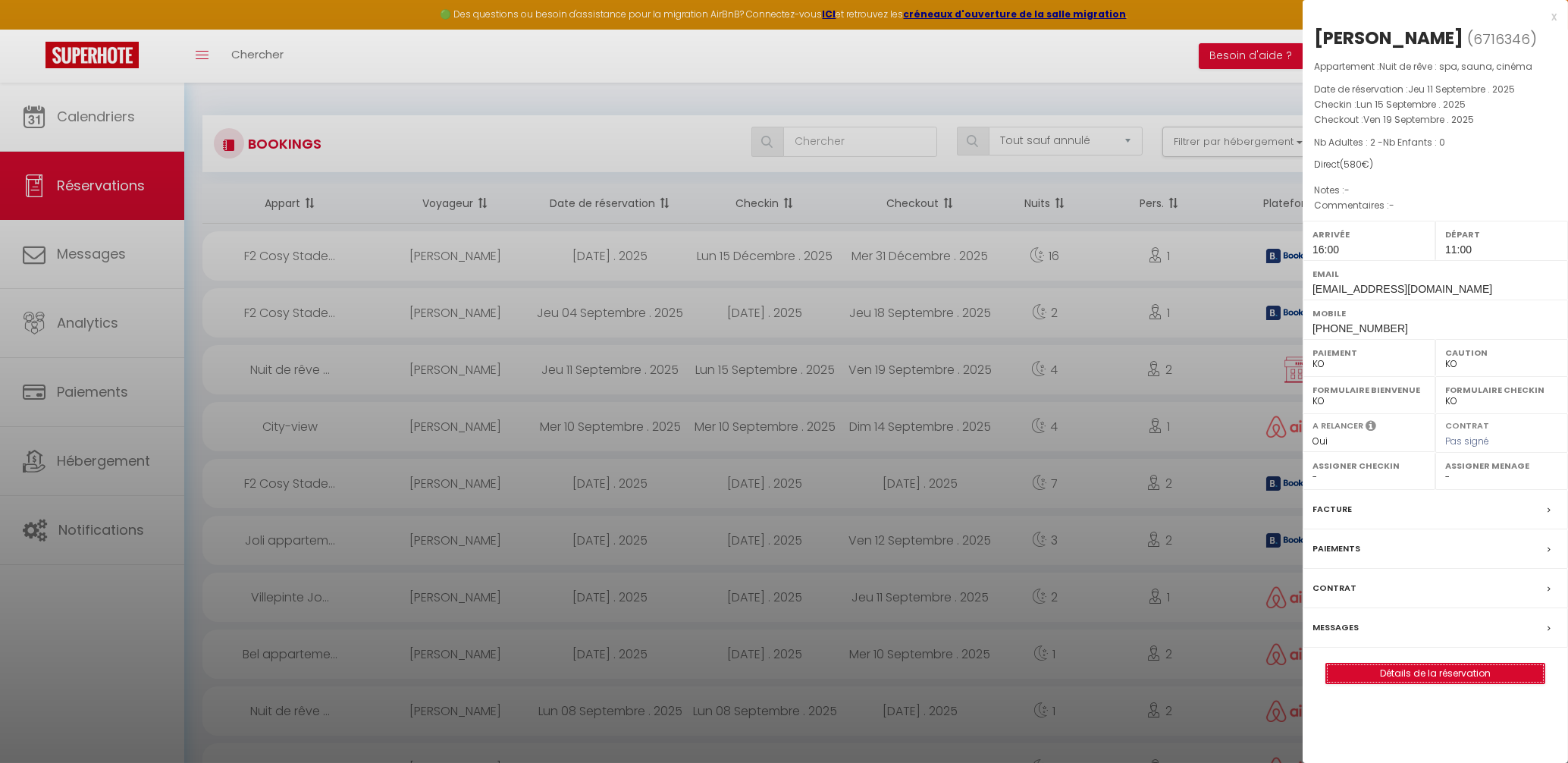
click at [1415, 680] on link "Détails de la réservation" at bounding box center [1435, 673] width 218 height 20
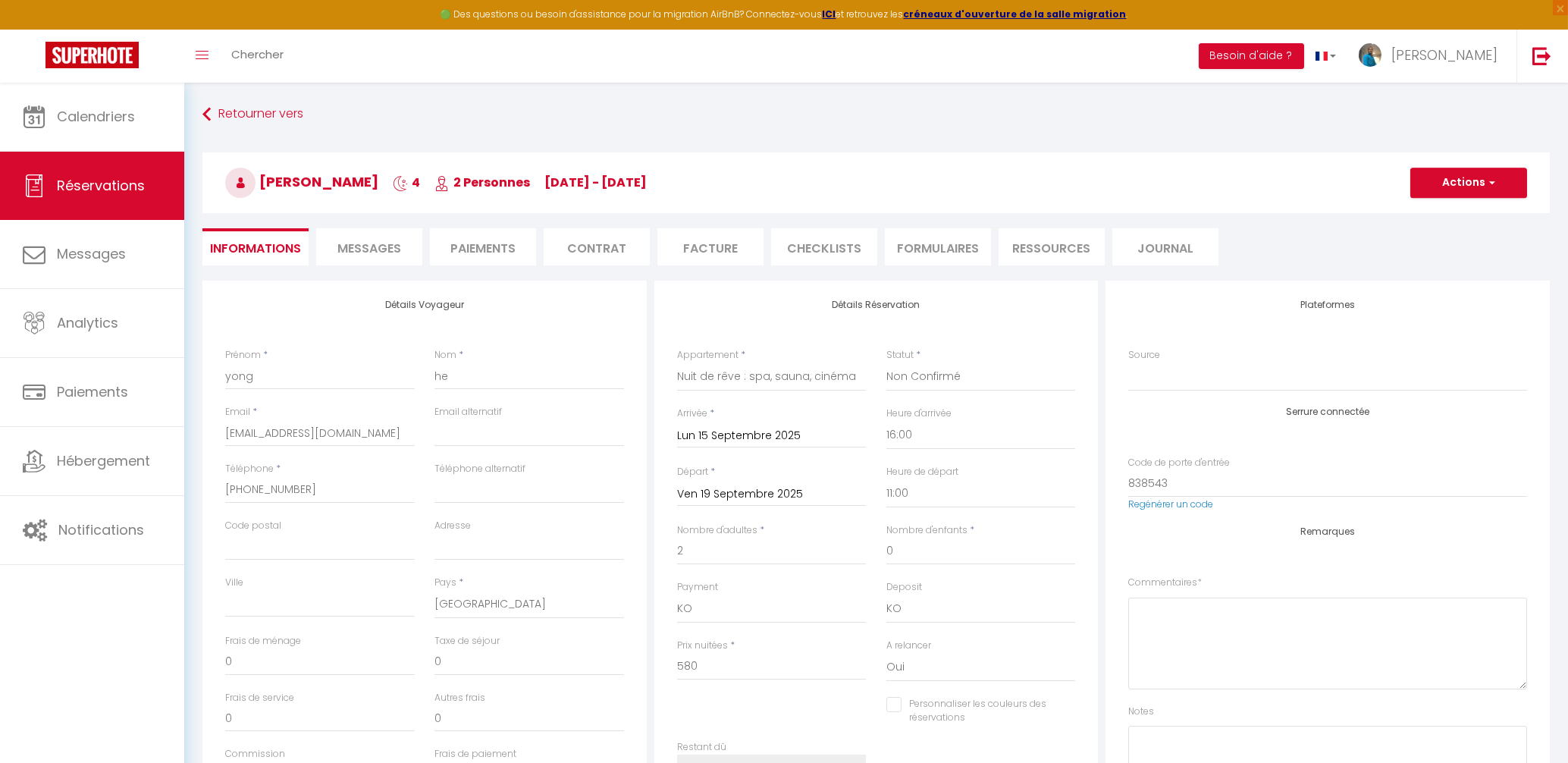
click at [489, 246] on li "Paiements" at bounding box center [483, 247] width 106 height 37
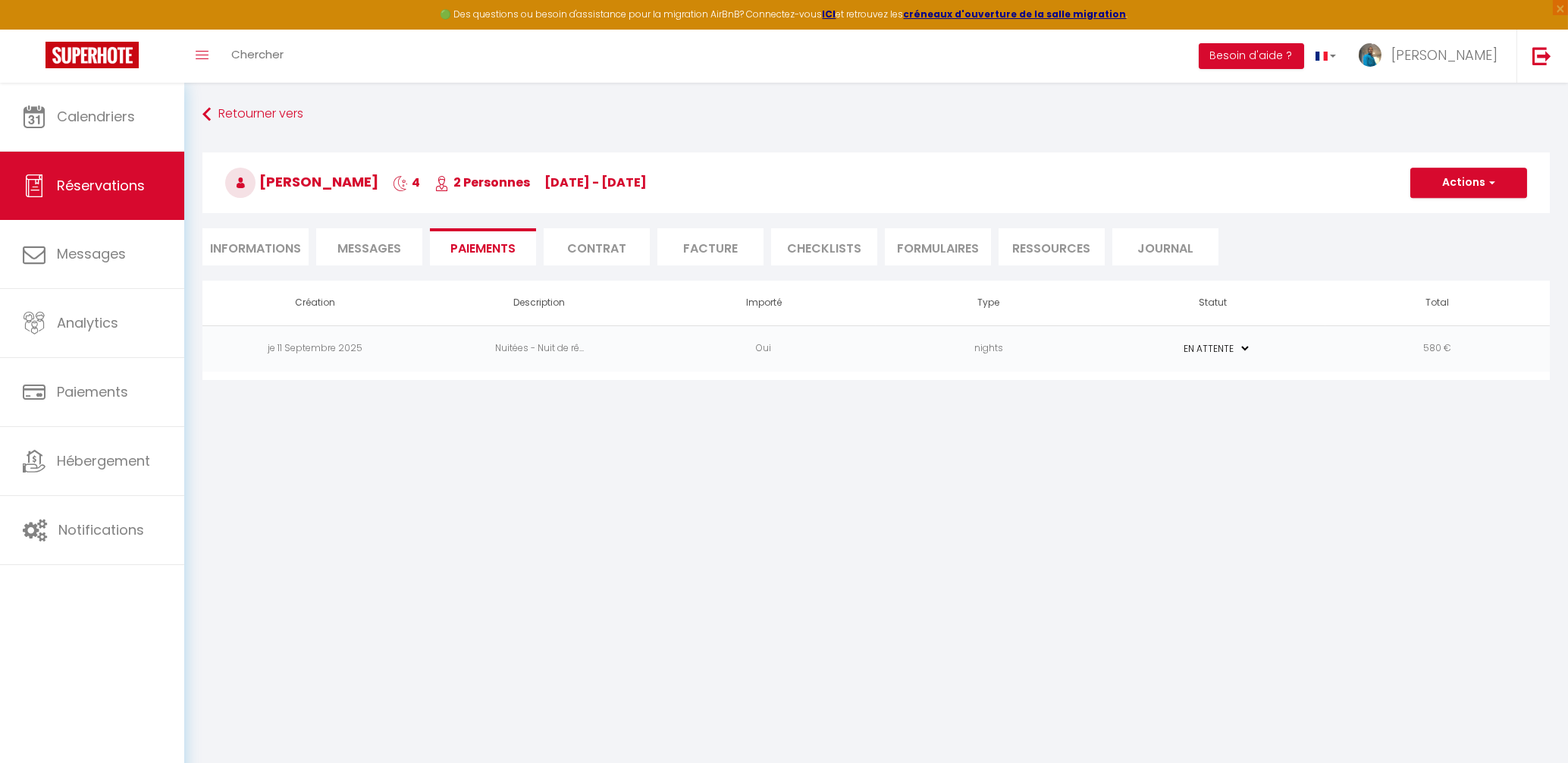
click at [712, 340] on td "Oui" at bounding box center [763, 349] width 224 height 46
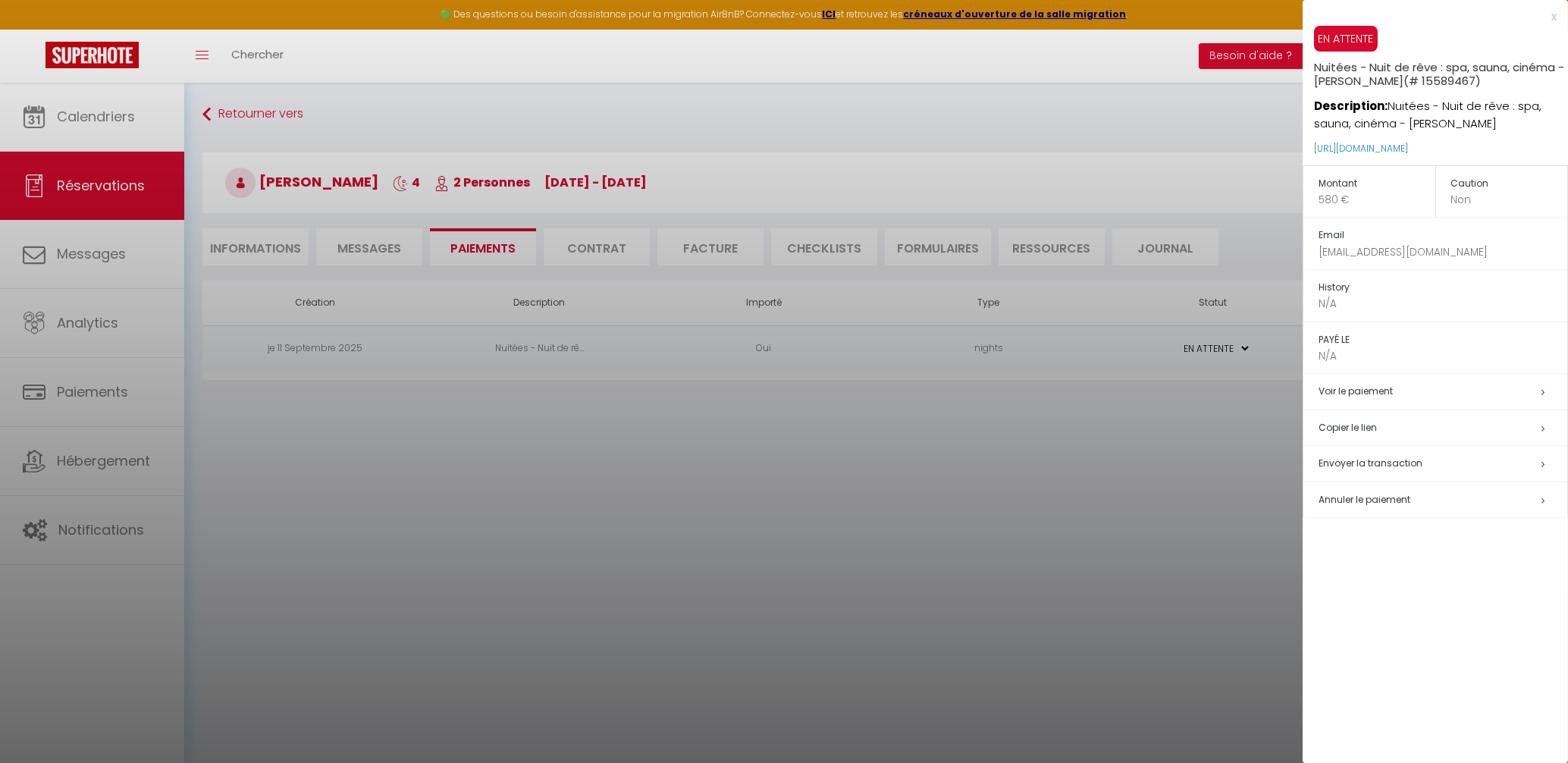
click at [1360, 427] on h5 "Copier le lien" at bounding box center [1443, 429] width 248 height 18
click at [372, 85] on div at bounding box center [784, 382] width 1568 height 763
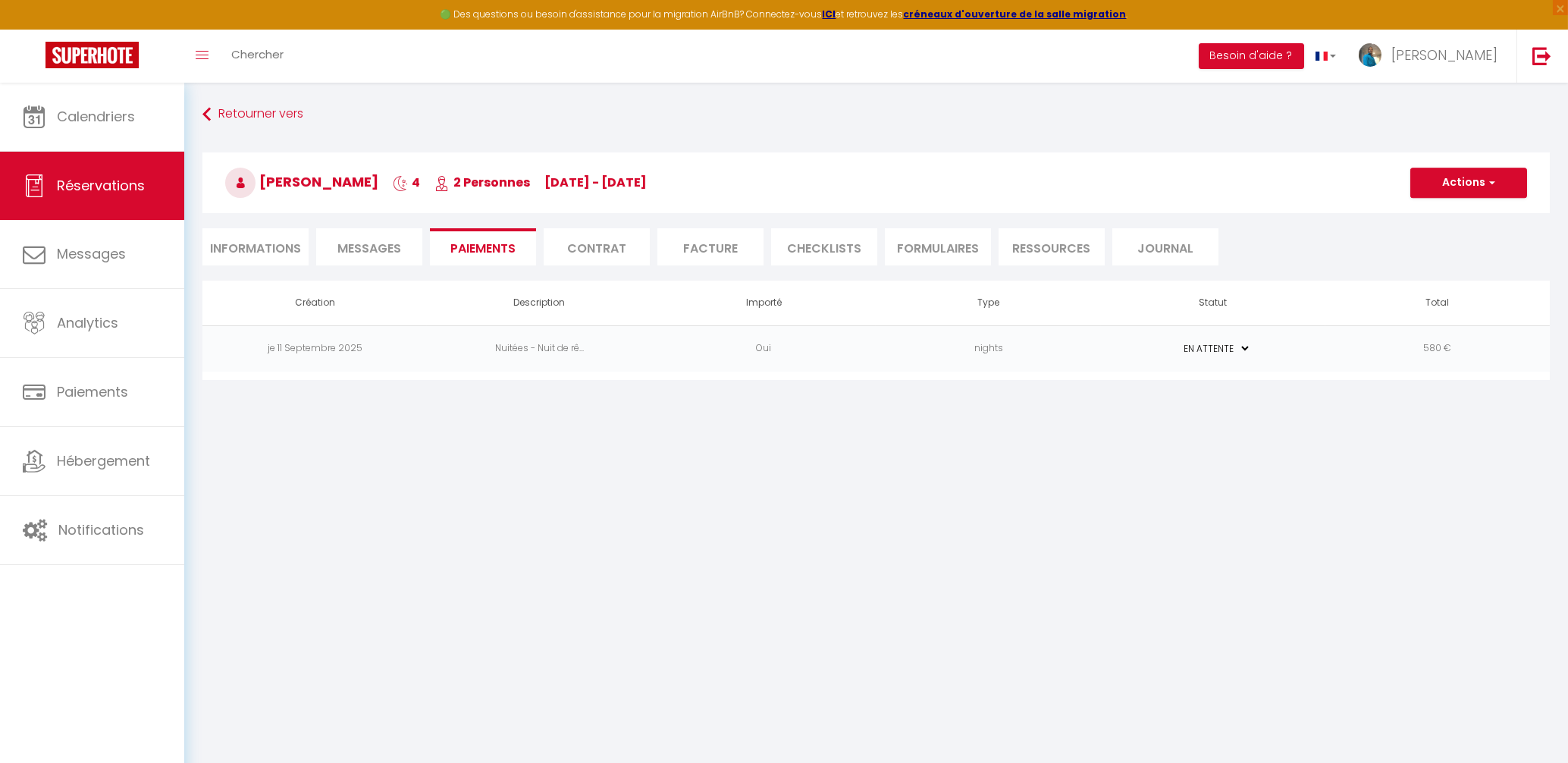
click at [269, 248] on li "Informations" at bounding box center [255, 247] width 106 height 37
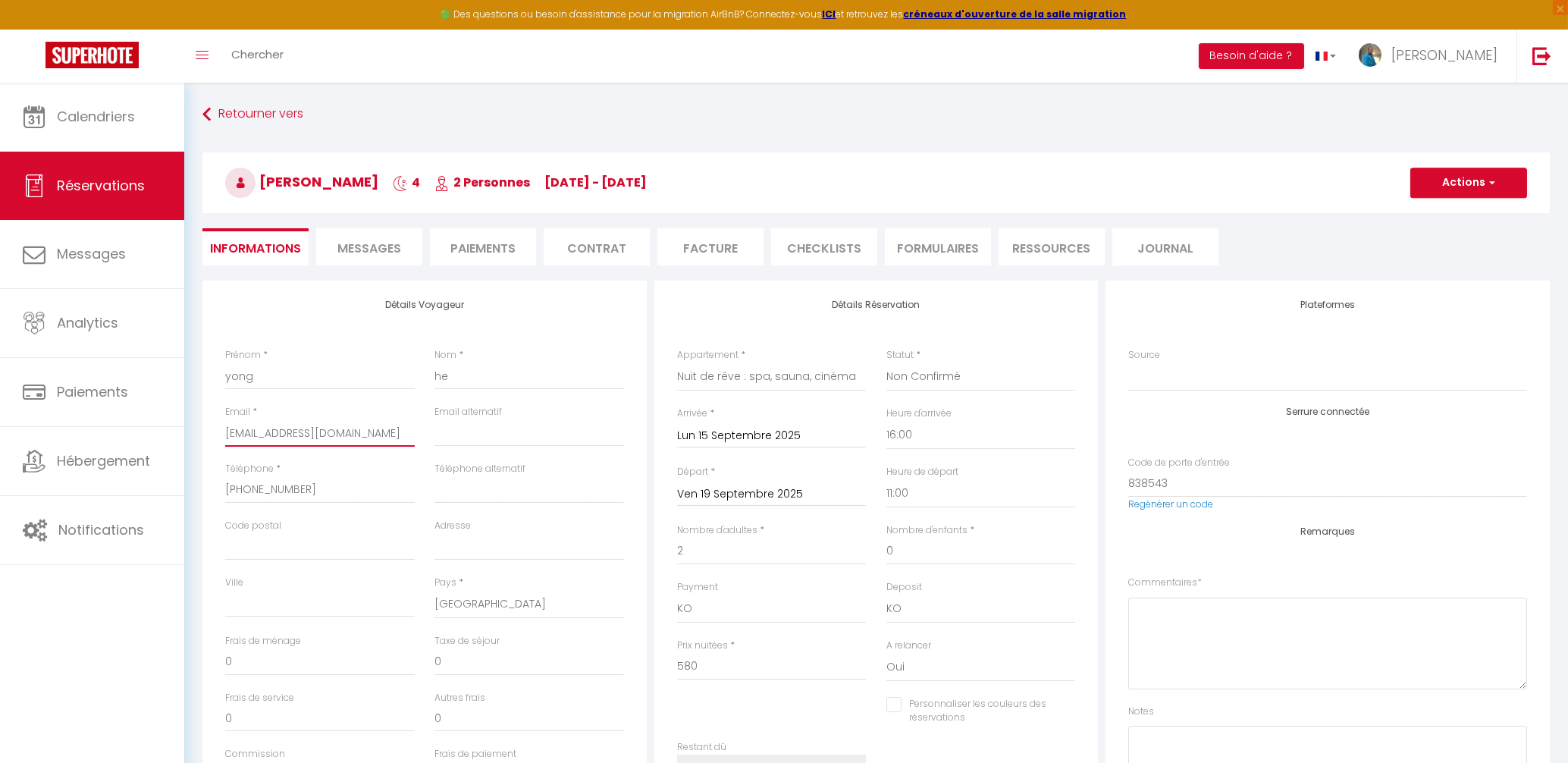
drag, startPoint x: 355, startPoint y: 431, endPoint x: 270, endPoint y: 470, distance: 93.5
click at [244, 458] on div "Email * yonghe1990@live.co.uk" at bounding box center [320, 434] width 209 height 57
drag, startPoint x: 340, startPoint y: 434, endPoint x: 199, endPoint y: 437, distance: 141.0
click at [225, 437] on input "yonghe1990@live.co.uk" at bounding box center [320, 433] width 190 height 28
drag, startPoint x: 343, startPoint y: 434, endPoint x: 208, endPoint y: 427, distance: 135.2
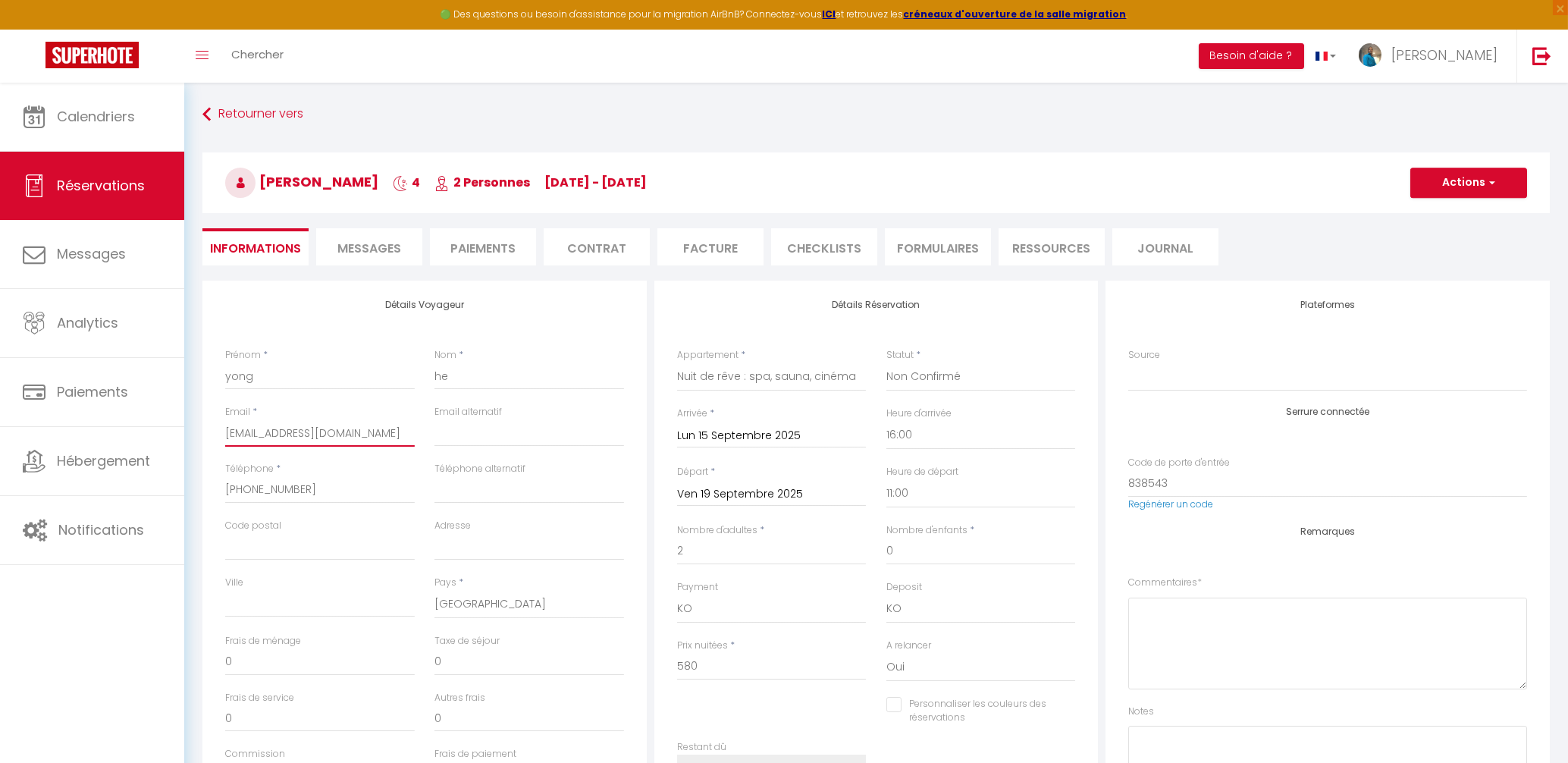
click at [225, 427] on input "yonghe1990@live.co.uk" at bounding box center [320, 433] width 190 height 28
paste input "[EMAIL_ADDRESS][DOMAIN_NAME]"
drag, startPoint x: 484, startPoint y: 382, endPoint x: 435, endPoint y: 375, distance: 49.5
click at [435, 375] on input "he" at bounding box center [529, 376] width 190 height 28
drag, startPoint x: 308, startPoint y: 374, endPoint x: 160, endPoint y: 327, distance: 155.3
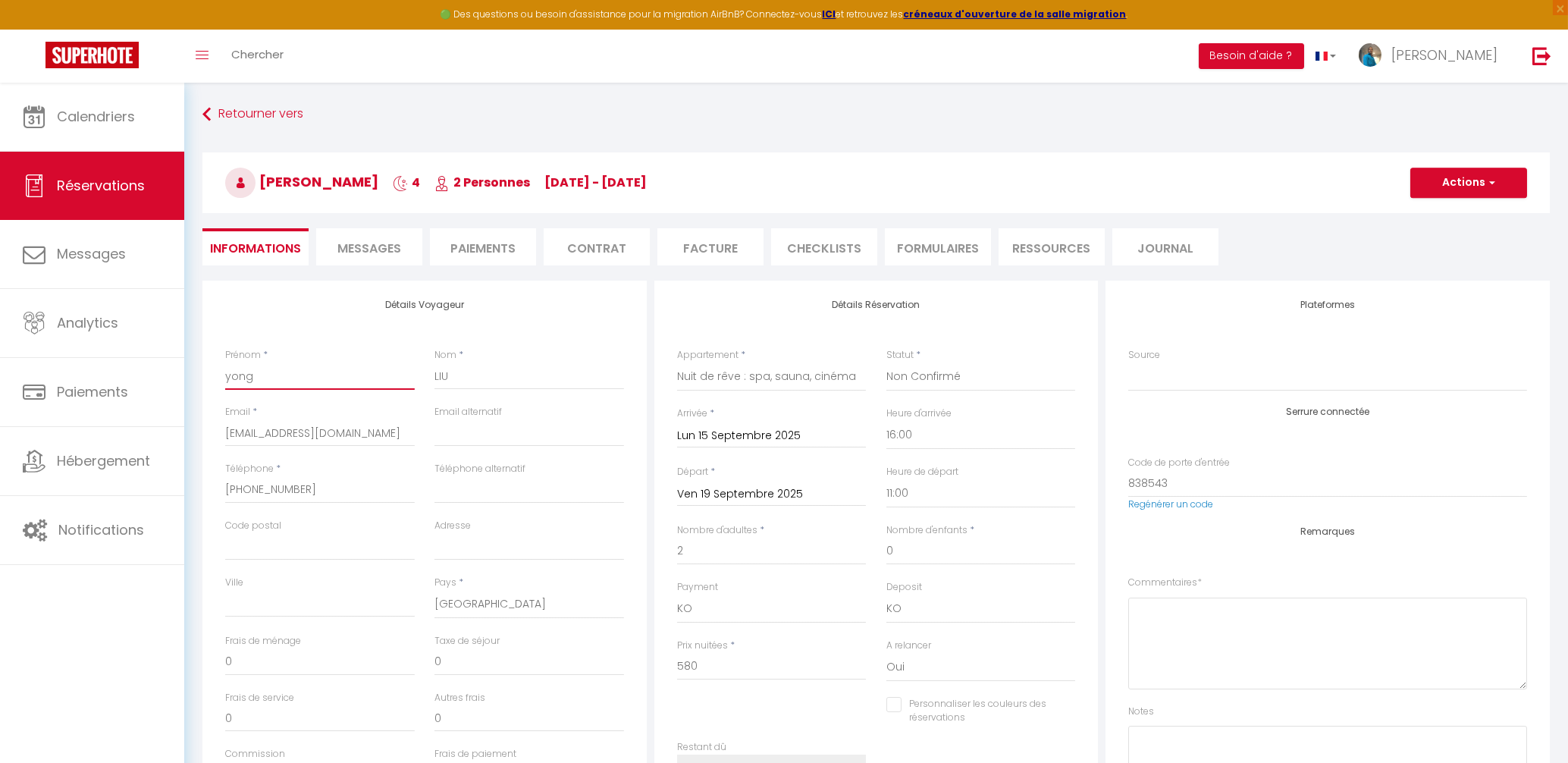
click at [225, 363] on input "yong" at bounding box center [320, 376] width 190 height 28
click at [1486, 186] on button "Actions" at bounding box center [1469, 183] width 117 height 30
click at [1437, 213] on link "Enregistrer" at bounding box center [1453, 216] width 120 height 20
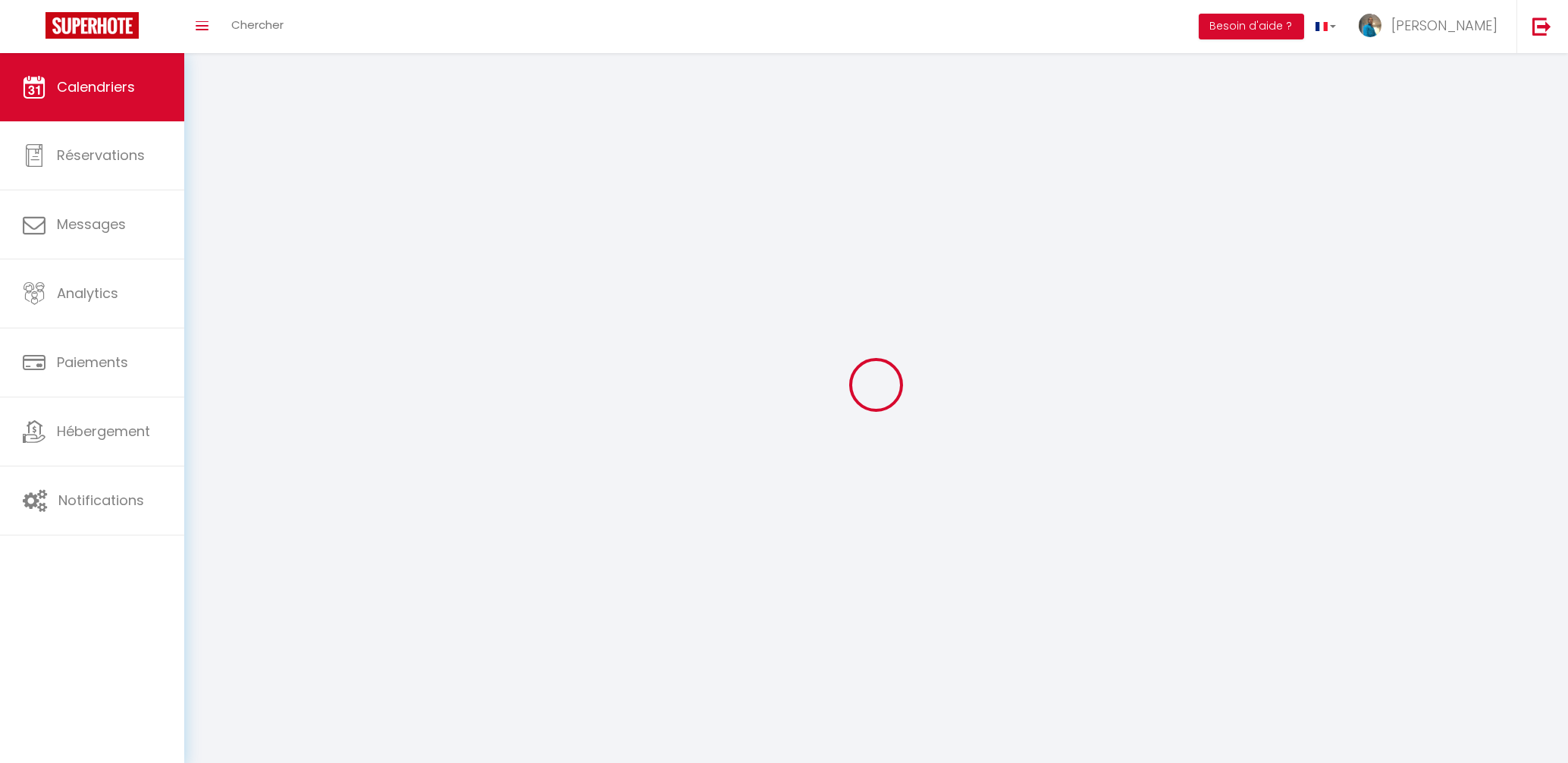
click at [117, 81] on span "Calendriers" at bounding box center [96, 86] width 78 height 19
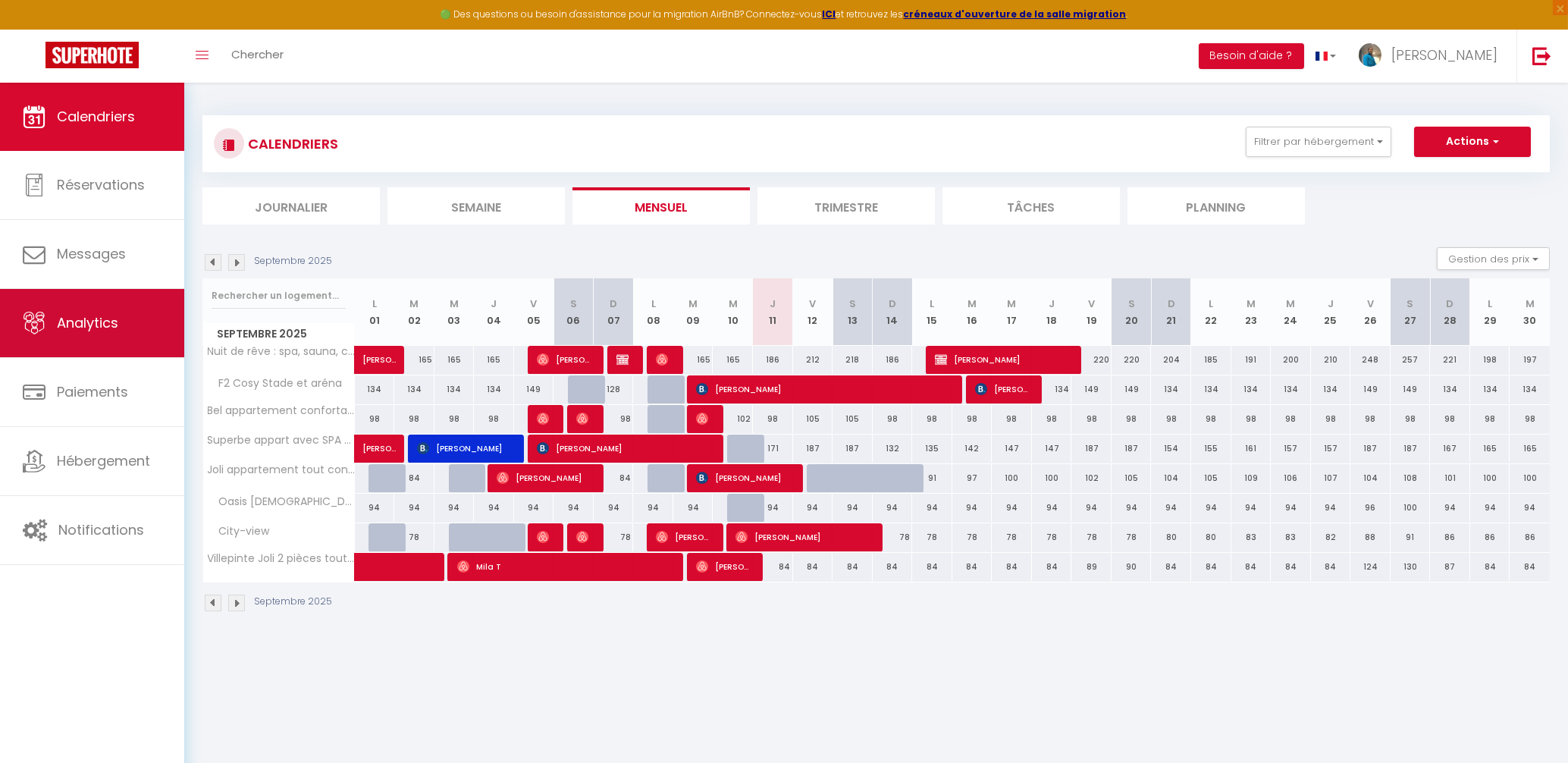
click at [98, 321] on span "Analytics" at bounding box center [87, 322] width 61 height 19
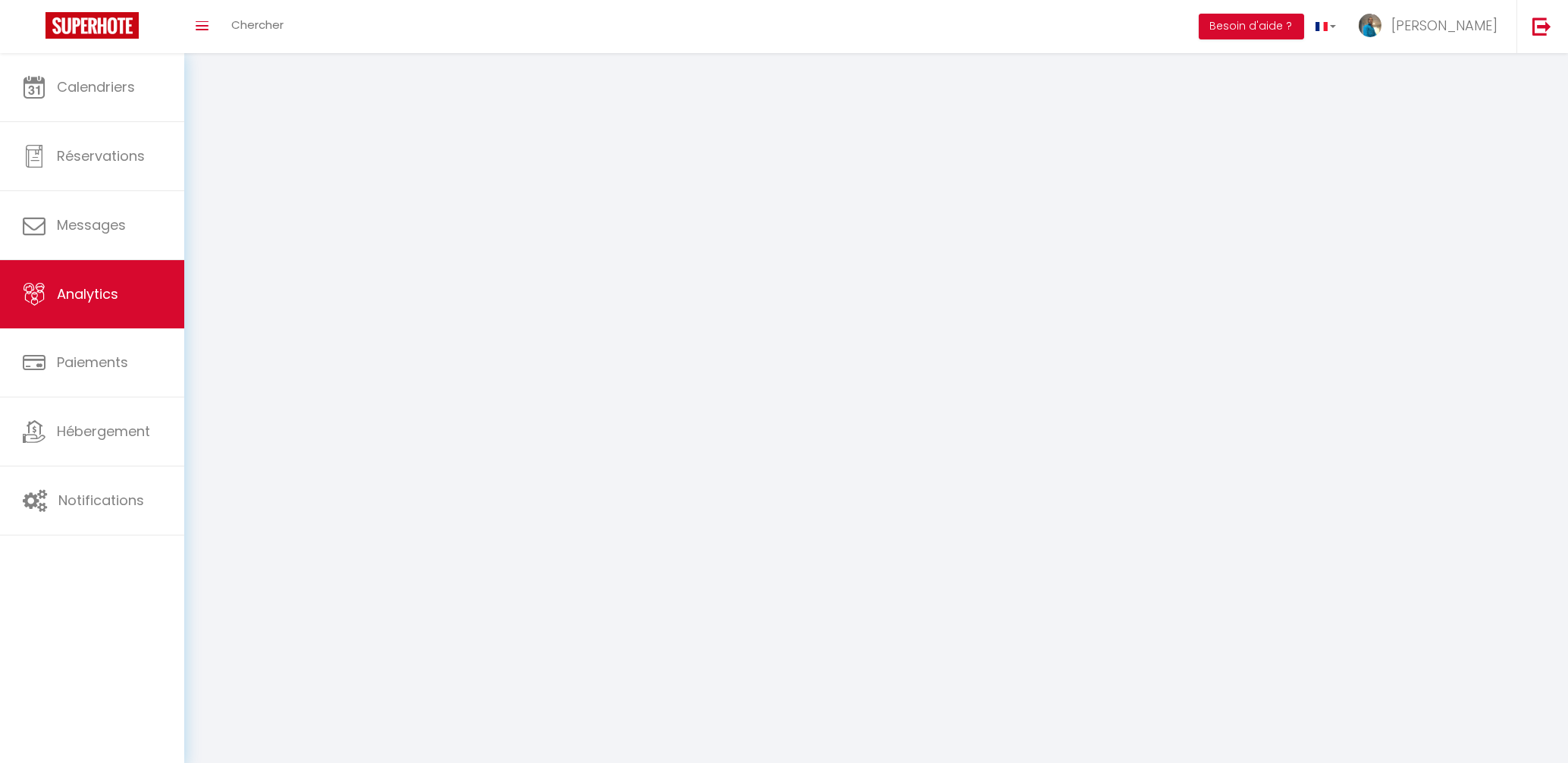
select select "2025"
select select "9"
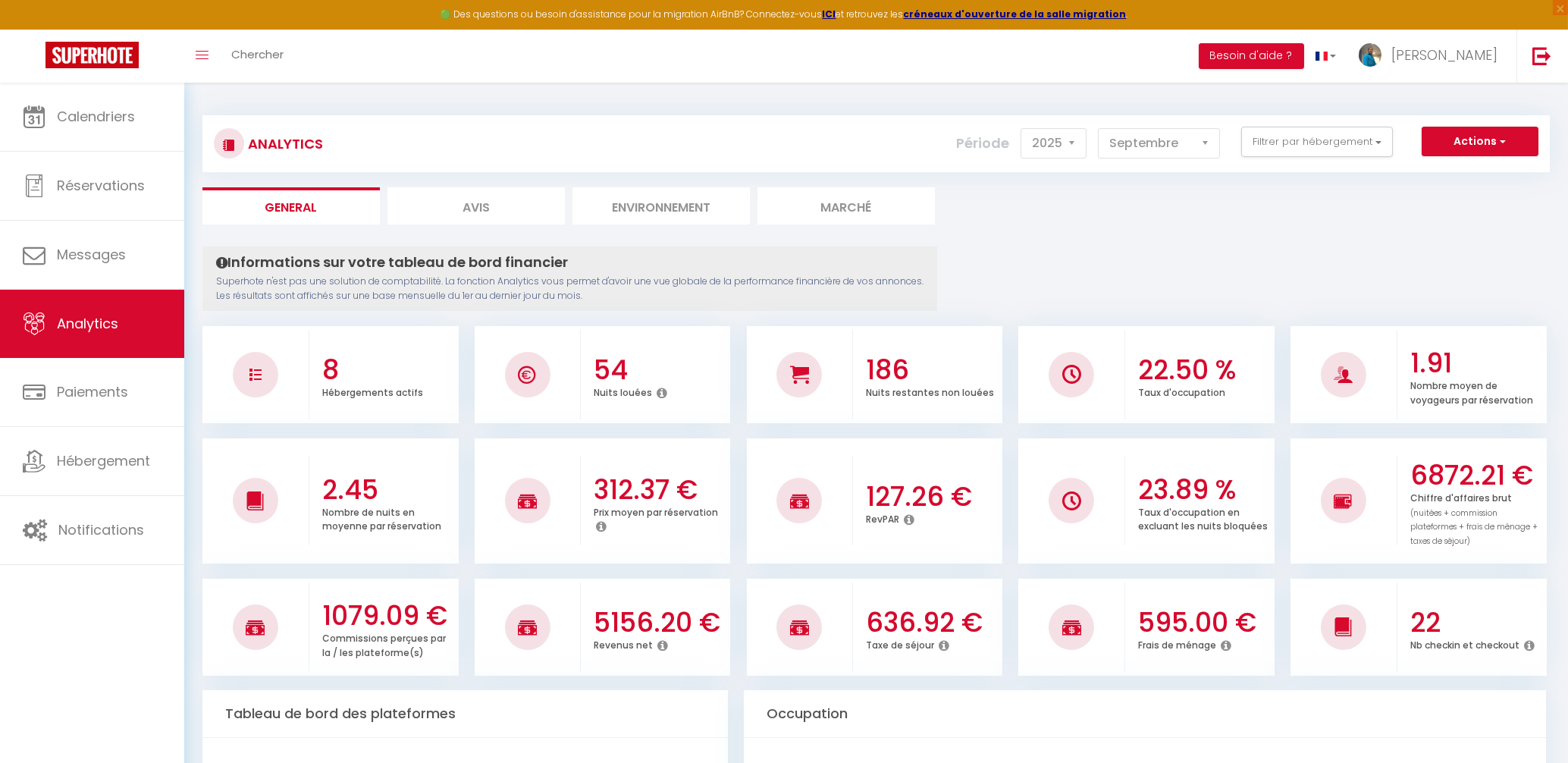
scroll to position [81, 0]
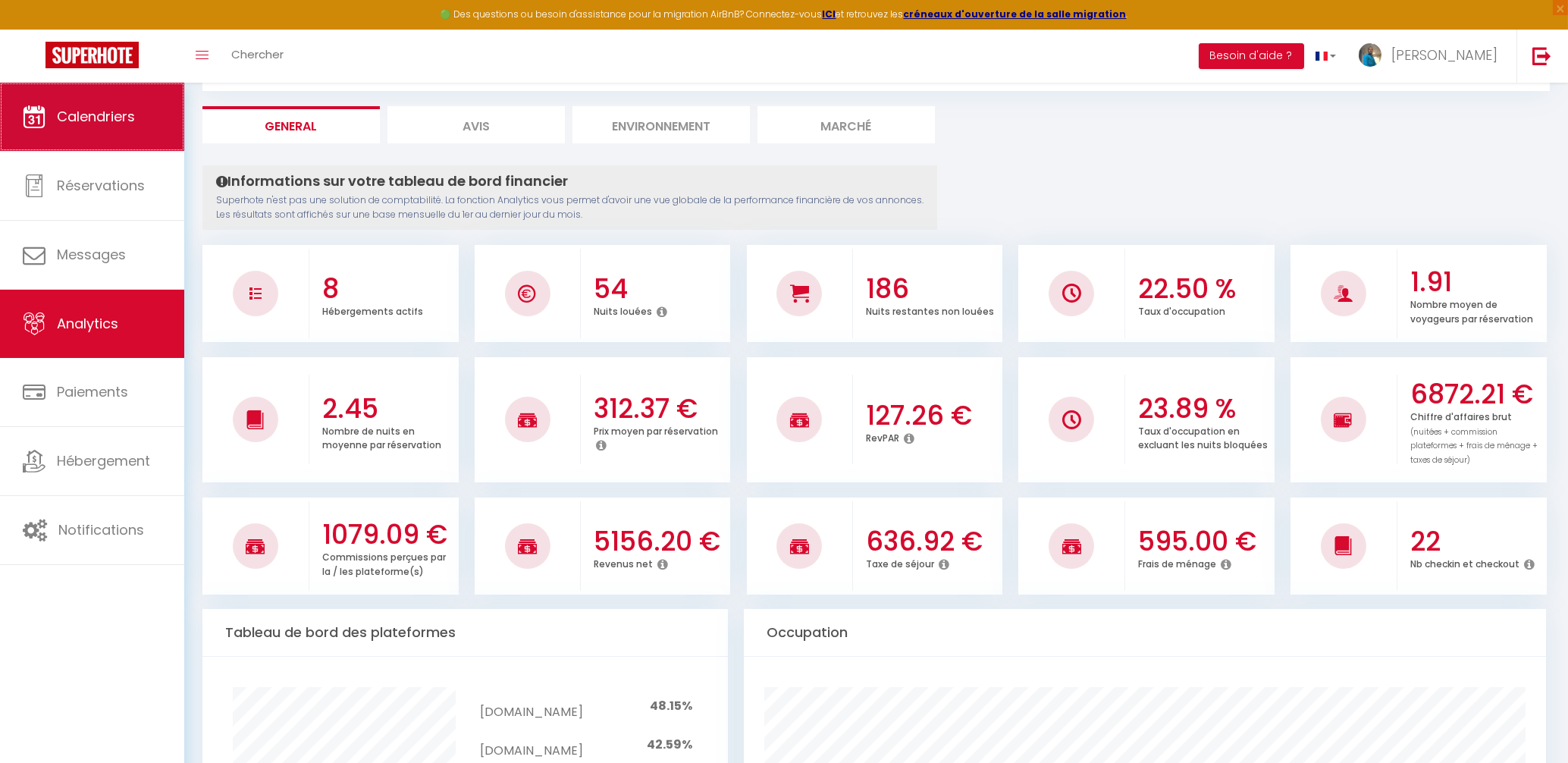
click at [97, 146] on link "Calendriers" at bounding box center [92, 116] width 184 height 68
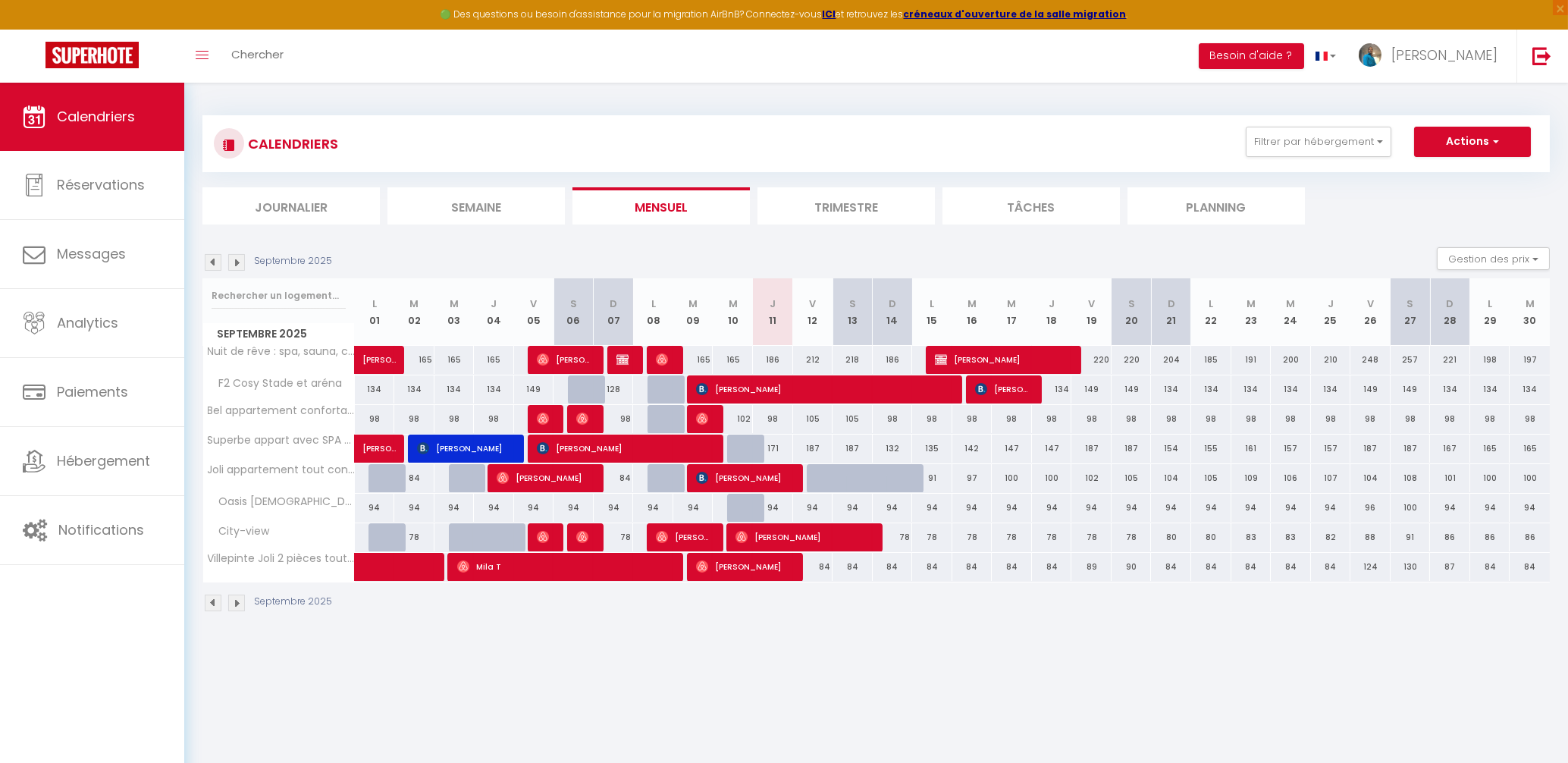
click at [971, 357] on span "[PERSON_NAME]" at bounding box center [1001, 359] width 134 height 28
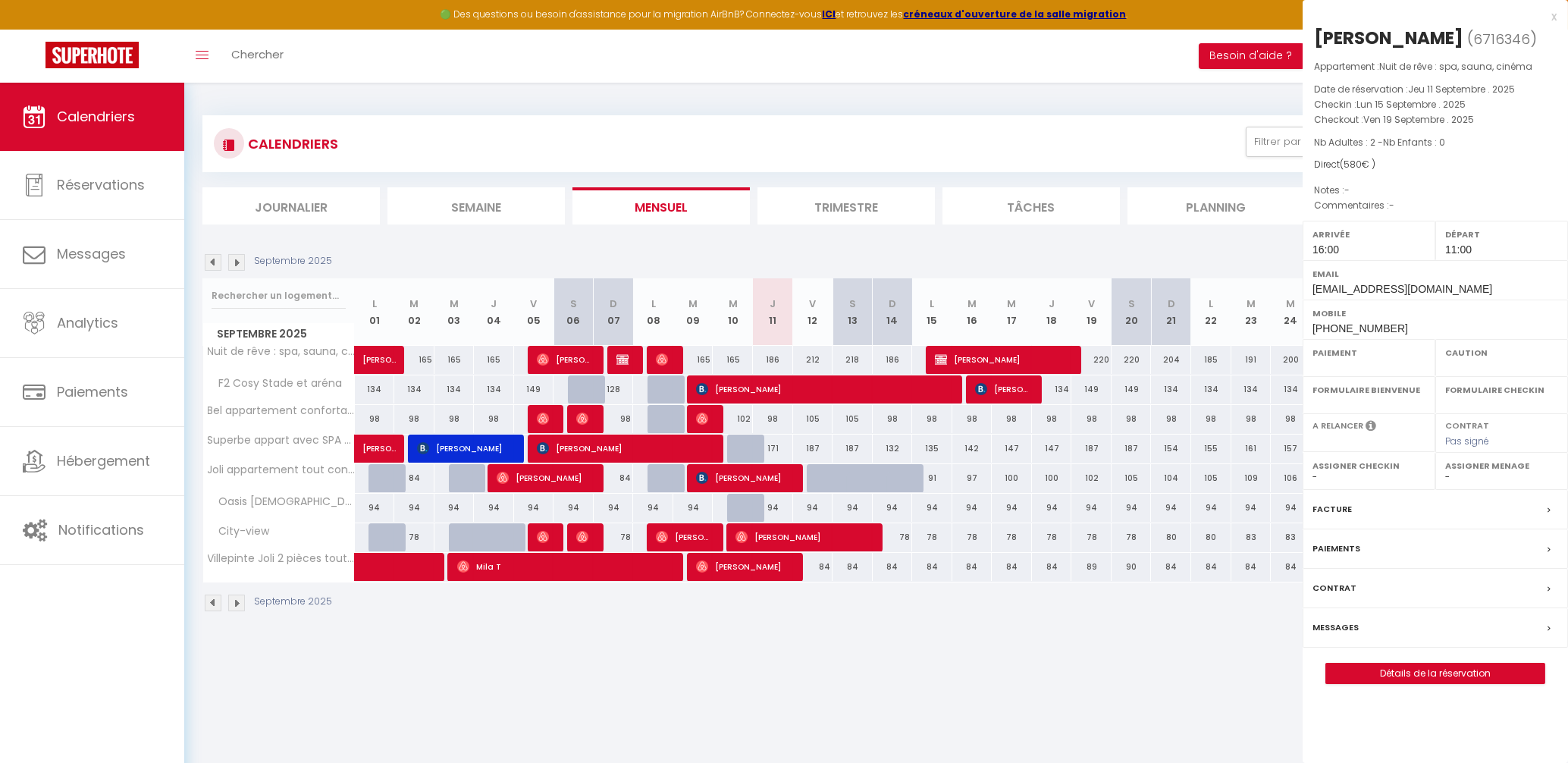
select select "KO"
select select "0"
select select "1"
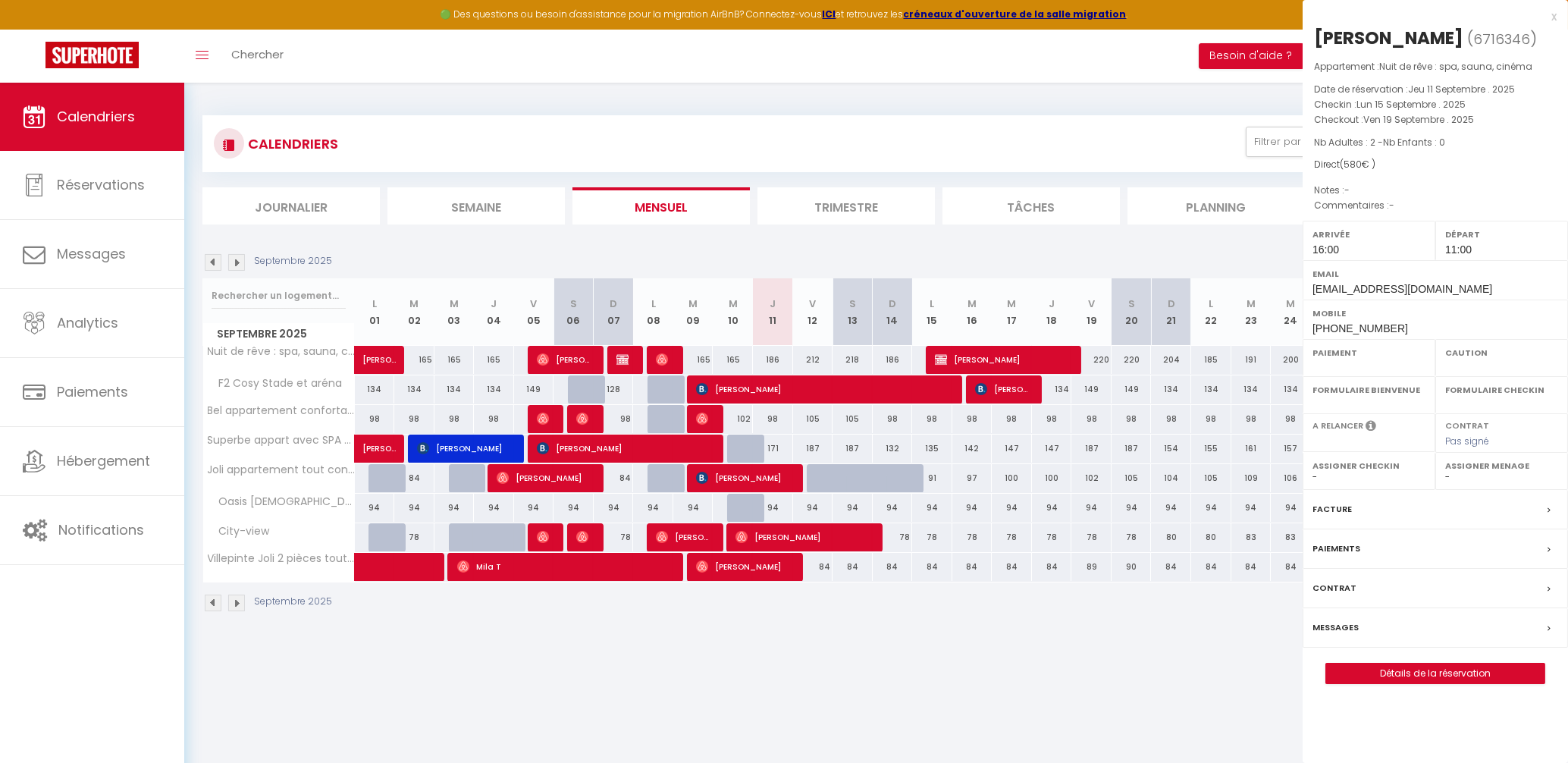
select select
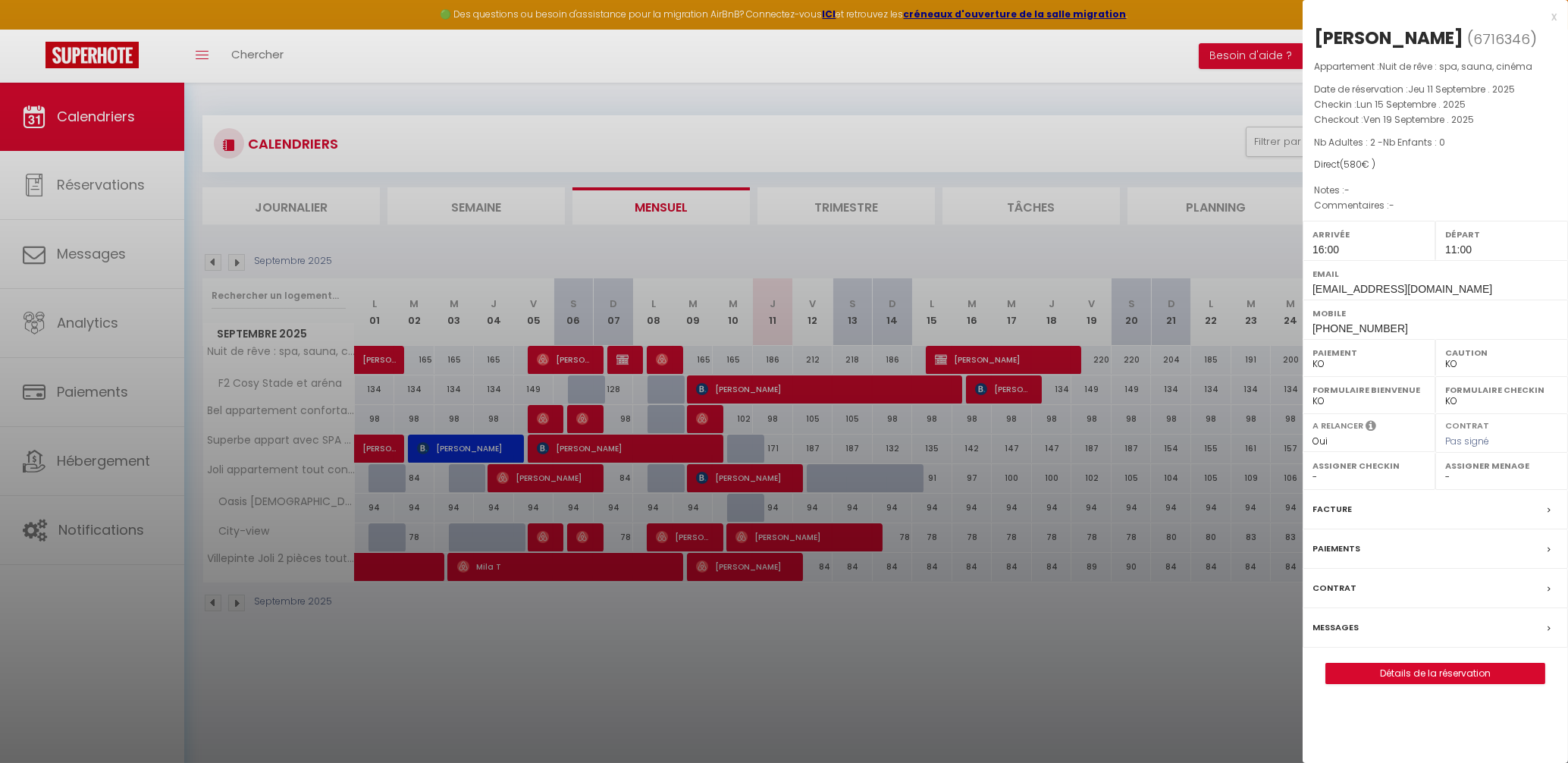
click at [908, 698] on div at bounding box center [784, 382] width 1568 height 763
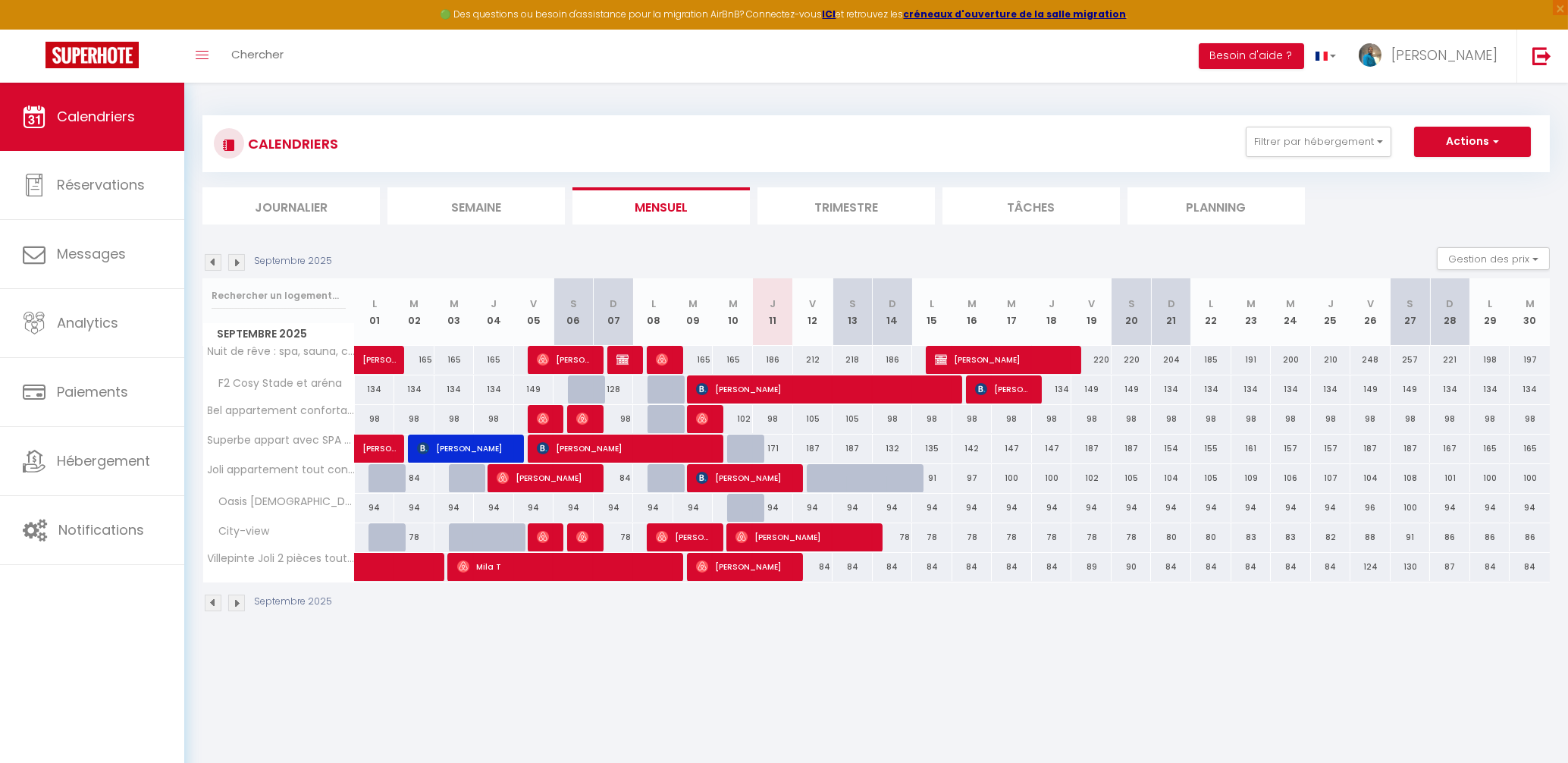
click at [756, 448] on div "171" at bounding box center [772, 449] width 40 height 28
type input "171"
select select "1"
type input "Jeu 11 Septembre 2025"
type input "Ven 12 Septembre 2025"
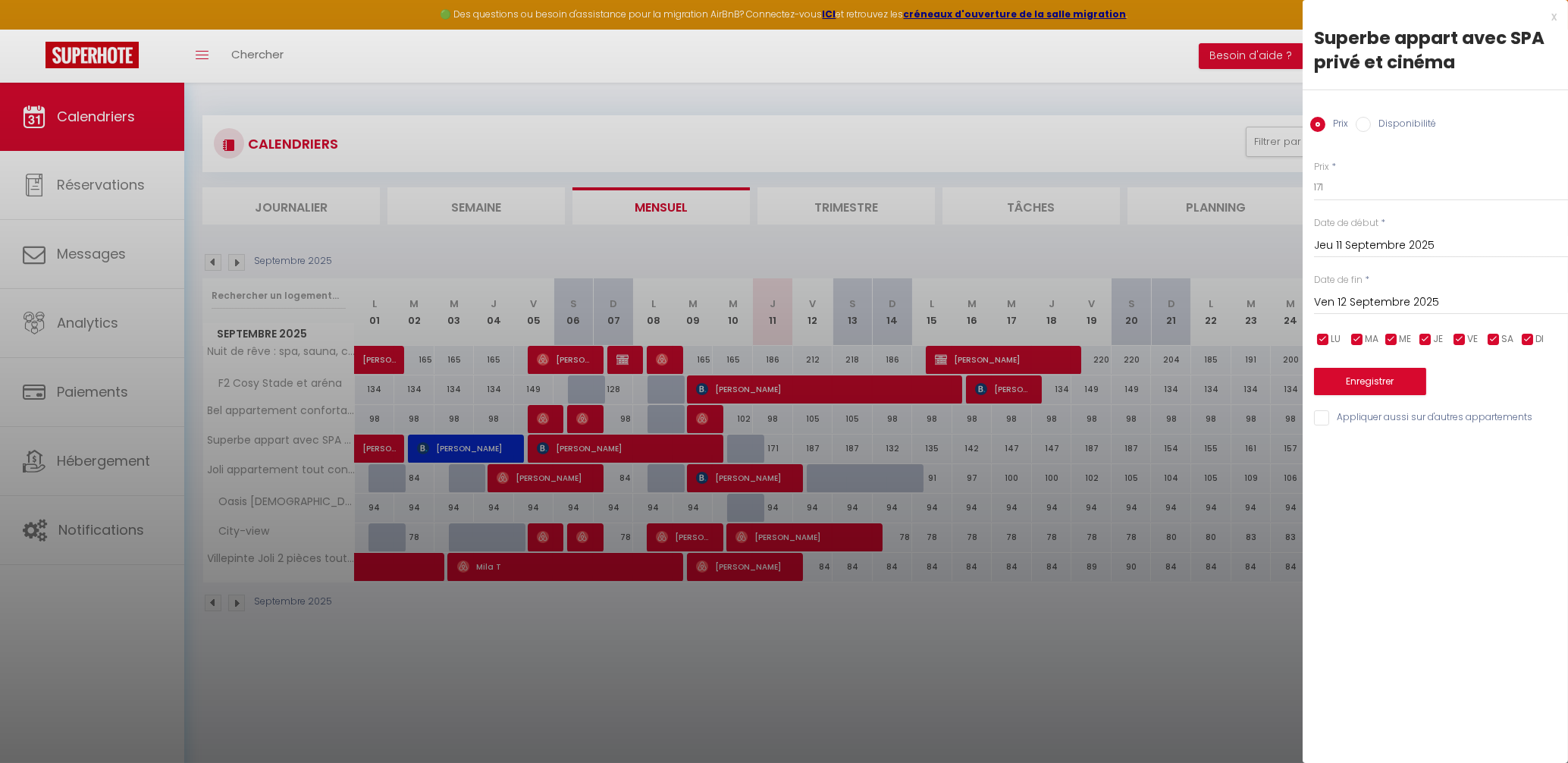
click at [1367, 124] on input "Disponibilité" at bounding box center [1363, 124] width 15 height 15
radio input "true"
radio input "false"
click at [1377, 387] on button "Enregistrer" at bounding box center [1370, 382] width 113 height 28
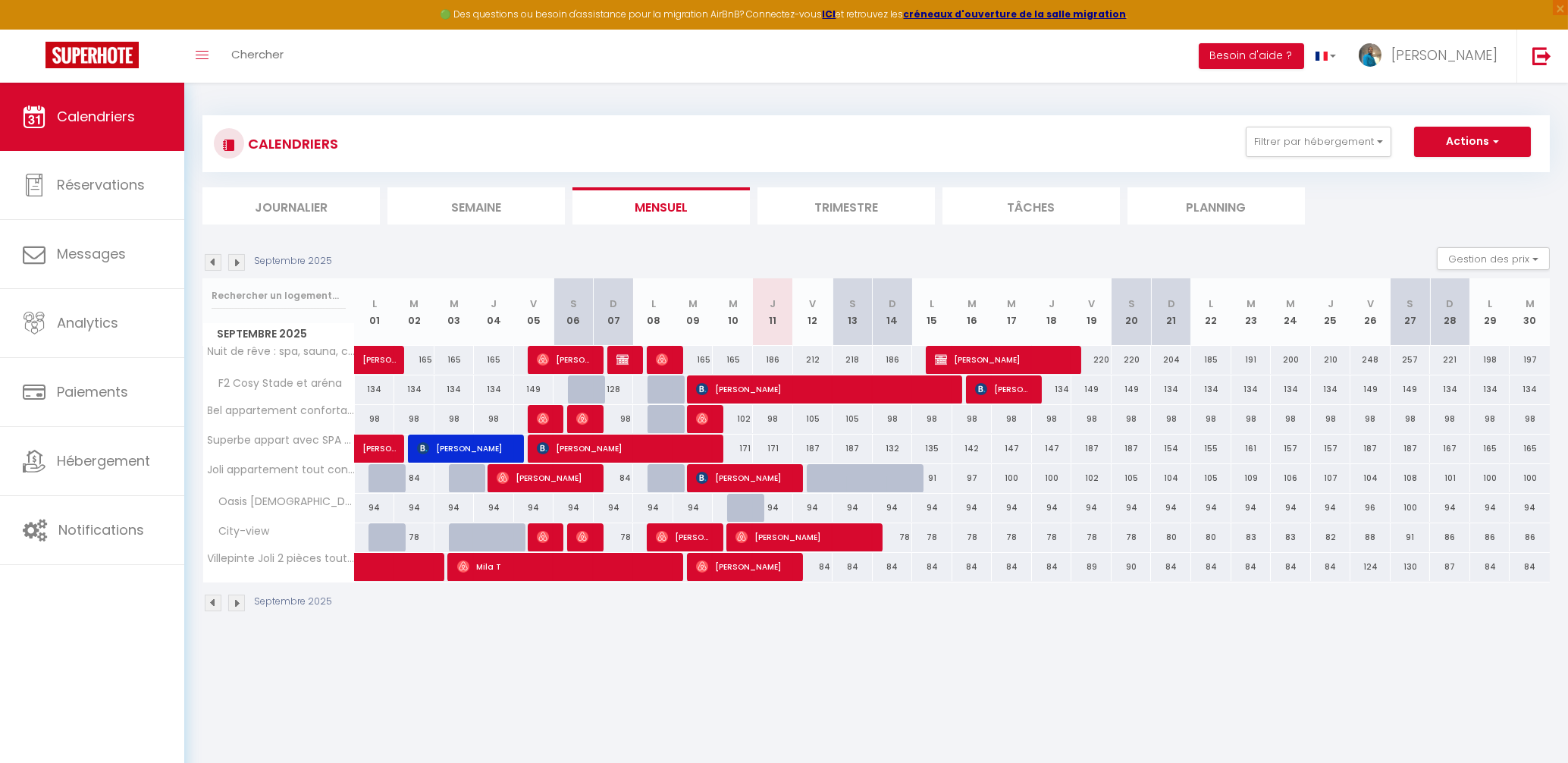
click at [863, 216] on li "Trimestre" at bounding box center [846, 206] width 177 height 37
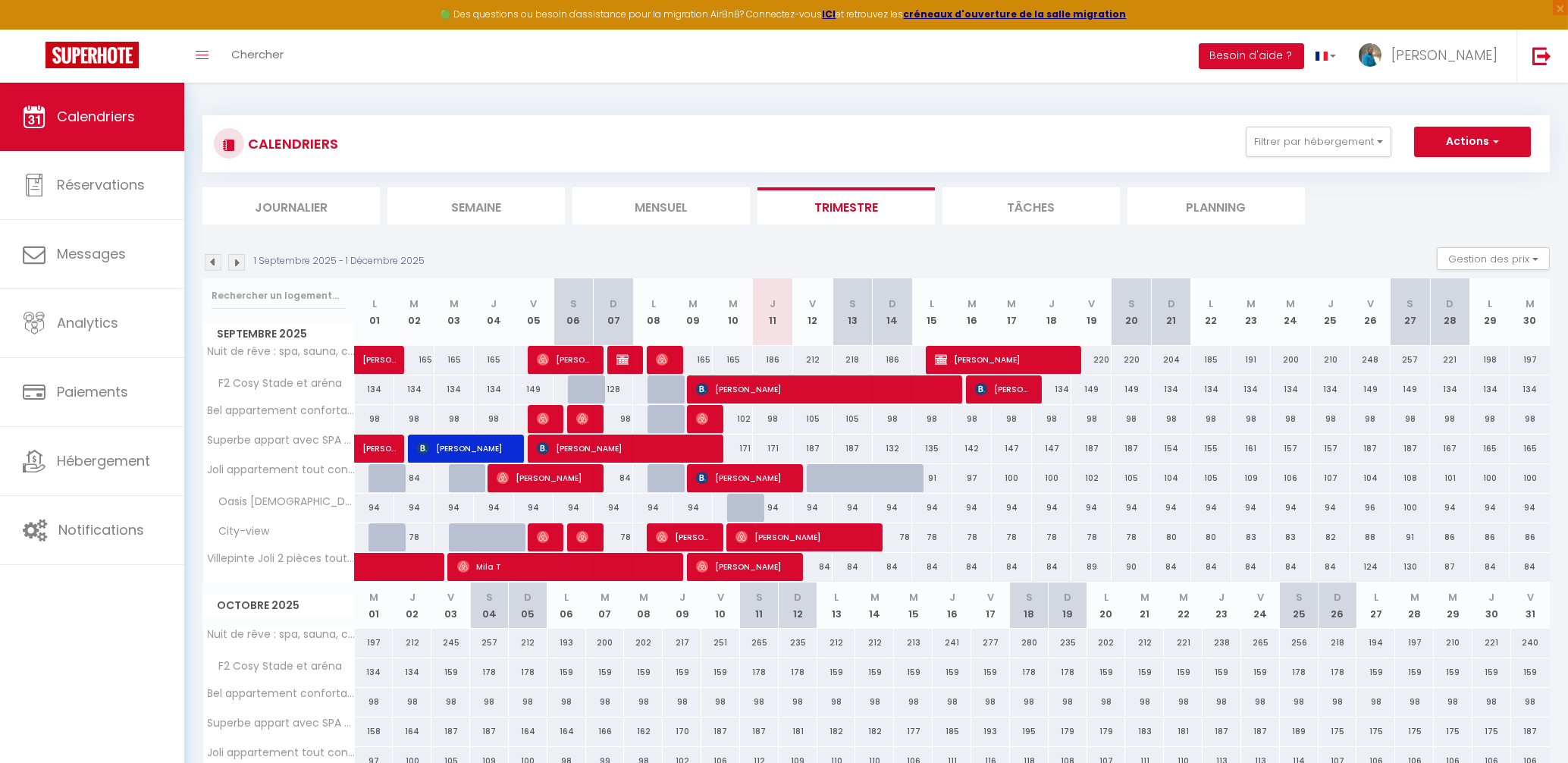
click at [213, 261] on img at bounding box center [213, 262] width 17 height 17
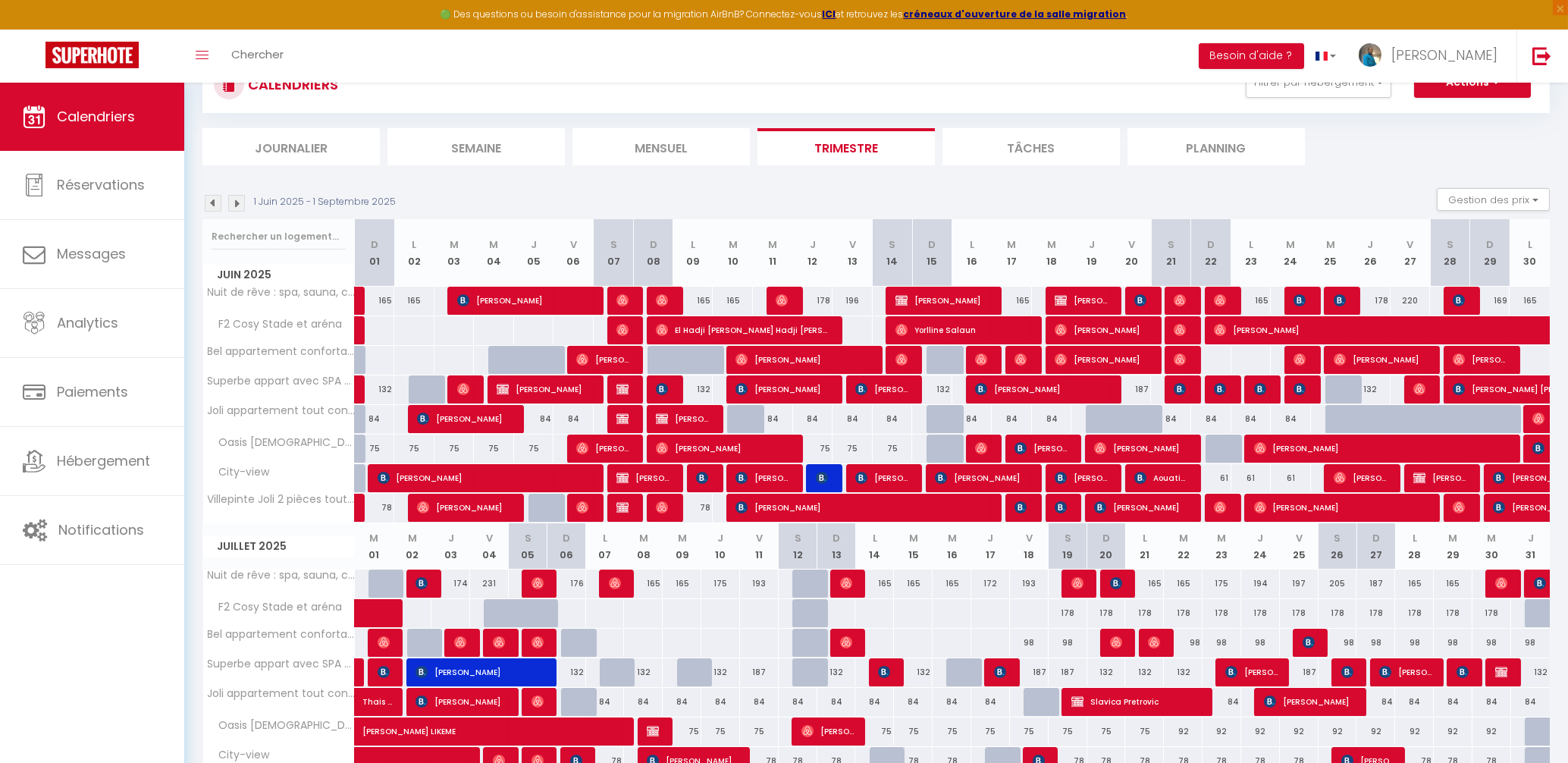
scroll to position [44, 0]
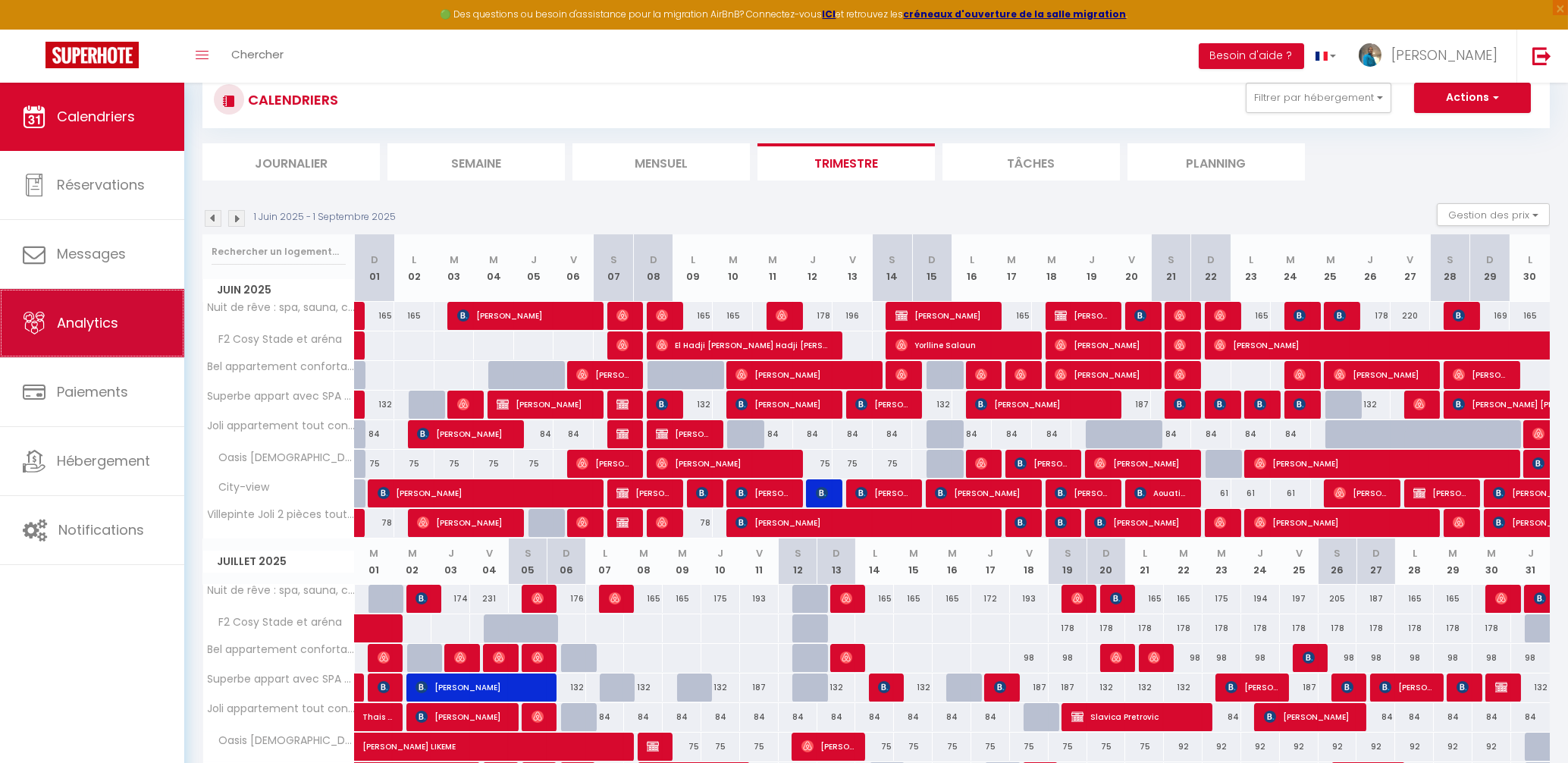
click at [111, 326] on span "Analytics" at bounding box center [87, 322] width 61 height 19
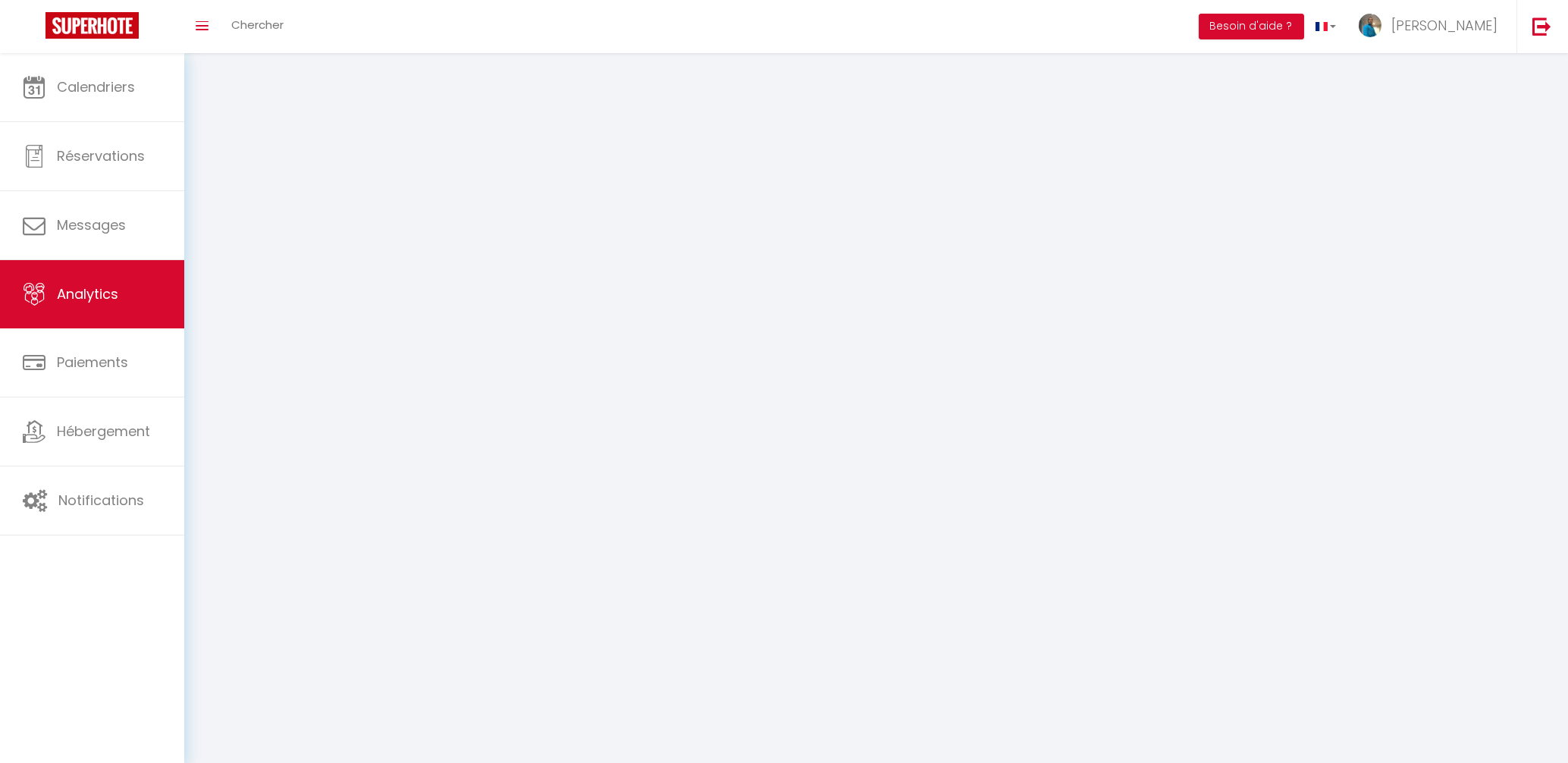
select select "2025"
select select "9"
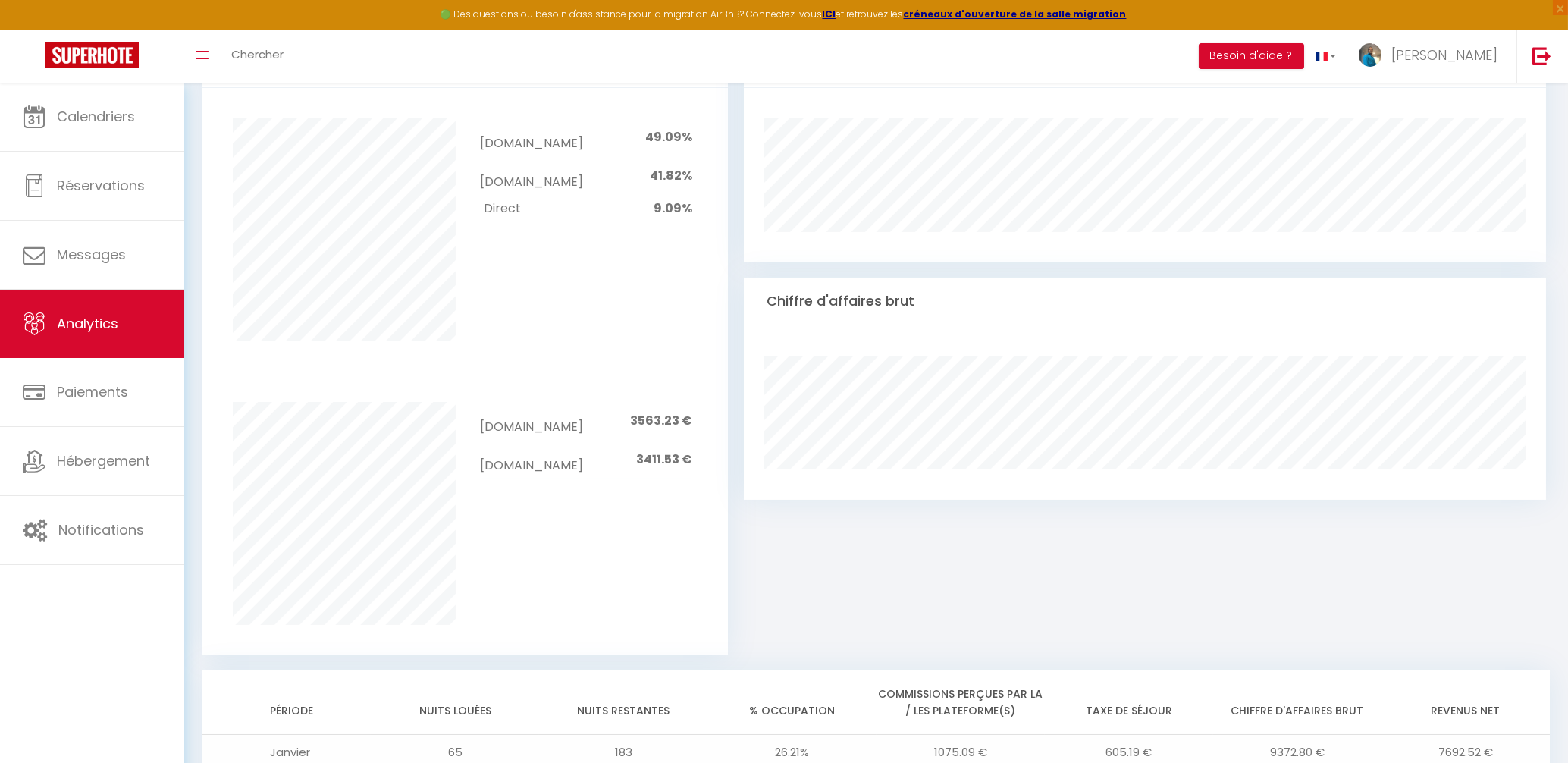
scroll to position [569, 0]
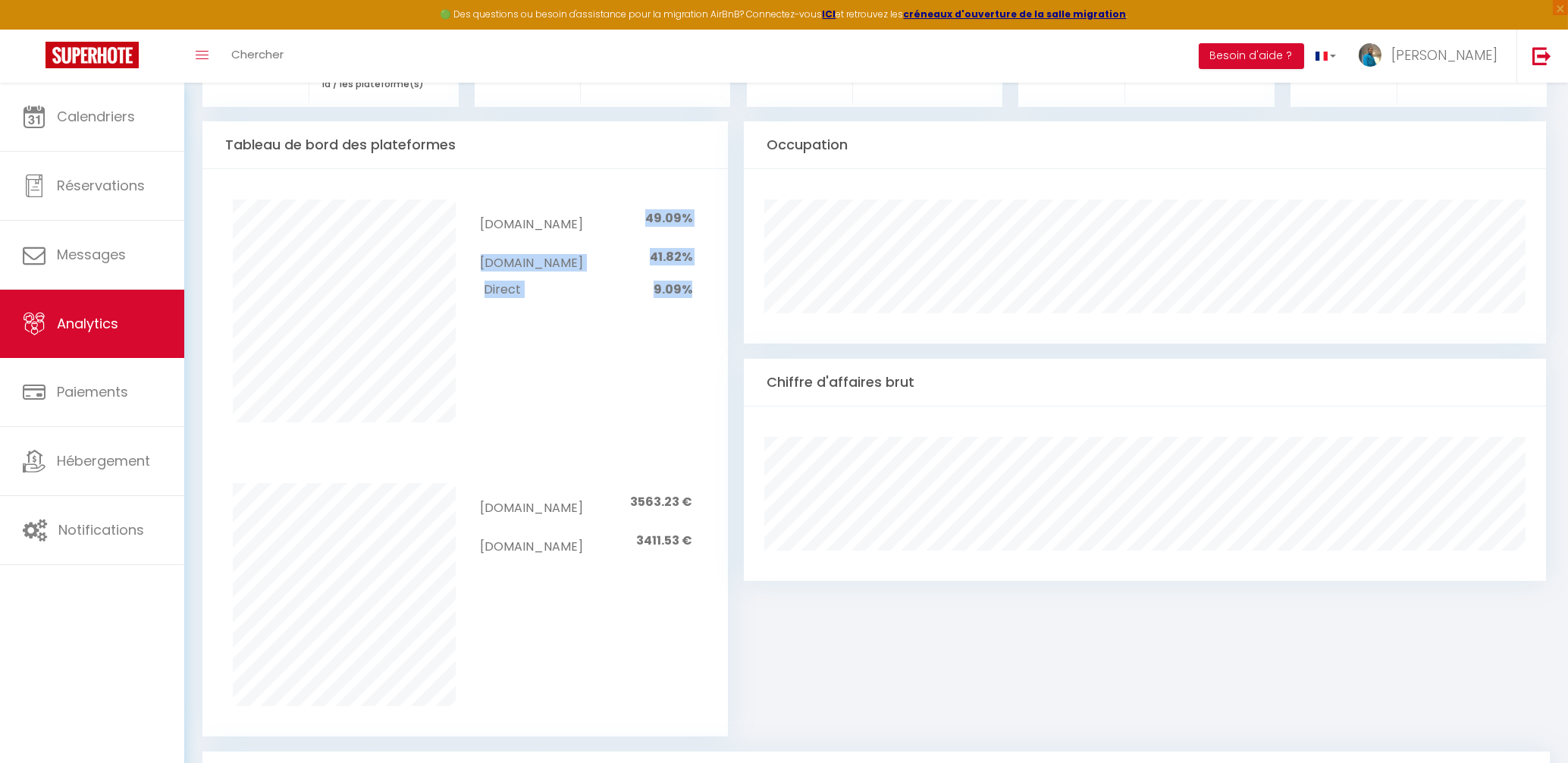
drag, startPoint x: 651, startPoint y: 213, endPoint x: 700, endPoint y: 271, distance: 75.9
click at [700, 271] on div "[DOMAIN_NAME] 49.09% [DOMAIN_NAME] 41.82% Direct 9.09%" at bounding box center [587, 251] width 243 height 104
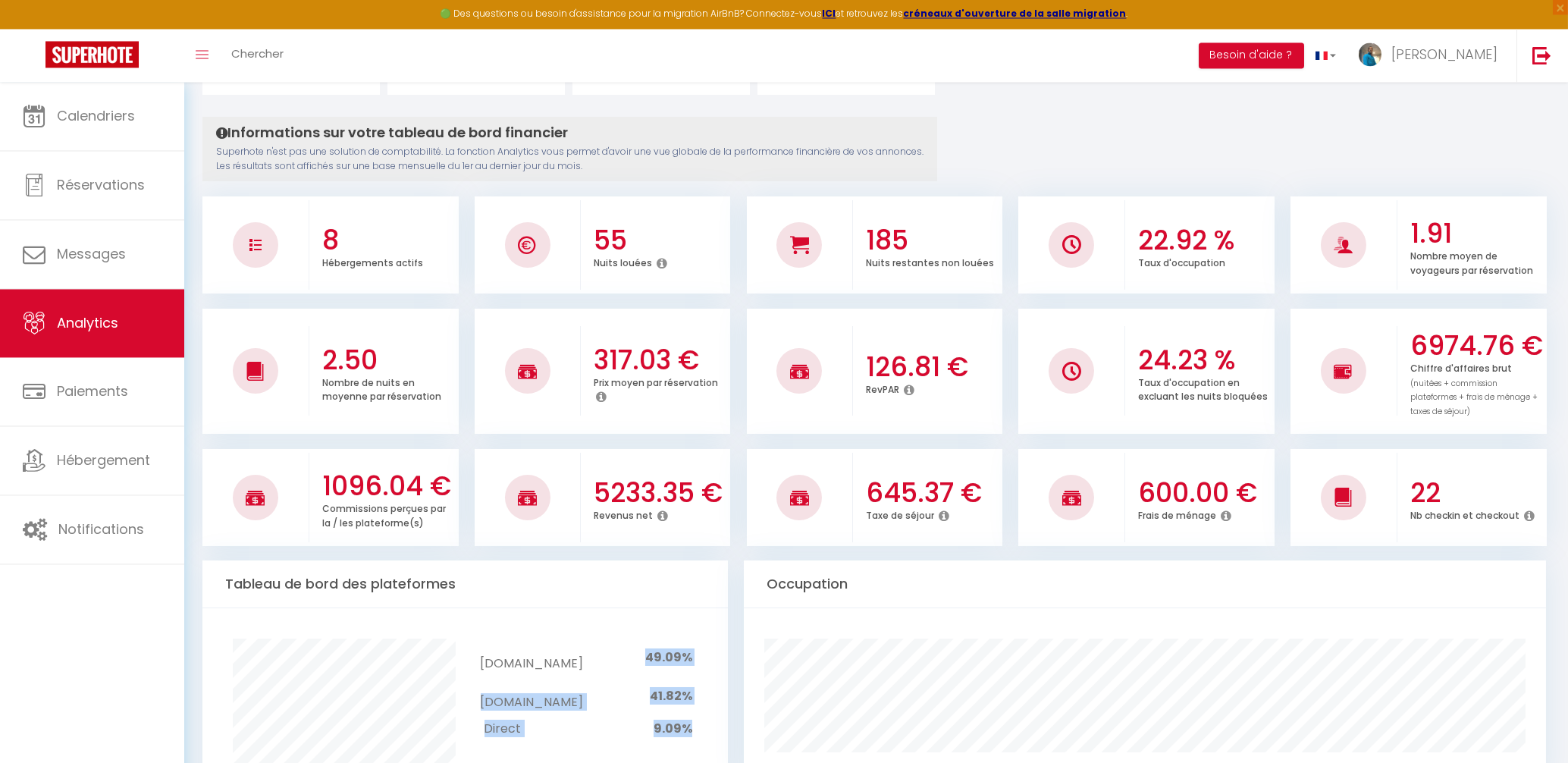
scroll to position [0, 0]
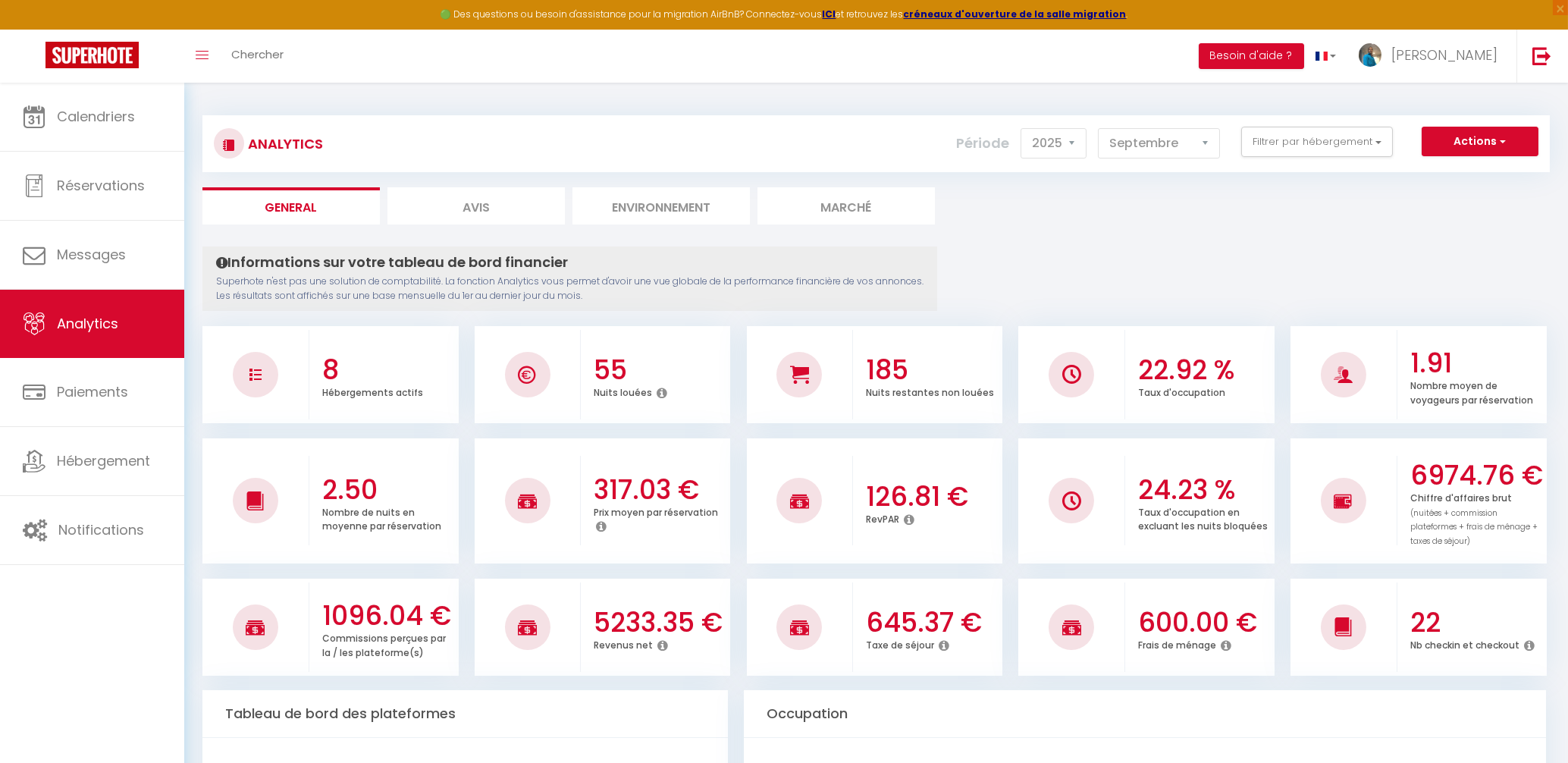
click at [467, 201] on li "Avis" at bounding box center [476, 206] width 177 height 37
select select "2025"
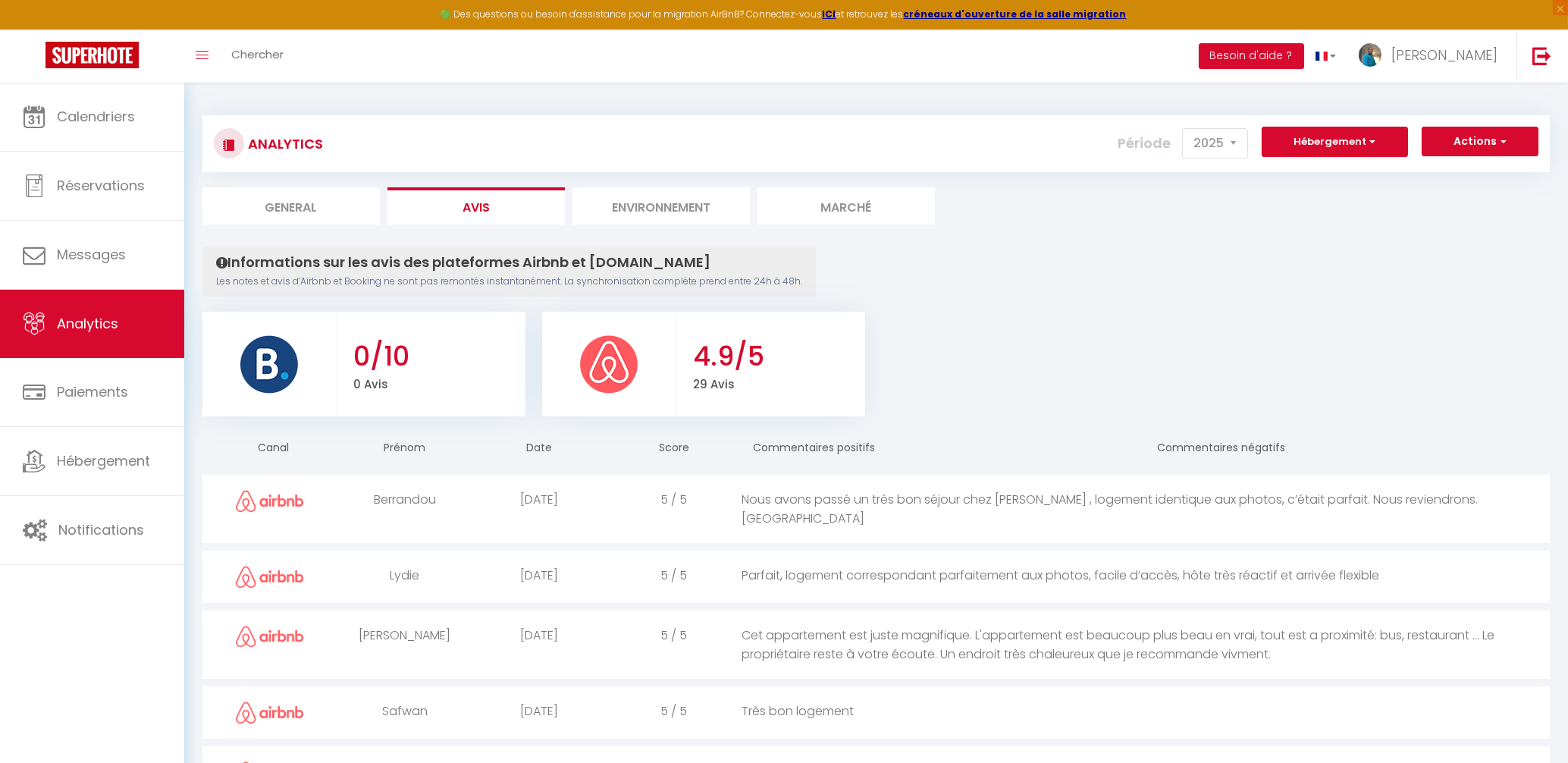
click at [1231, 454] on th "Commentaires négatifs" at bounding box center [1348, 449] width 404 height 43
click at [1227, 452] on th "Commentaires négatifs" at bounding box center [1348, 449] width 404 height 43
click at [1221, 445] on th "Commentaires négatifs" at bounding box center [1348, 449] width 404 height 43
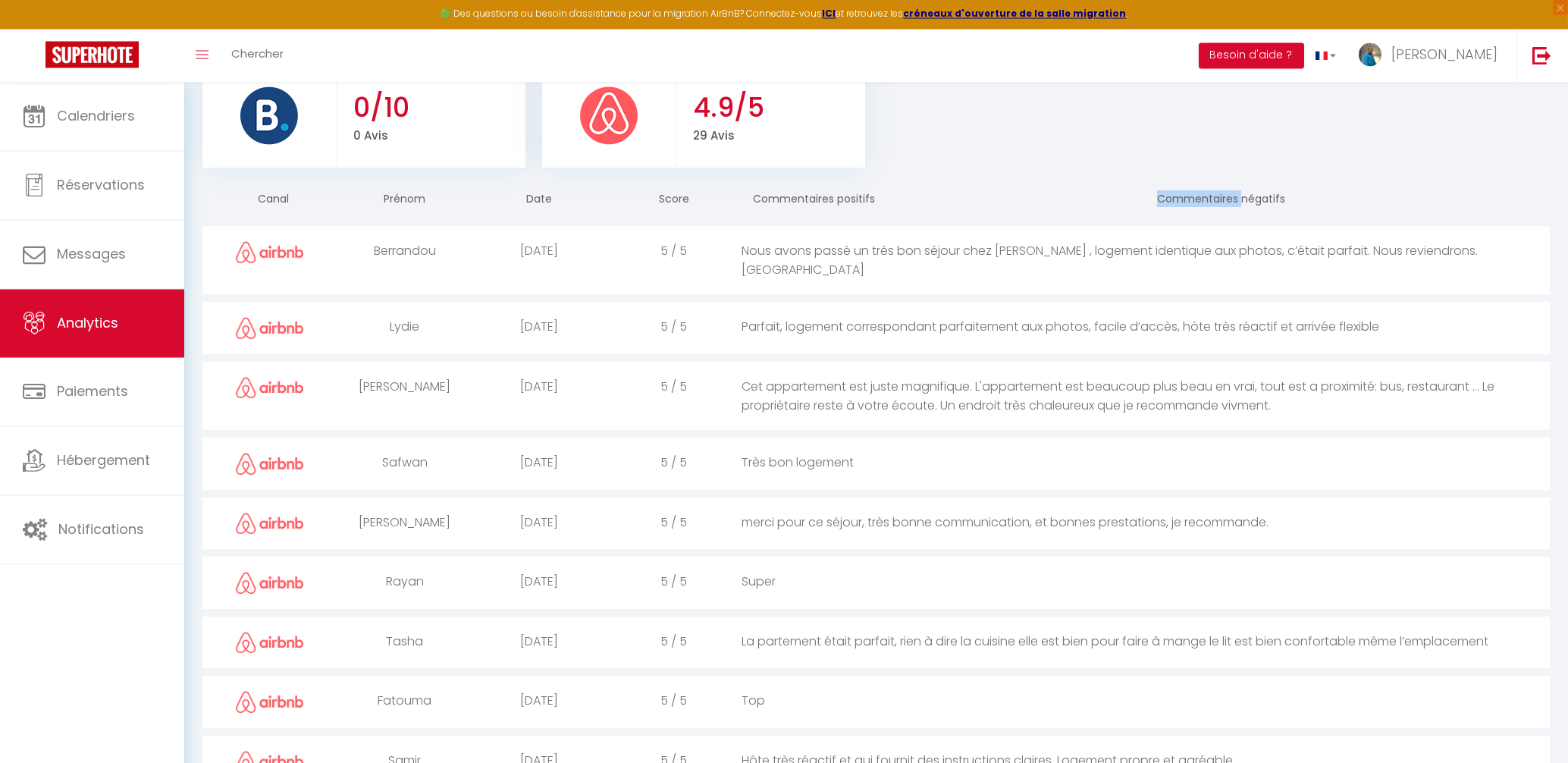
scroll to position [333, 0]
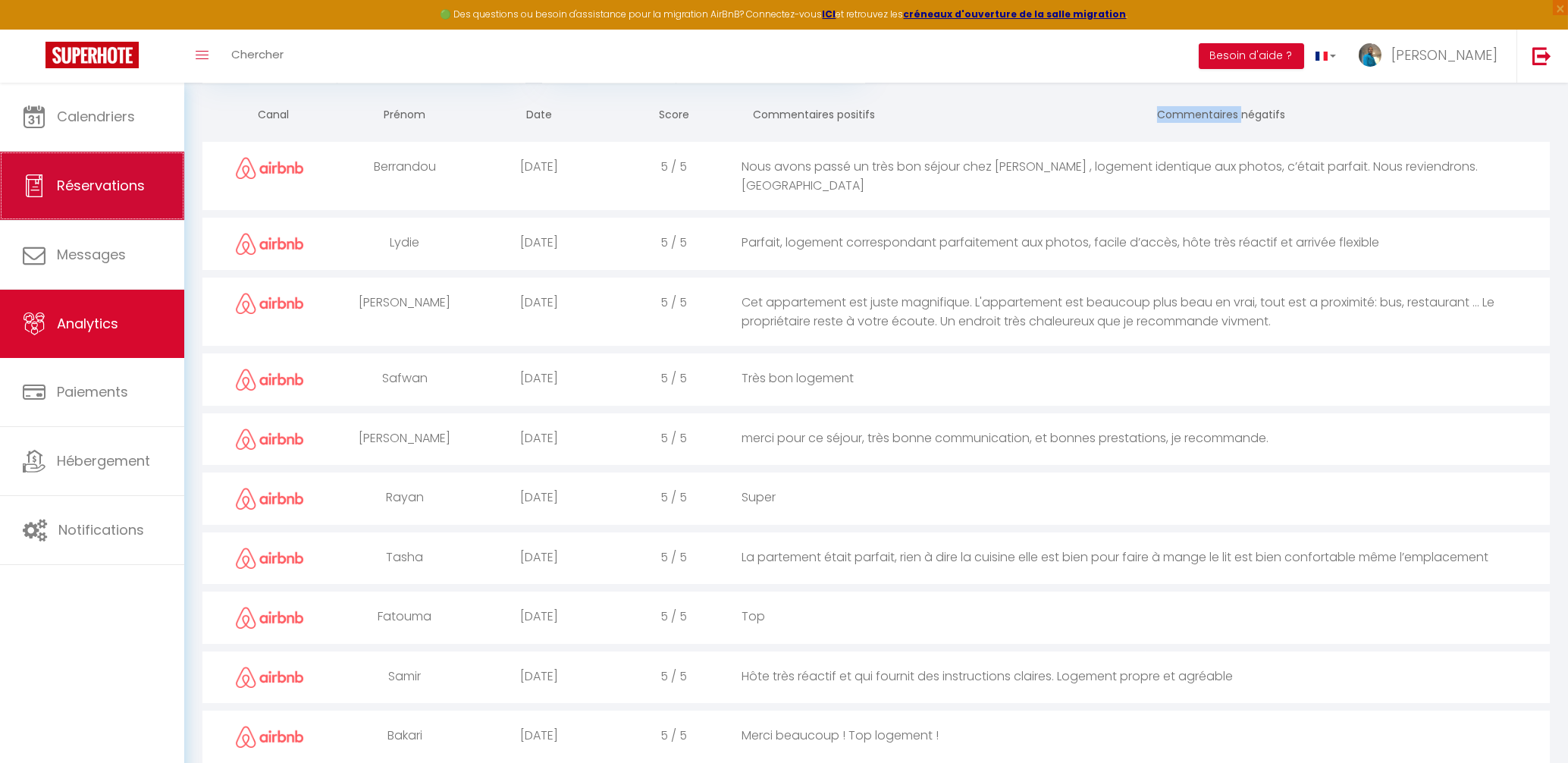
click at [151, 203] on link "Réservations" at bounding box center [92, 185] width 184 height 68
select select "not_cancelled"
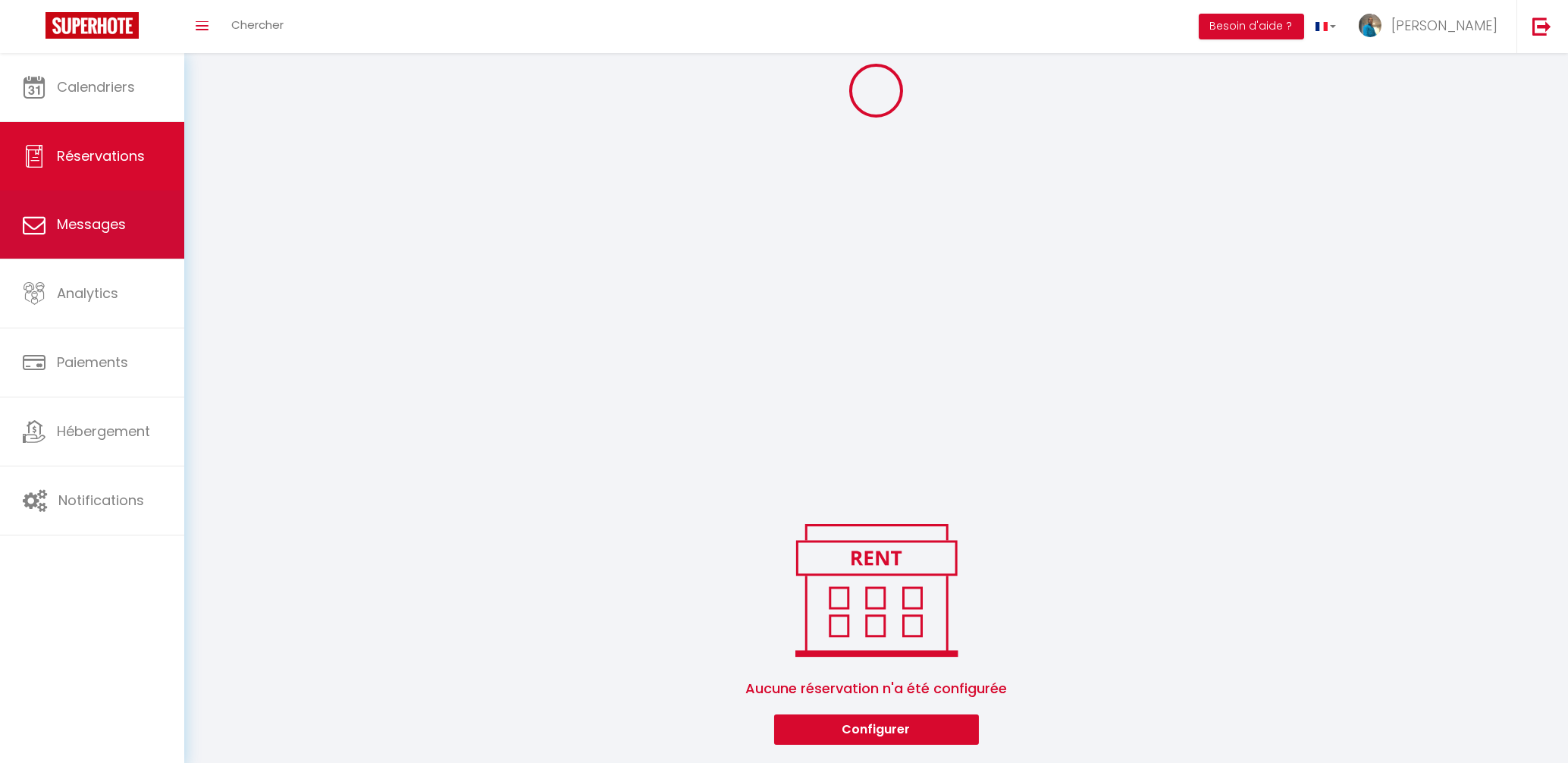
scroll to position [241, 0]
